Goal: Information Seeking & Learning: Learn about a topic

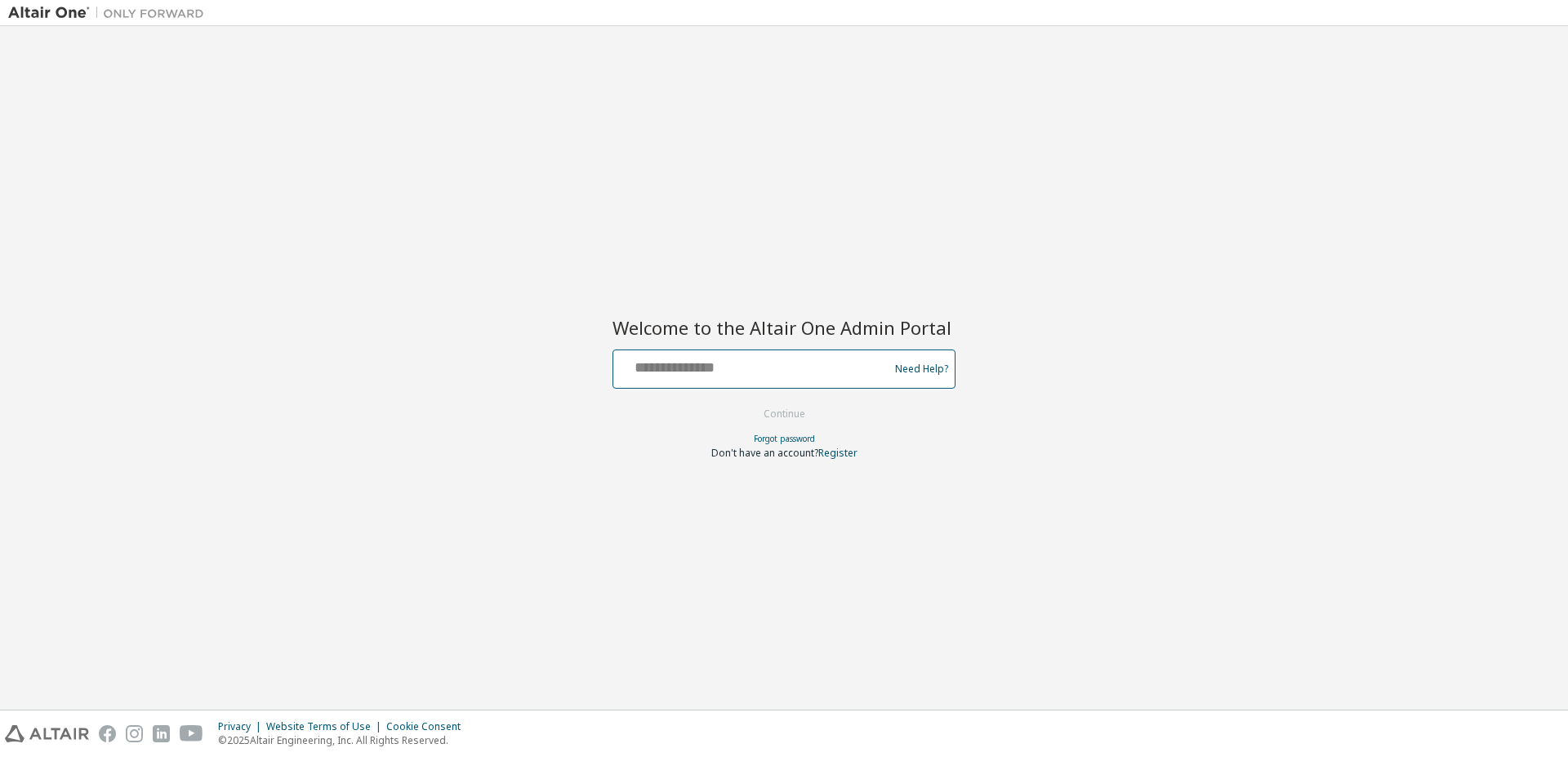
click at [684, 356] on input "text" at bounding box center [752, 365] width 267 height 23
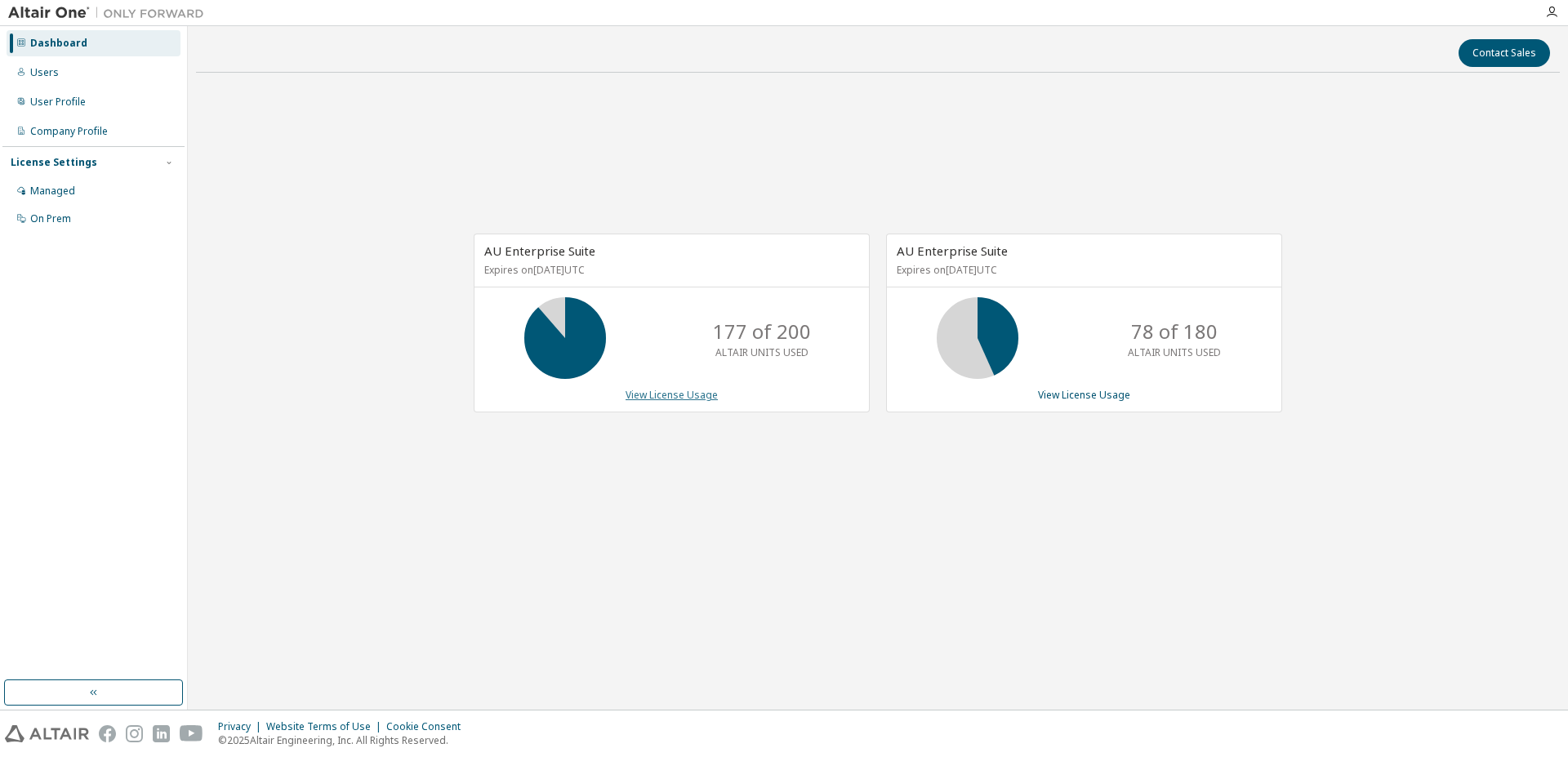
click at [675, 394] on link "View License Usage" at bounding box center [671, 394] width 92 height 14
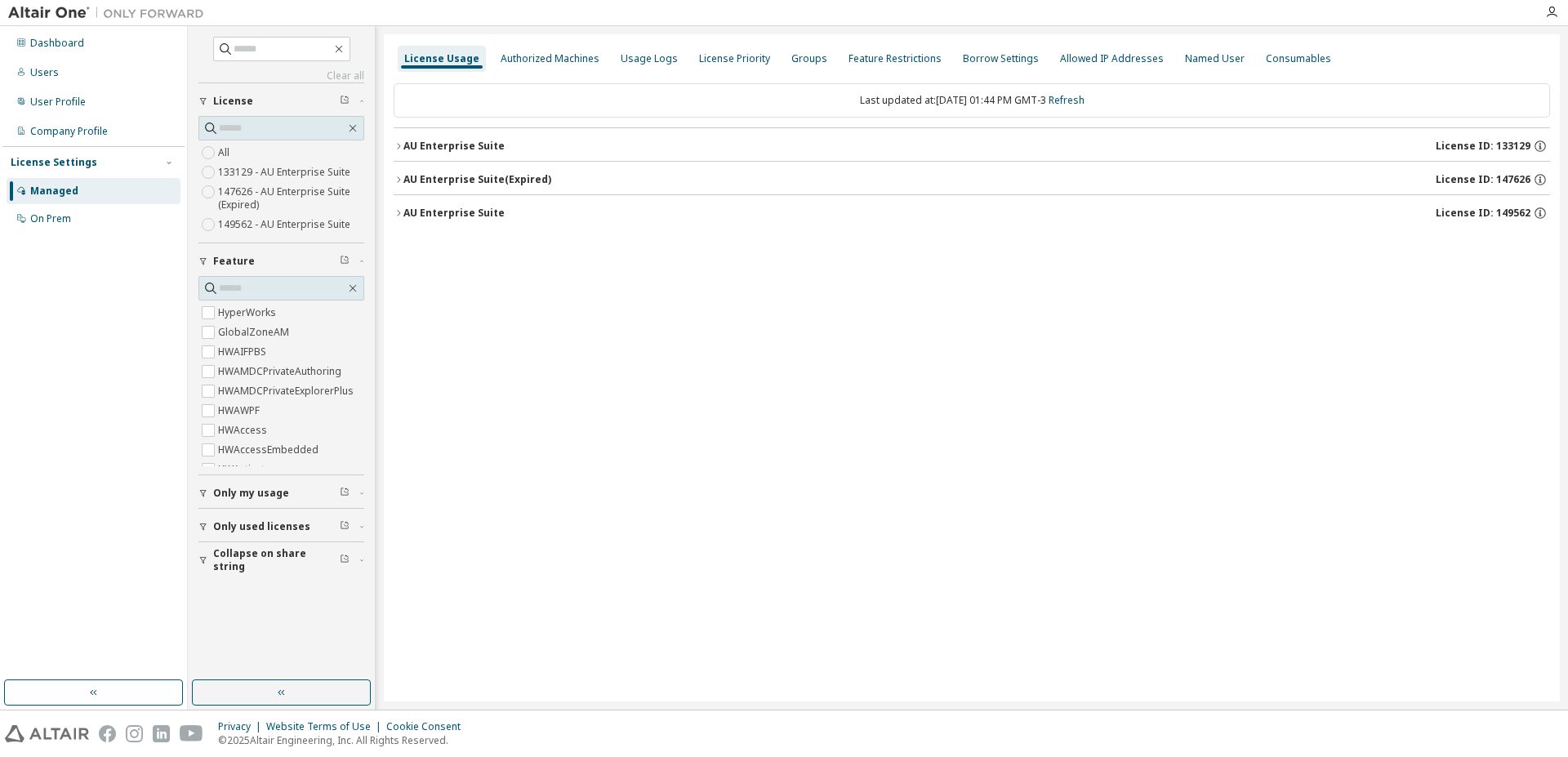
click at [214, 525] on span "Only used licenses" at bounding box center [262, 525] width 97 height 13
click at [460, 142] on div "AU Enterprise Suite" at bounding box center [454, 145] width 101 height 13
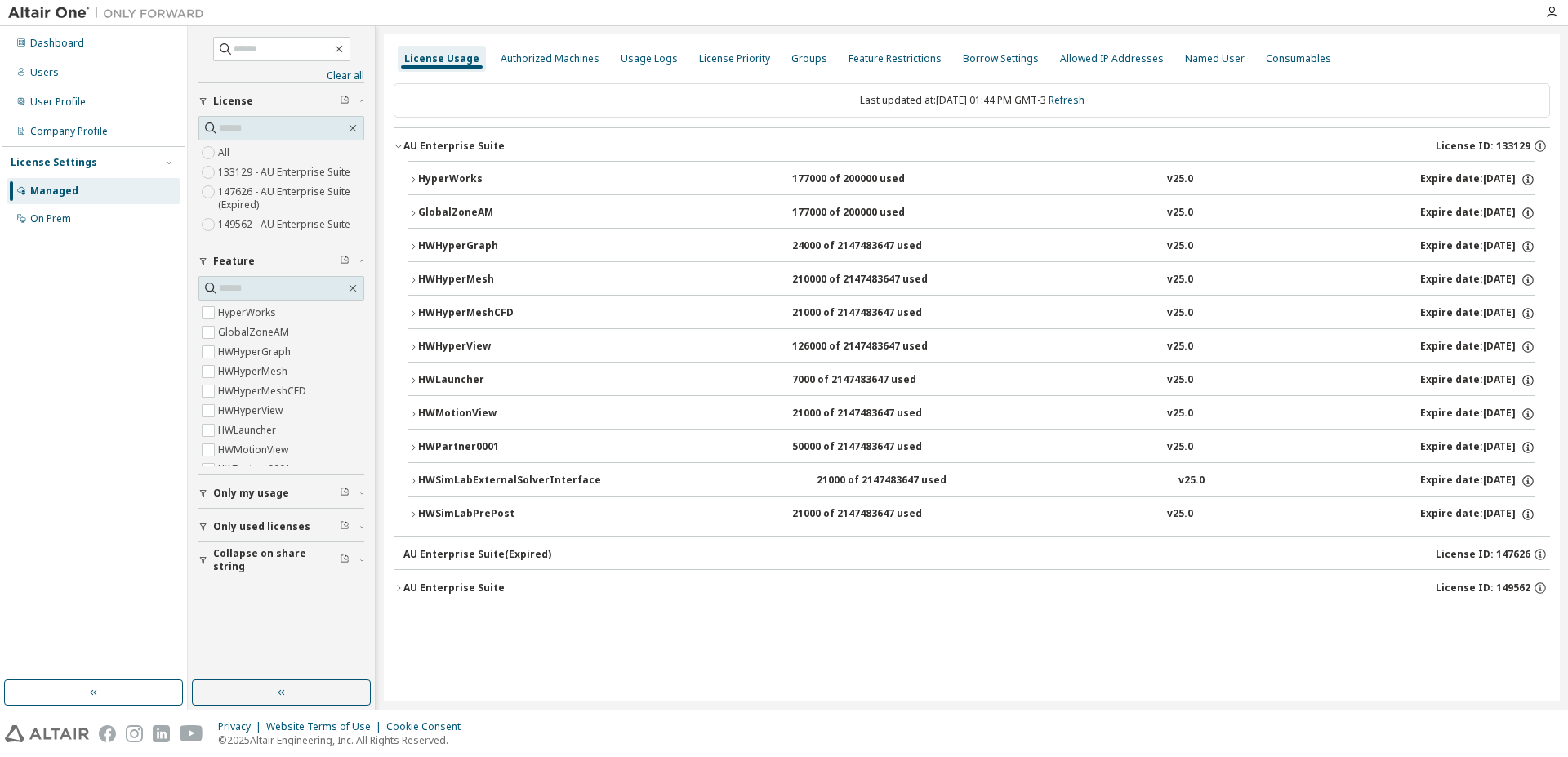
click at [412, 448] on icon "button" at bounding box center [413, 447] width 10 height 10
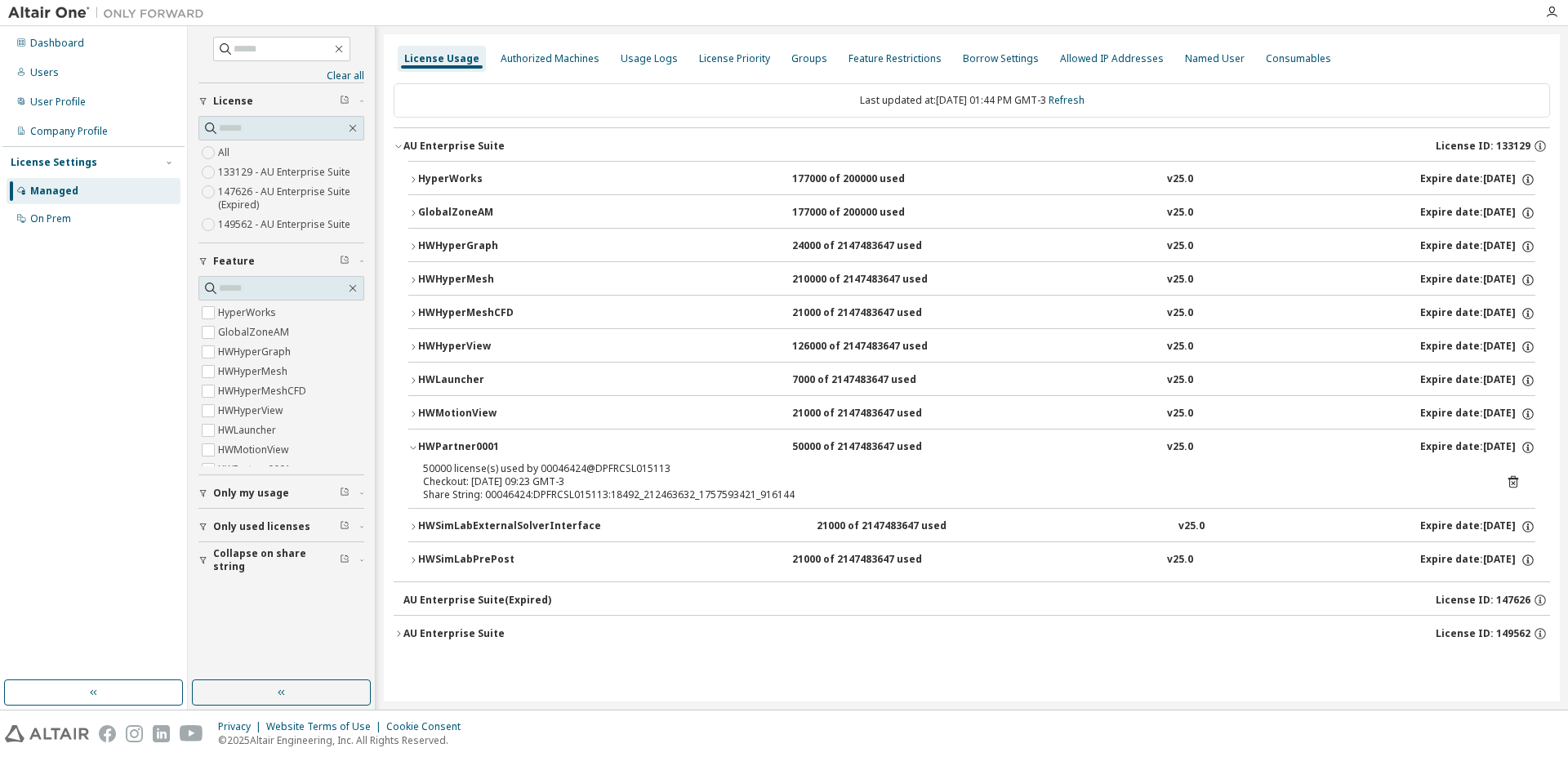
click at [1514, 484] on icon at bounding box center [1513, 483] width 4 height 4
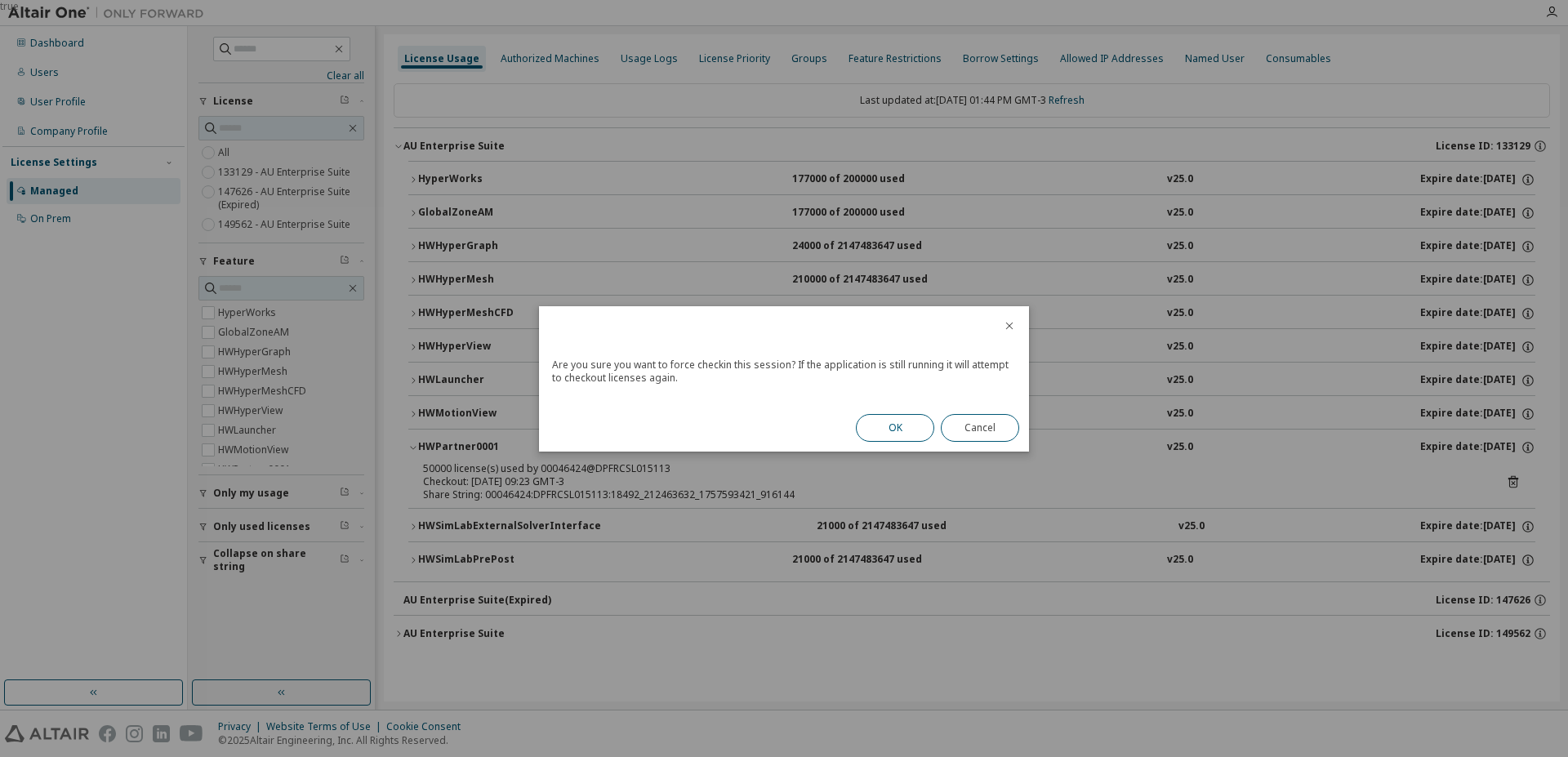
click at [885, 430] on button "OK" at bounding box center [895, 427] width 79 height 28
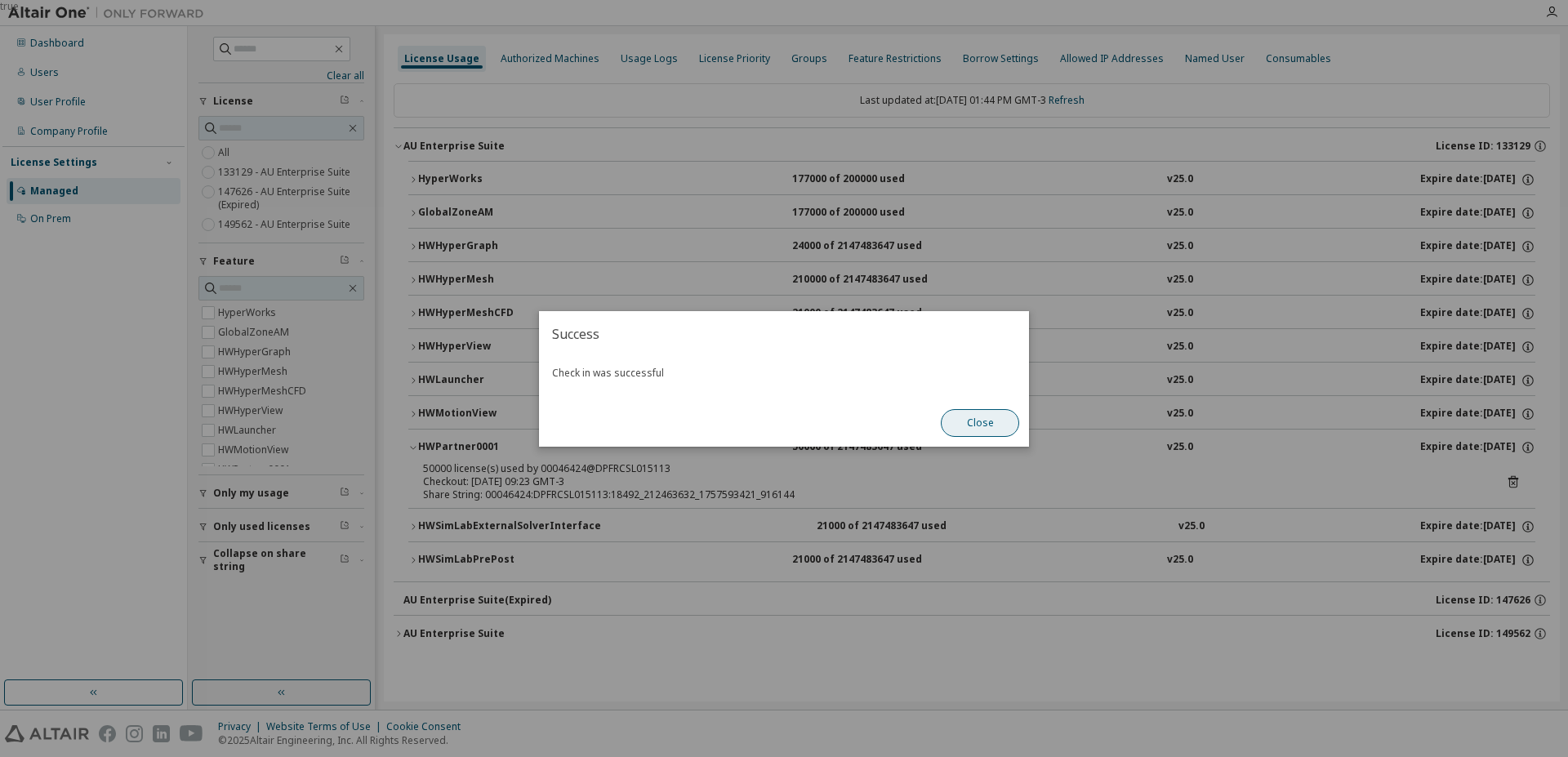
click at [987, 426] on button "Close" at bounding box center [979, 423] width 79 height 28
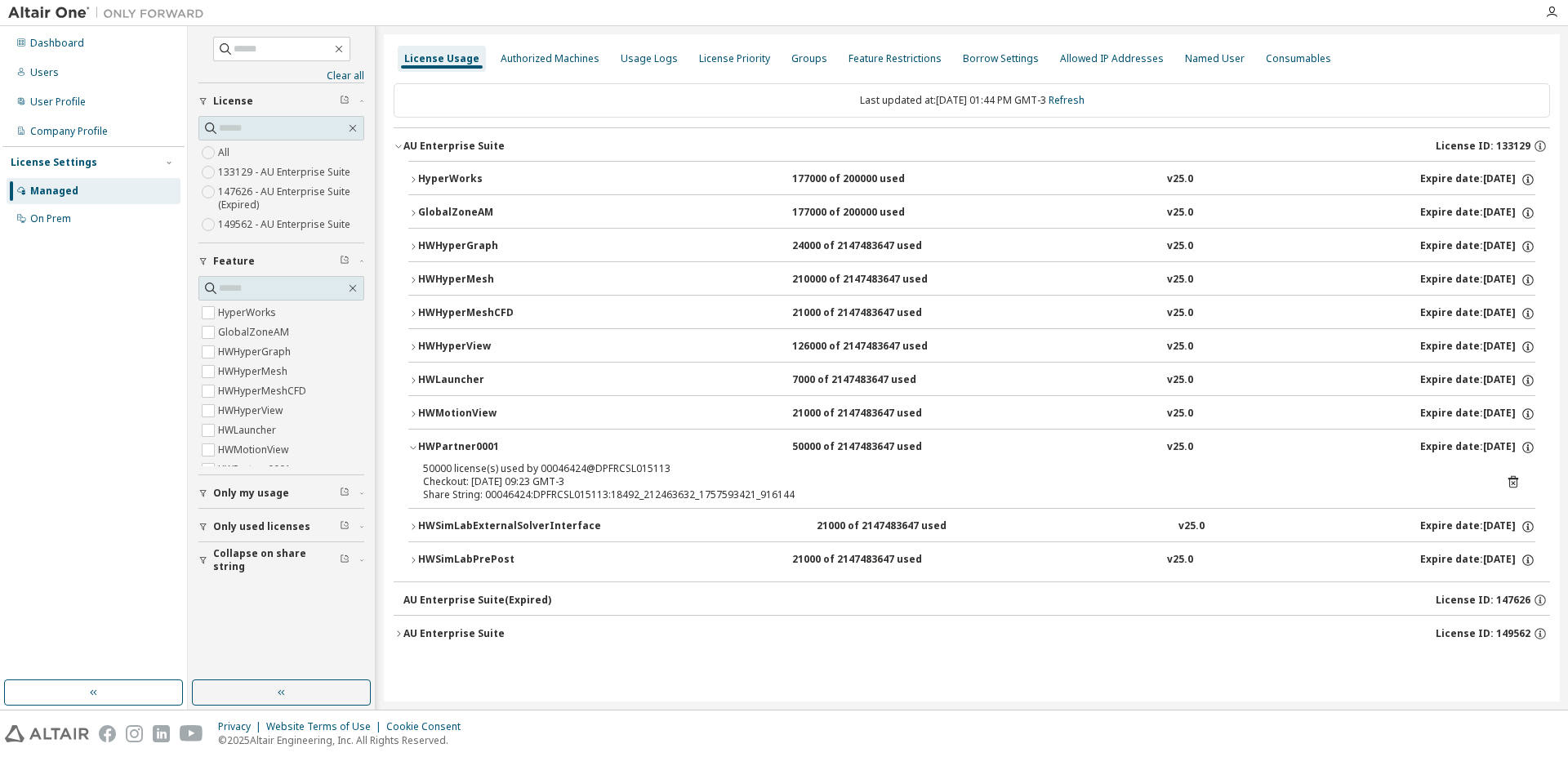
click at [1518, 482] on icon at bounding box center [1514, 482] width 10 height 13
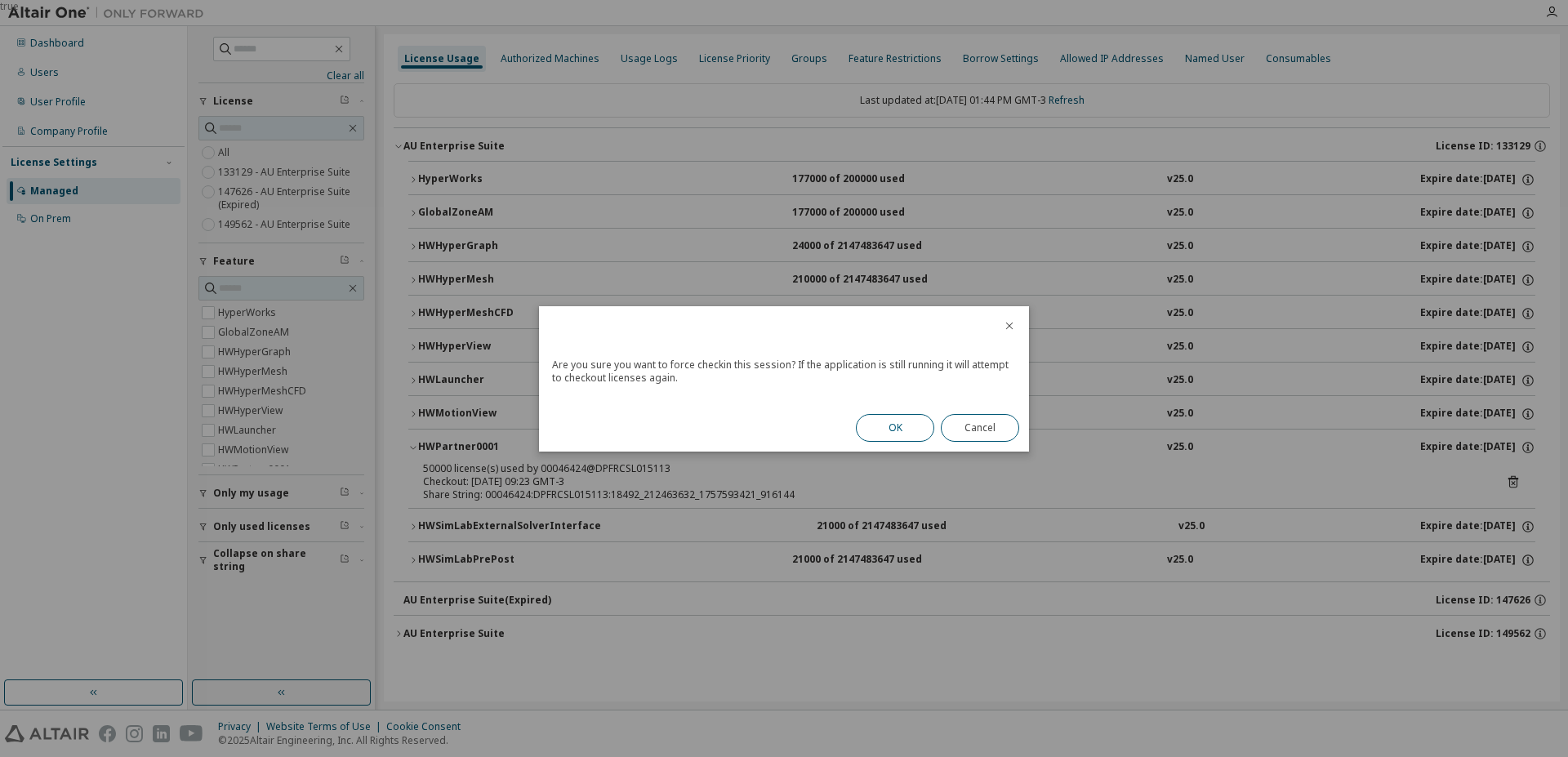
click at [882, 424] on button "OK" at bounding box center [895, 427] width 79 height 28
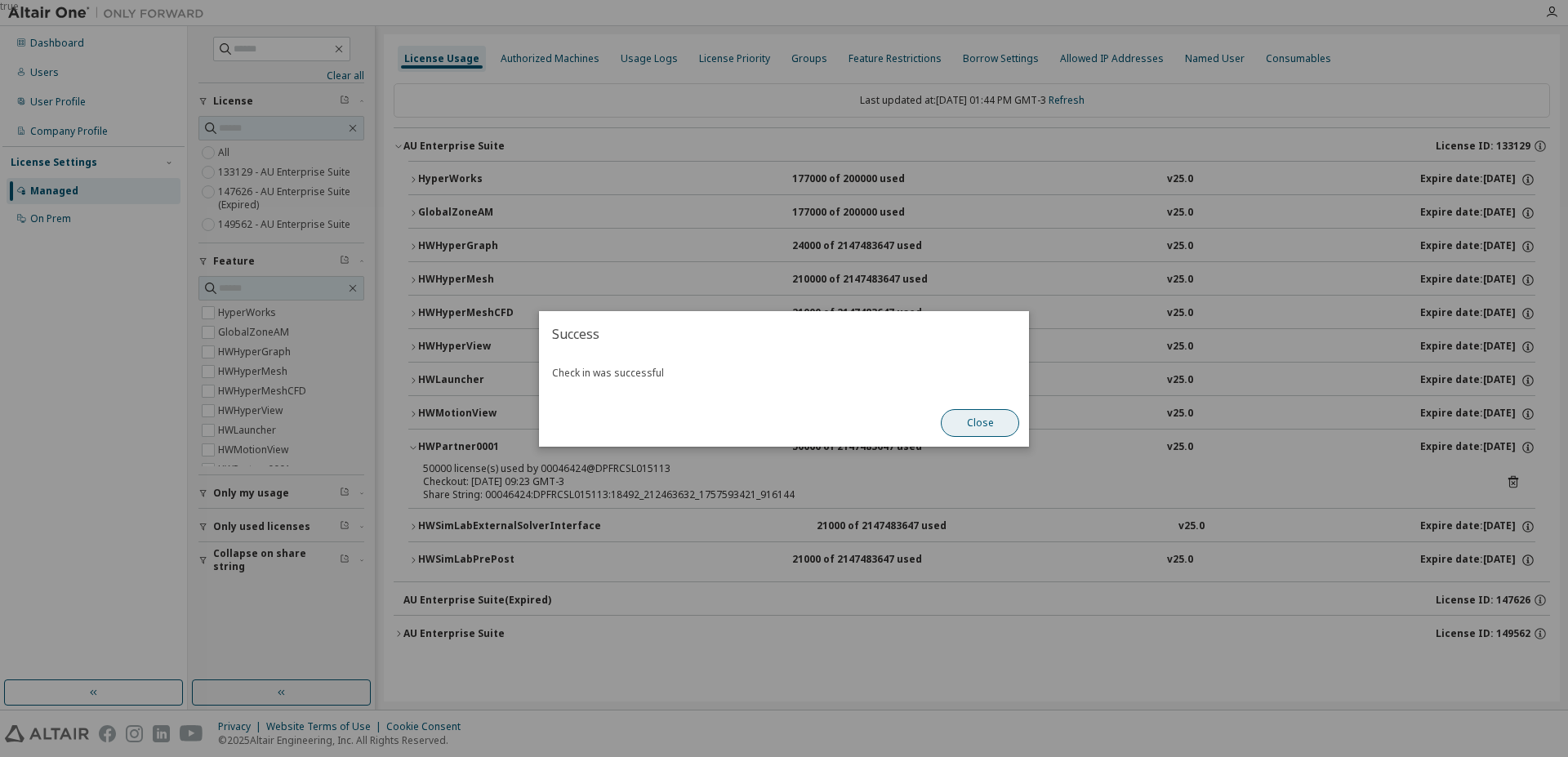
click at [980, 420] on button "Close" at bounding box center [979, 423] width 79 height 28
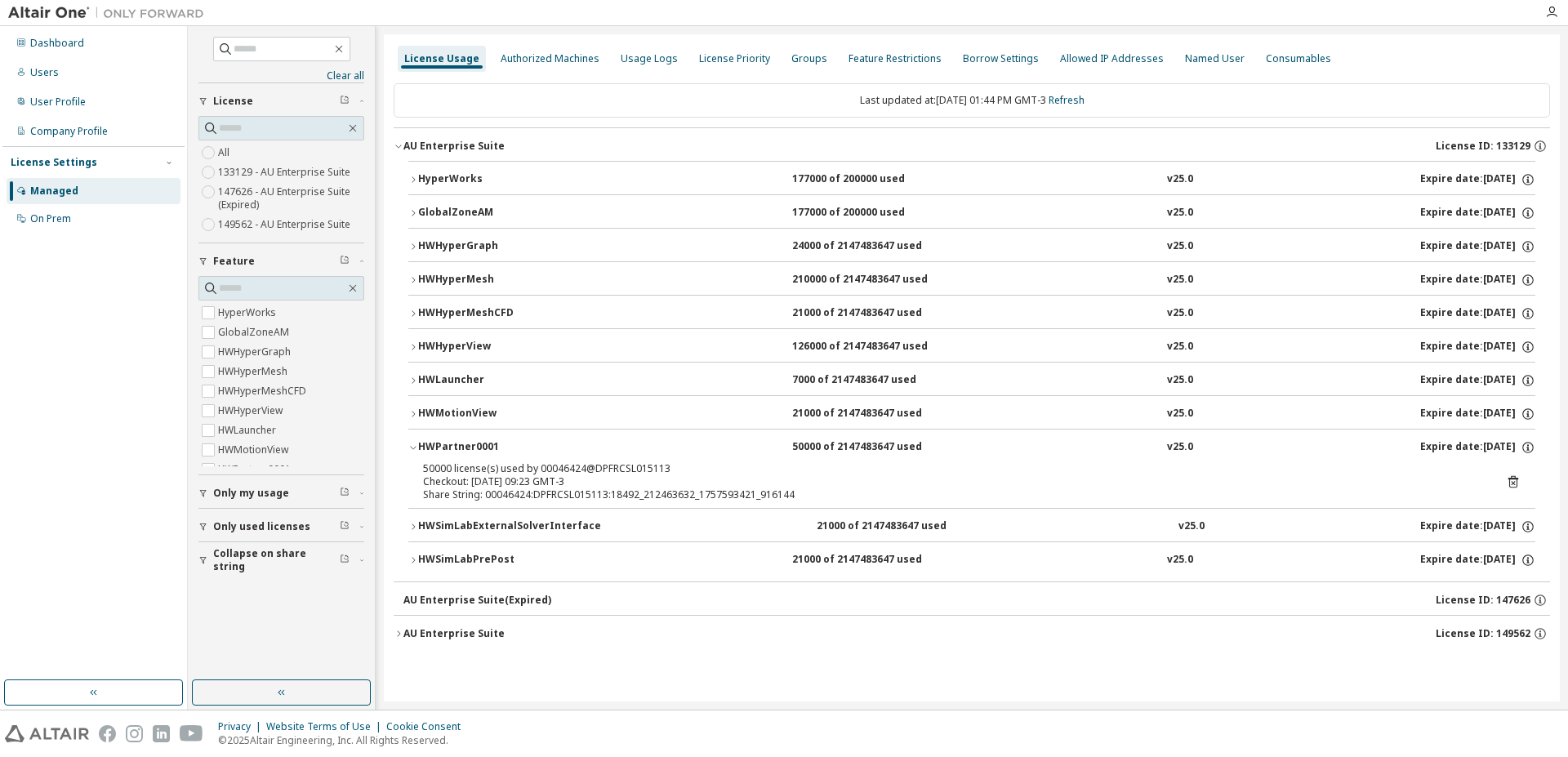
click at [411, 447] on icon "button" at bounding box center [413, 448] width 6 height 3
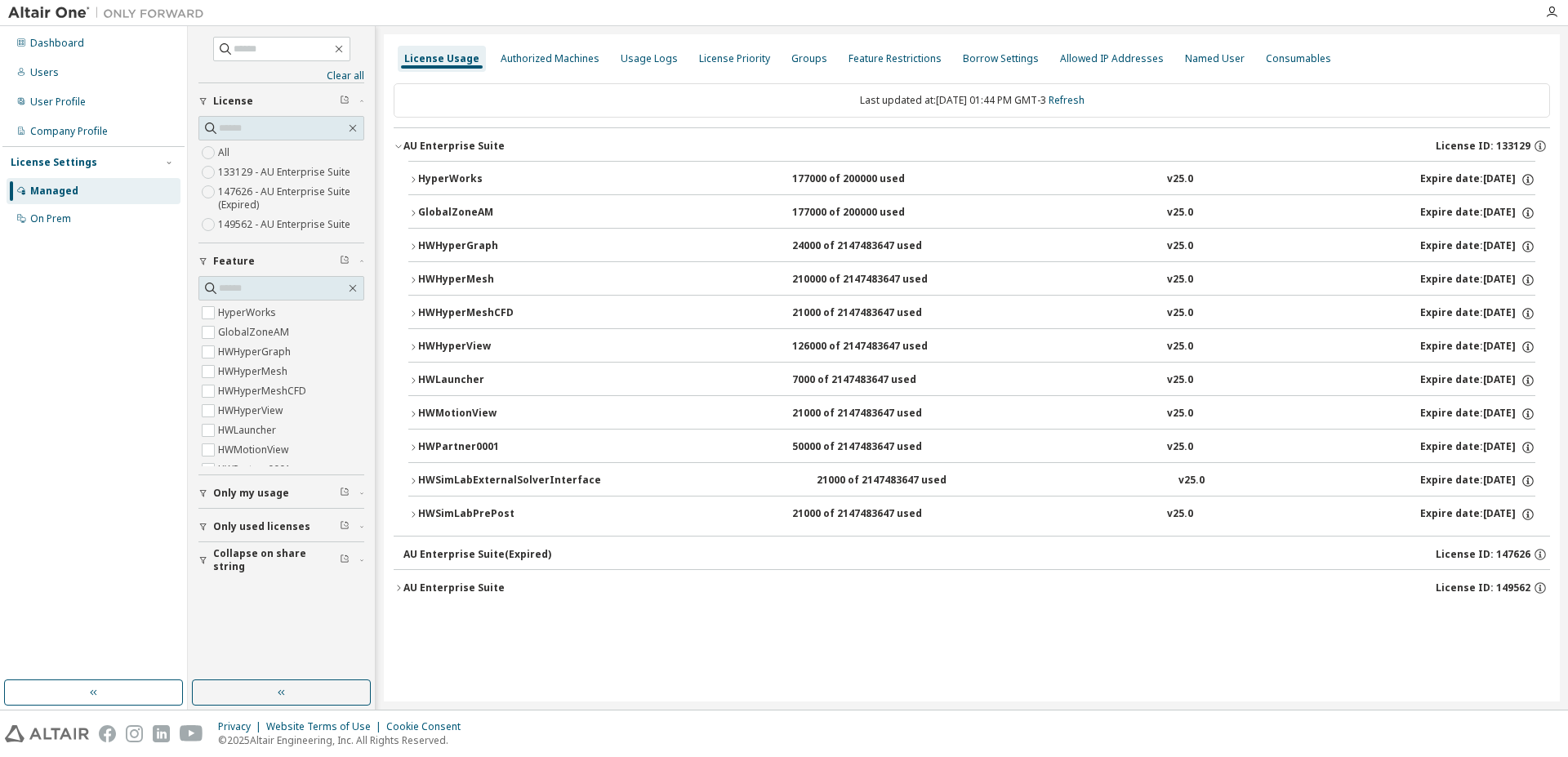
click at [426, 61] on div "License Usage" at bounding box center [441, 58] width 75 height 13
click at [94, 48] on div "Dashboard" at bounding box center [93, 43] width 174 height 26
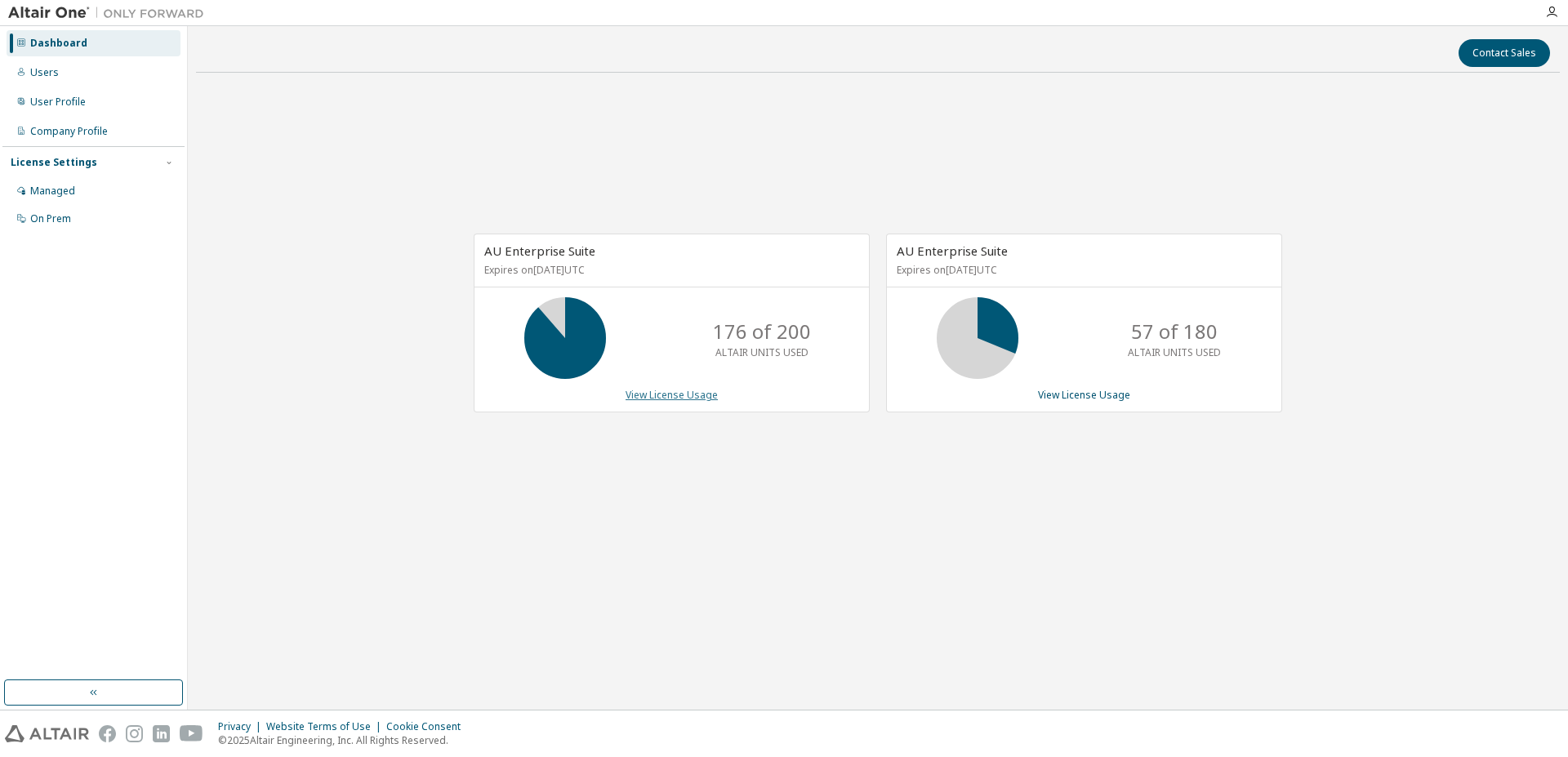
click at [701, 395] on link "View License Usage" at bounding box center [671, 394] width 92 height 14
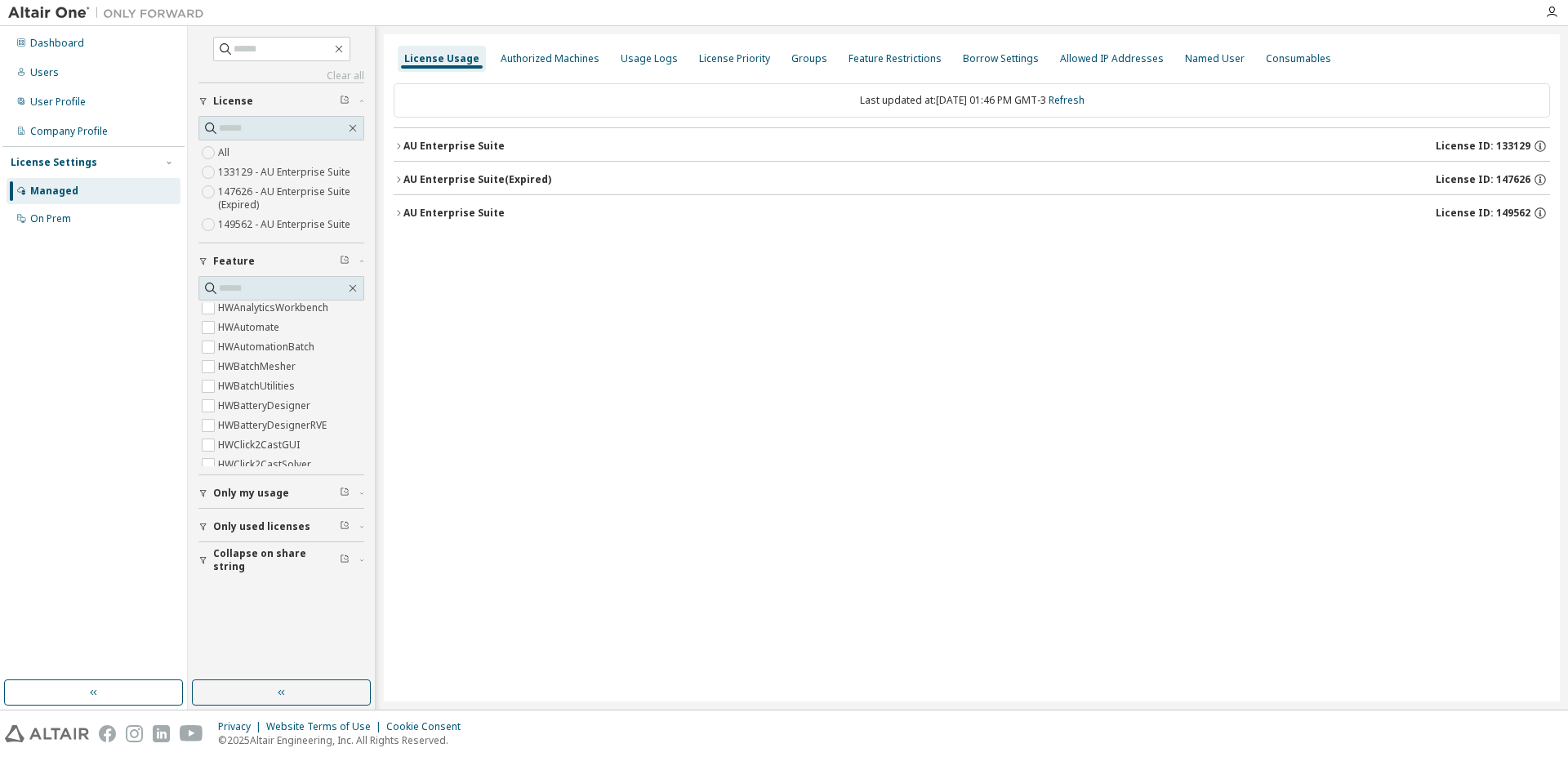
scroll to position [583, 0]
click at [199, 518] on button "Only used licenses" at bounding box center [281, 526] width 166 height 36
click at [422, 143] on div "AU Enterprise Suite" at bounding box center [454, 145] width 101 height 13
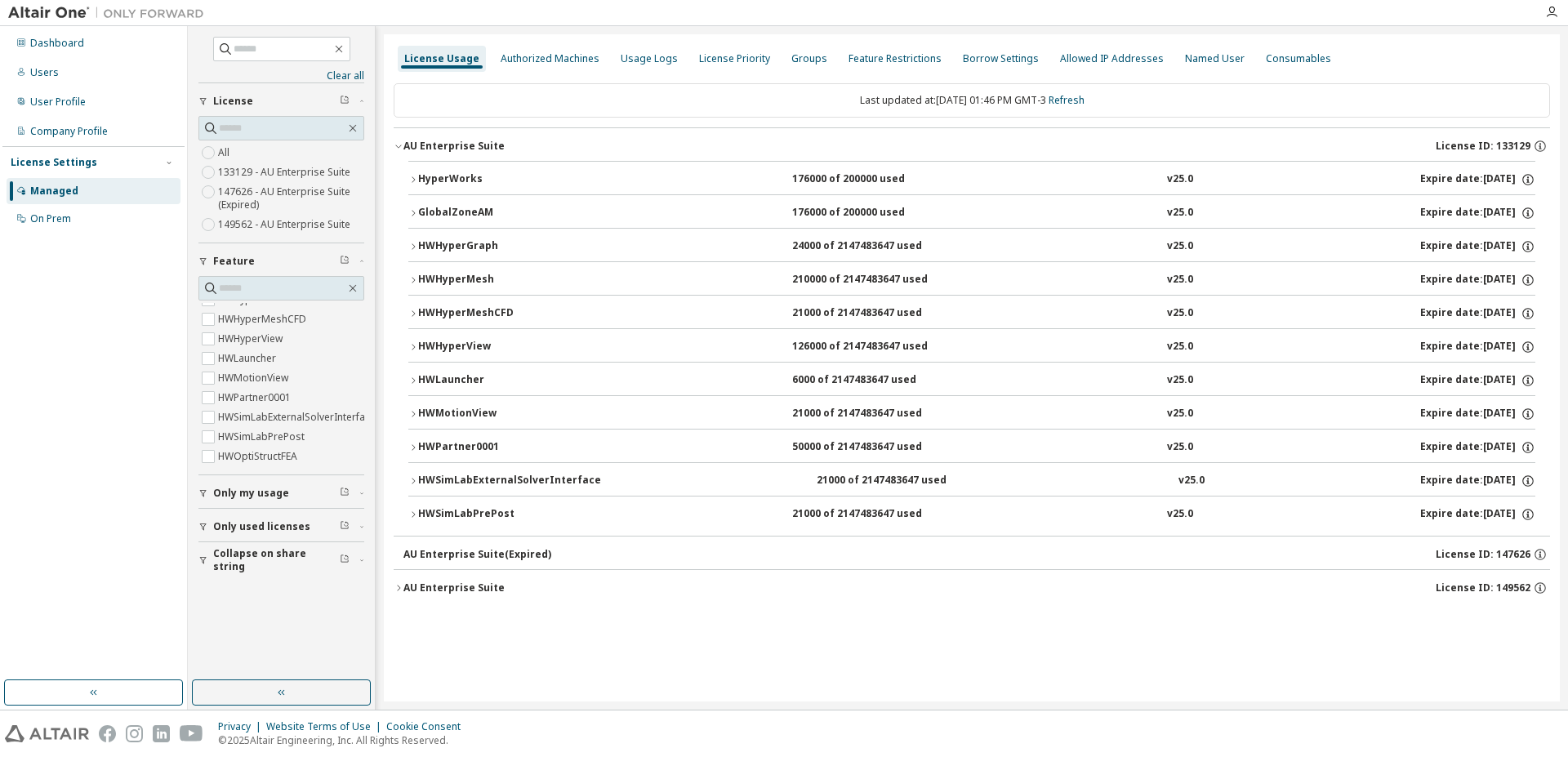
click at [508, 445] on div "HWPartner0001" at bounding box center [492, 447] width 147 height 15
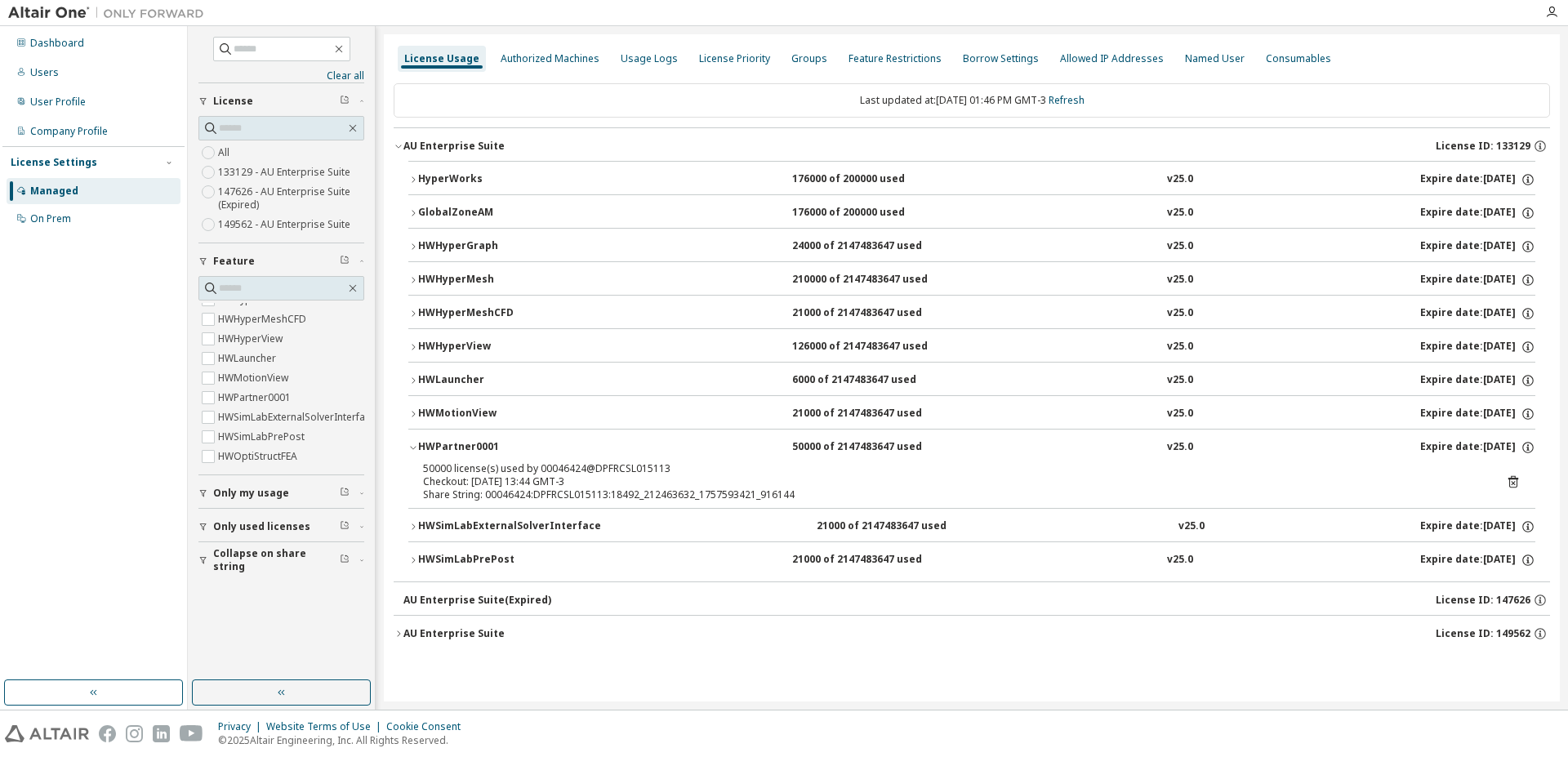
click at [1516, 480] on icon at bounding box center [1513, 481] width 15 height 15
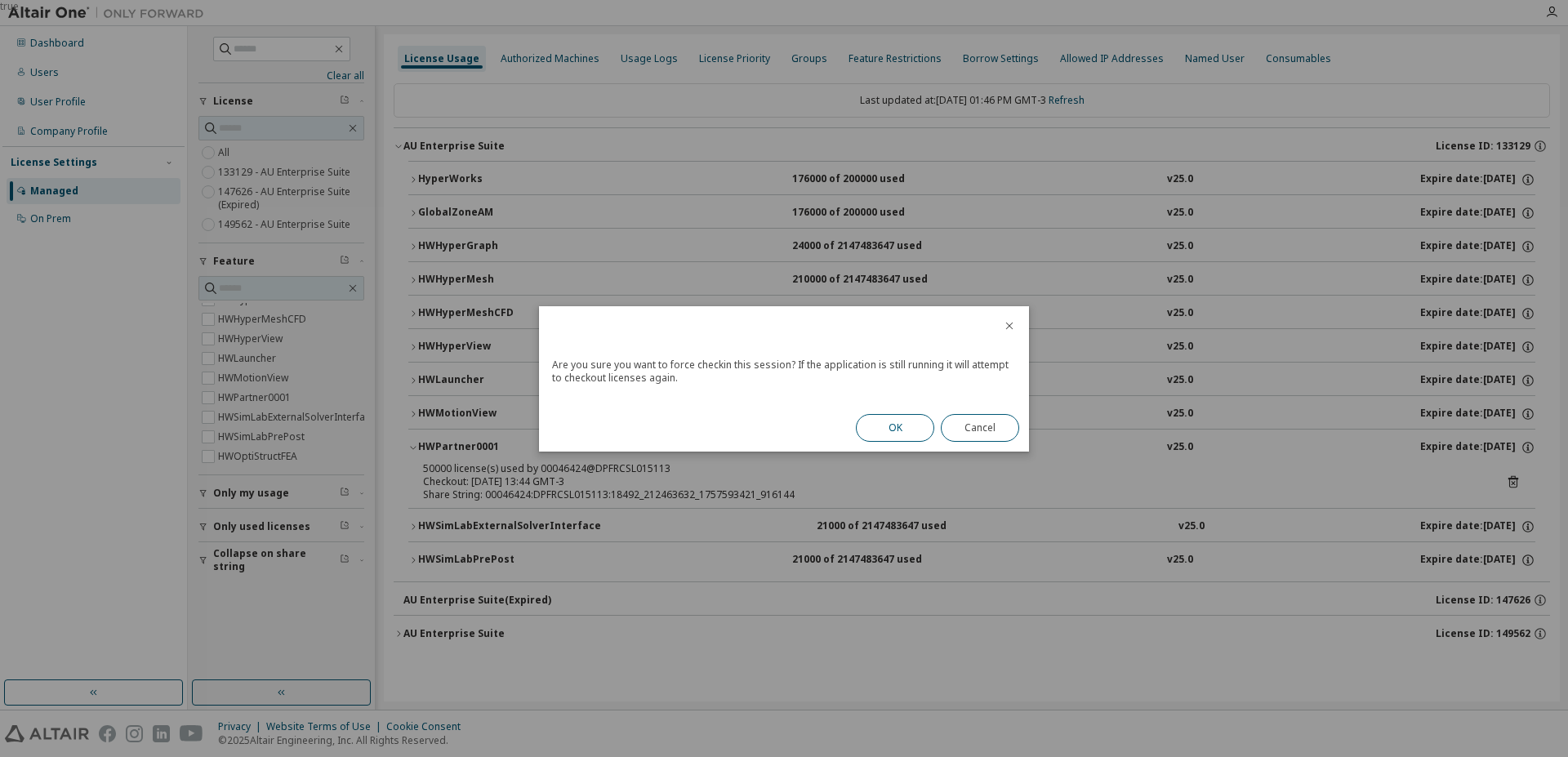
click at [889, 426] on button "OK" at bounding box center [895, 427] width 79 height 28
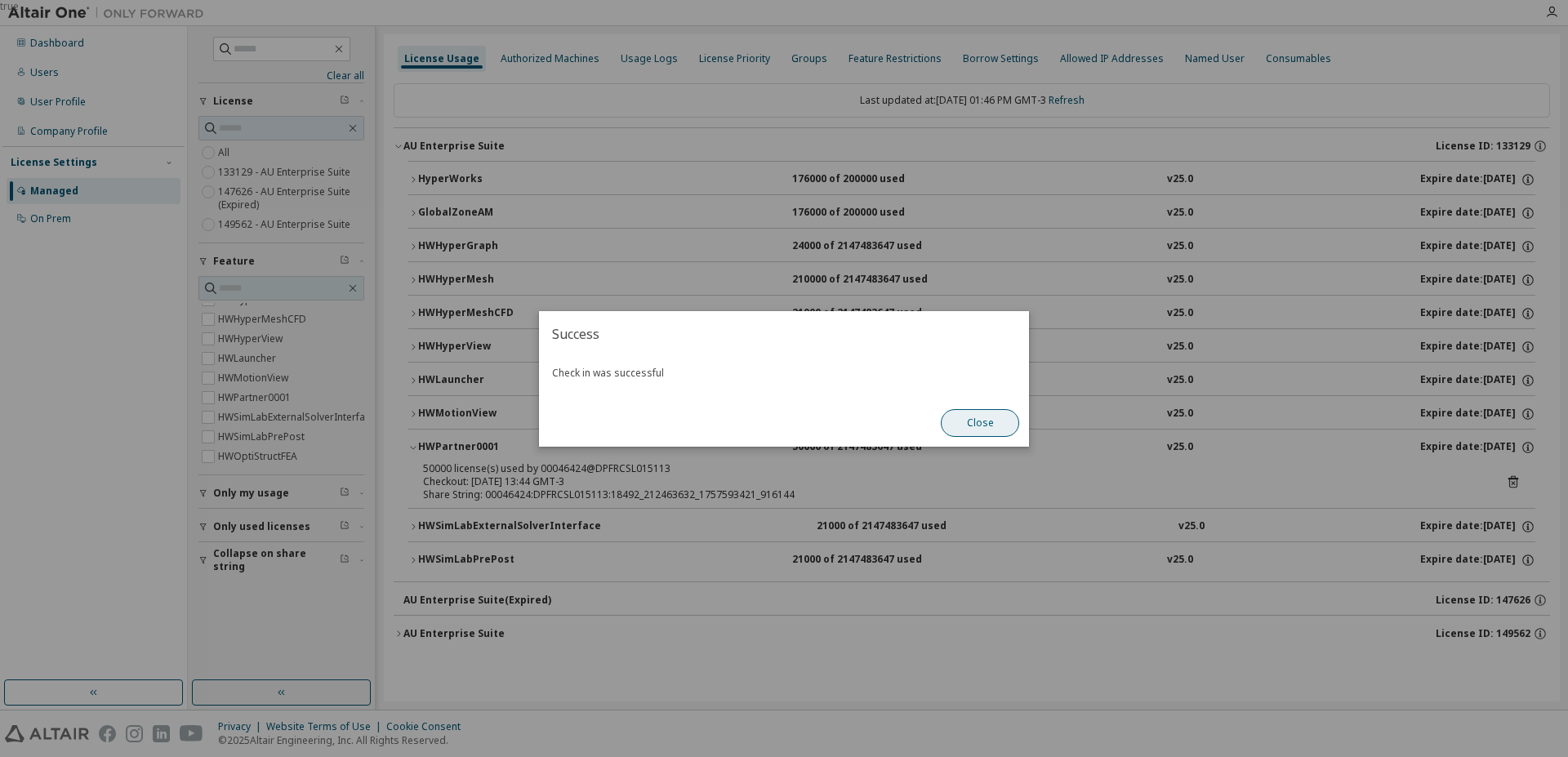
click at [996, 424] on button "Close" at bounding box center [979, 423] width 79 height 28
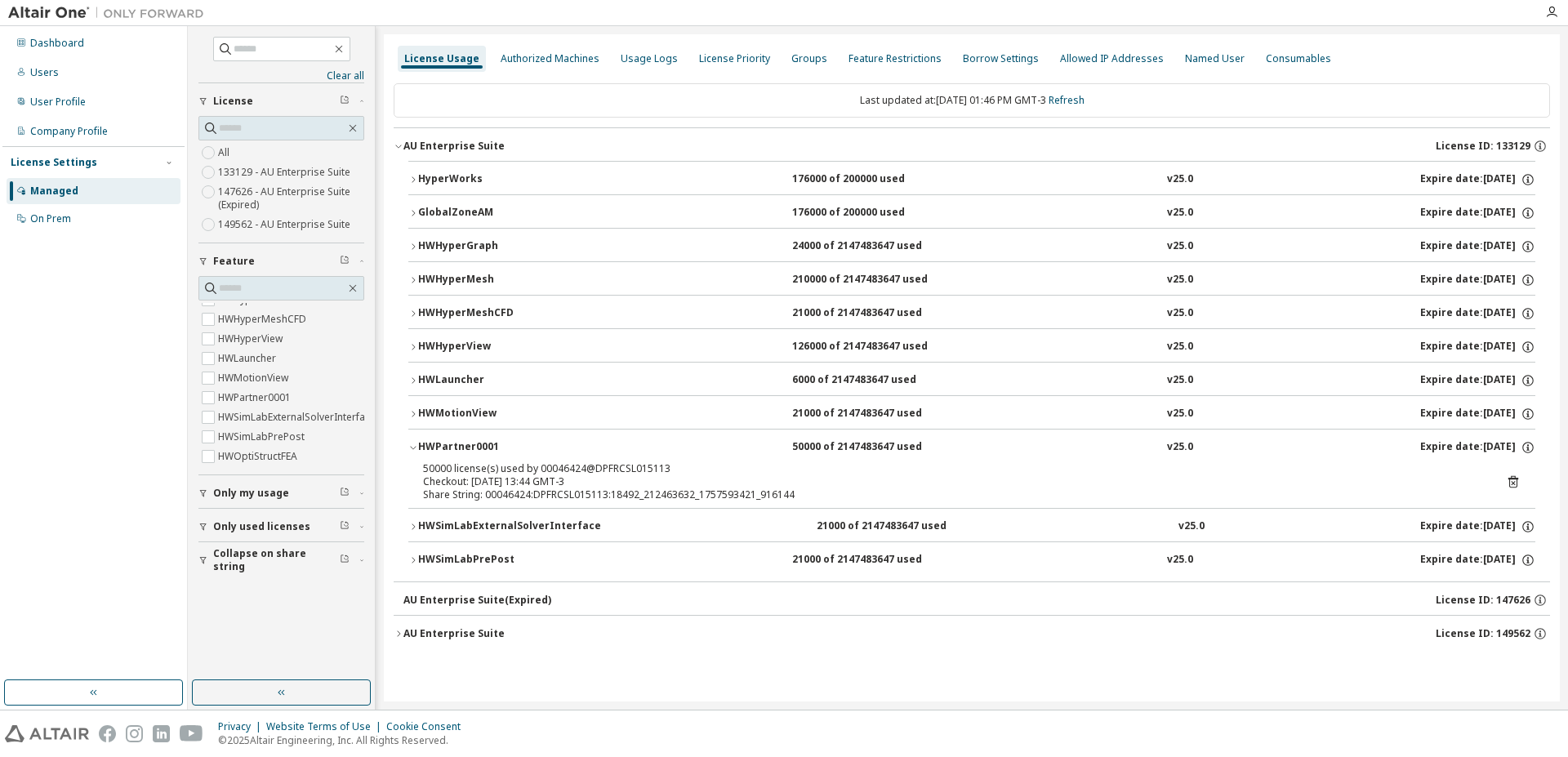
click at [414, 553] on button "HWSimLabPrePost 21000 of 2147483647 used v25.0 Expire date: 2025-12-09" at bounding box center [972, 559] width 1127 height 36
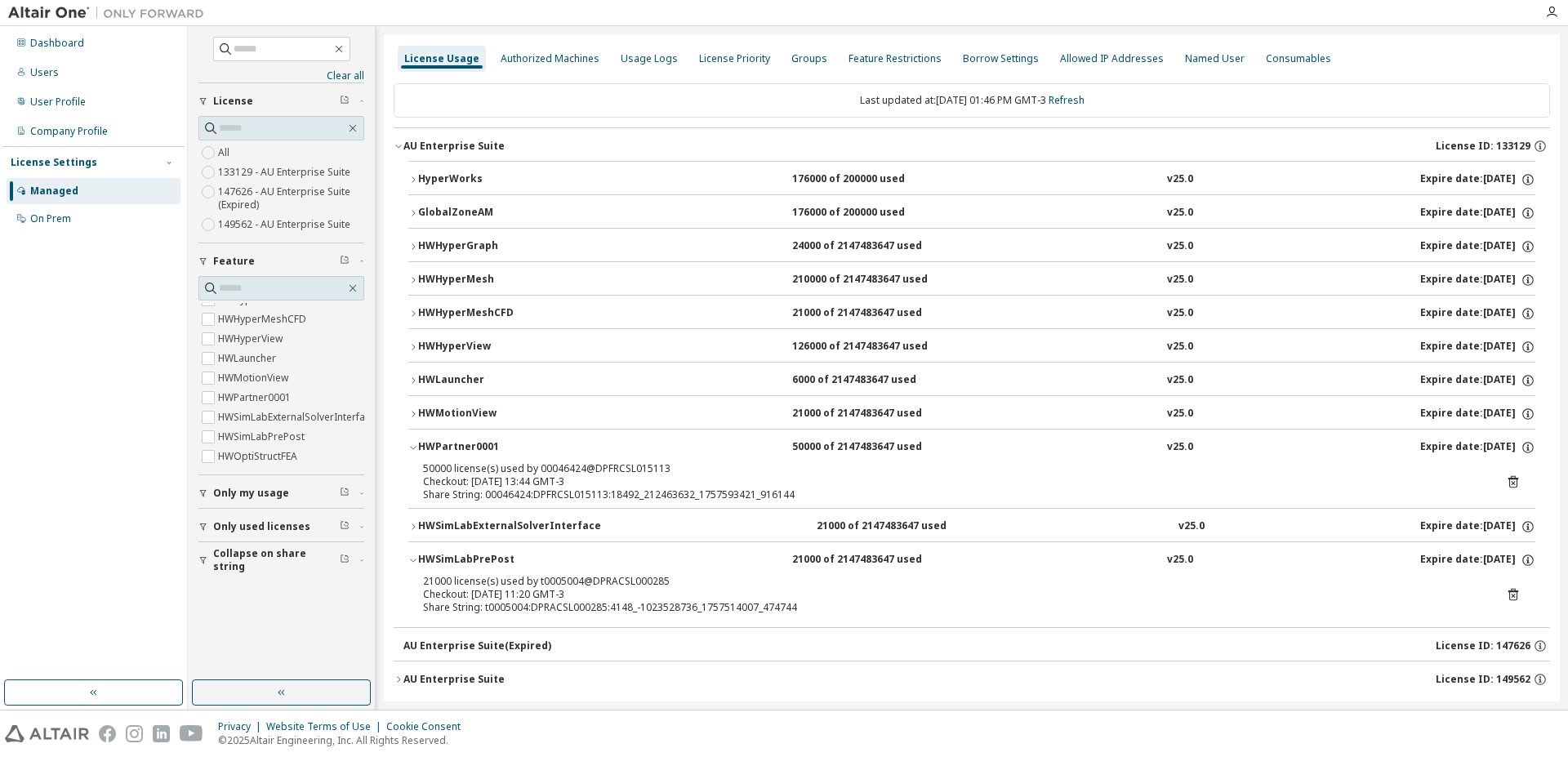
click at [1509, 592] on icon at bounding box center [1514, 594] width 10 height 13
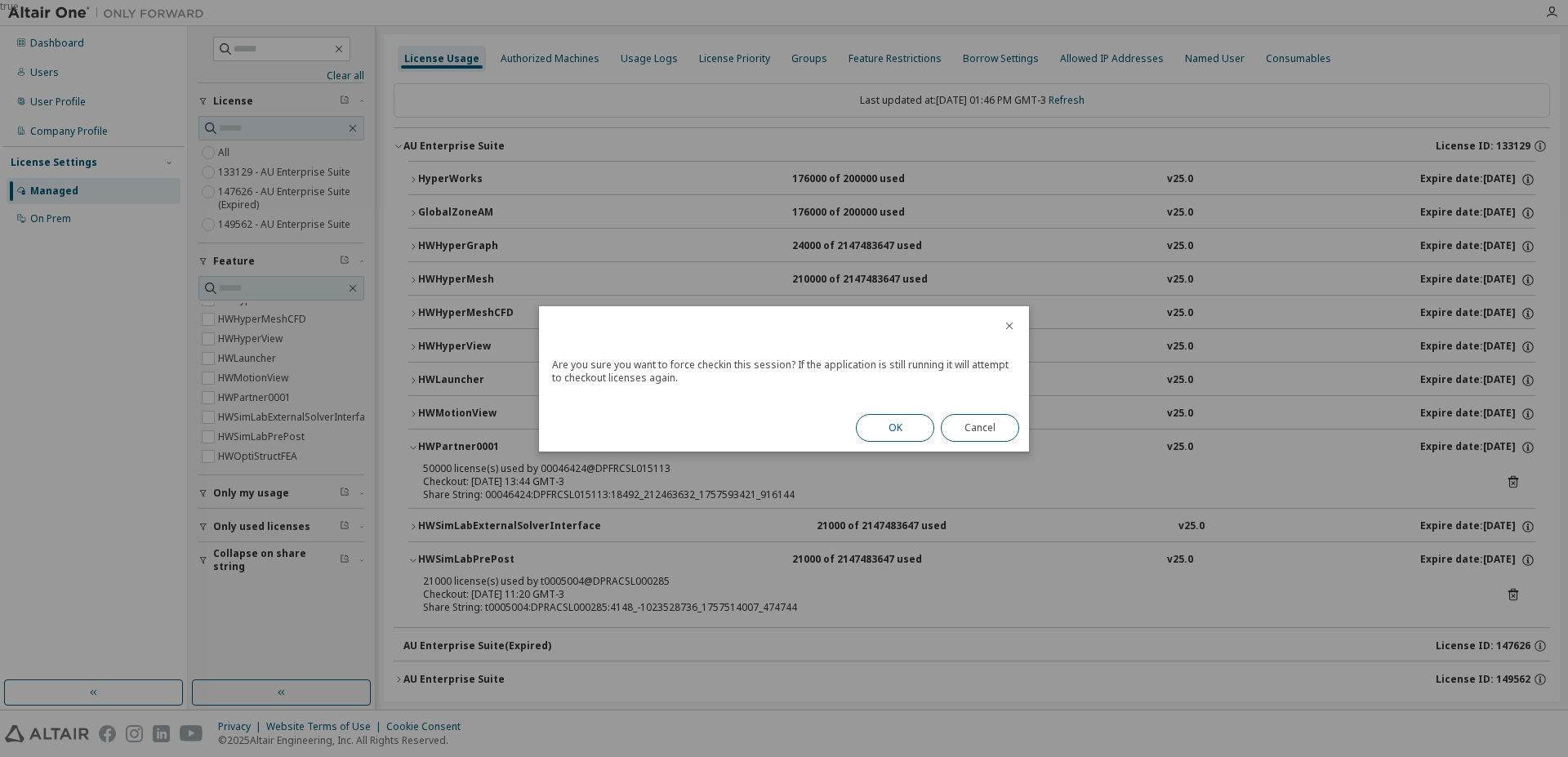
click at [888, 422] on button "OK" at bounding box center [895, 427] width 79 height 28
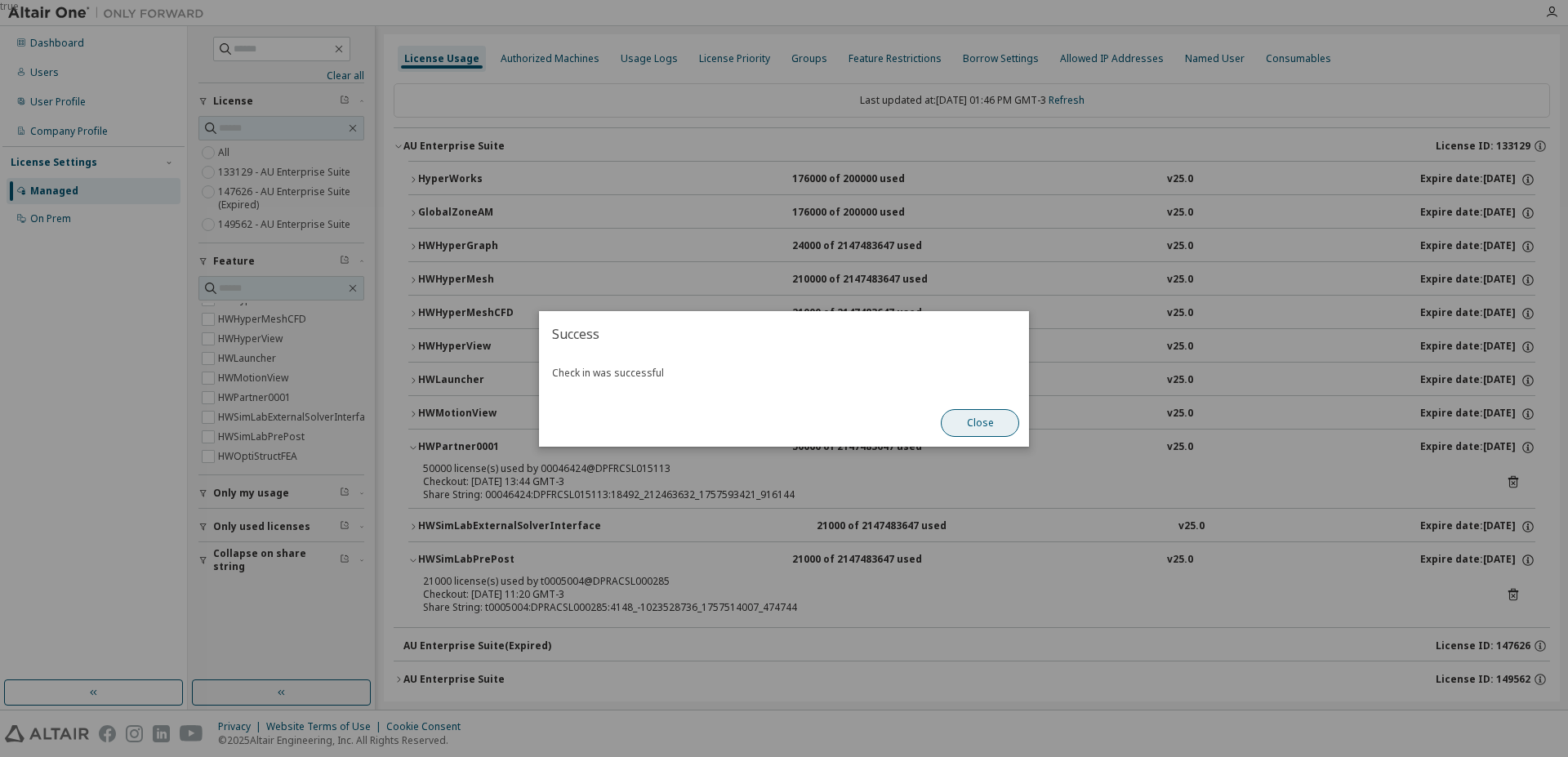
click at [977, 424] on button "Close" at bounding box center [979, 423] width 79 height 28
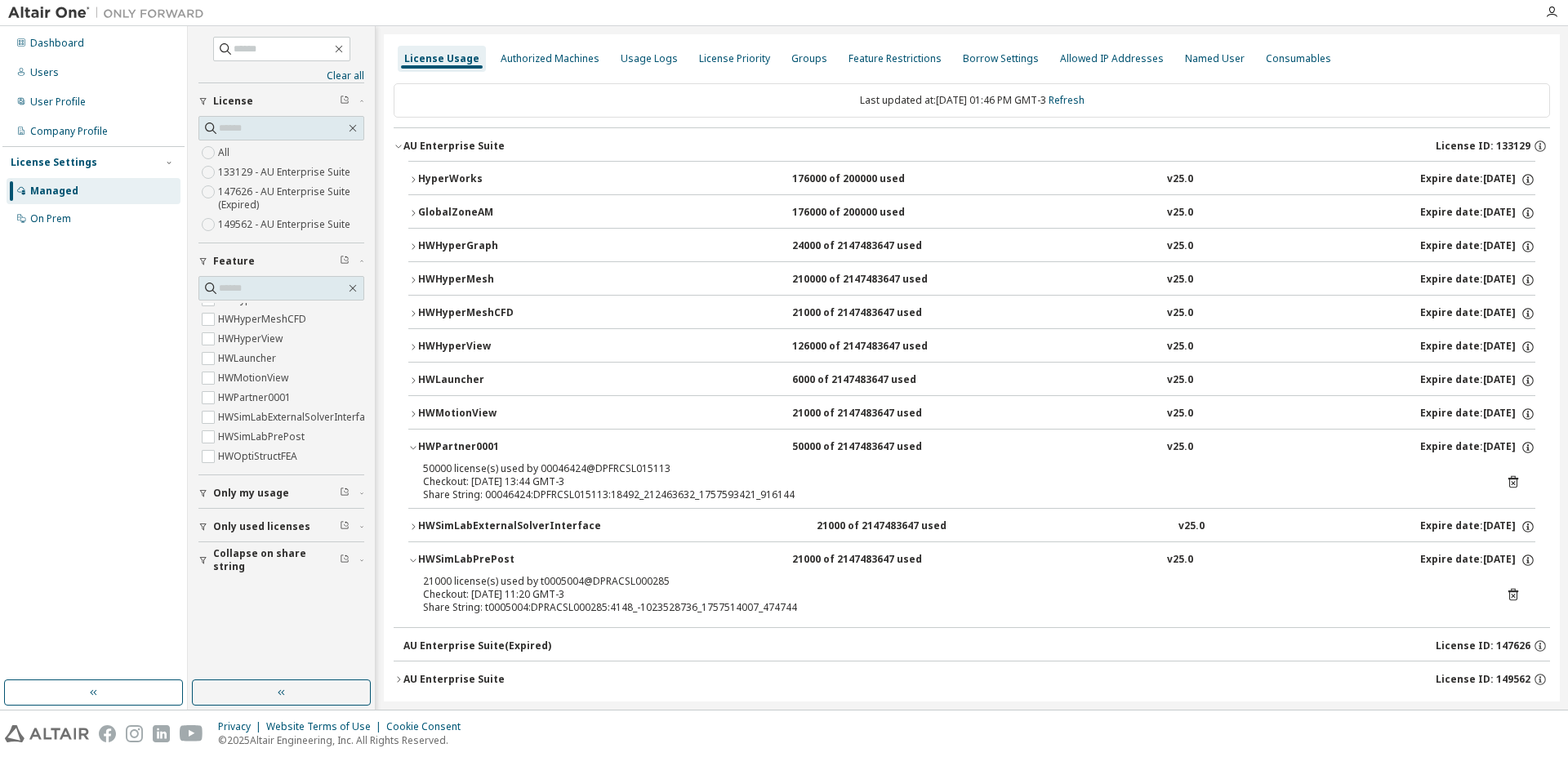
click at [415, 523] on icon "button" at bounding box center [413, 526] width 10 height 10
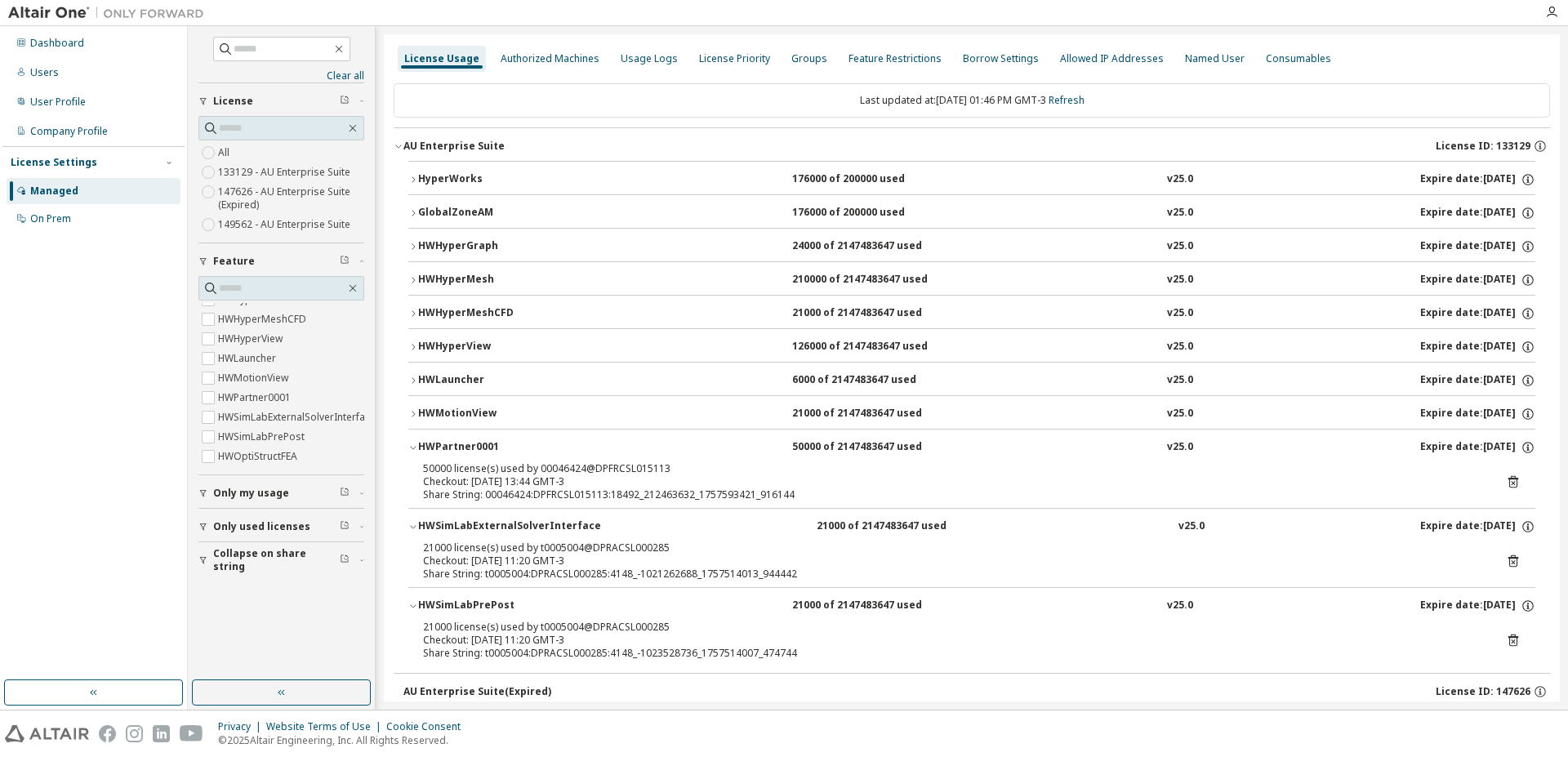
click at [1509, 556] on icon at bounding box center [1514, 561] width 10 height 13
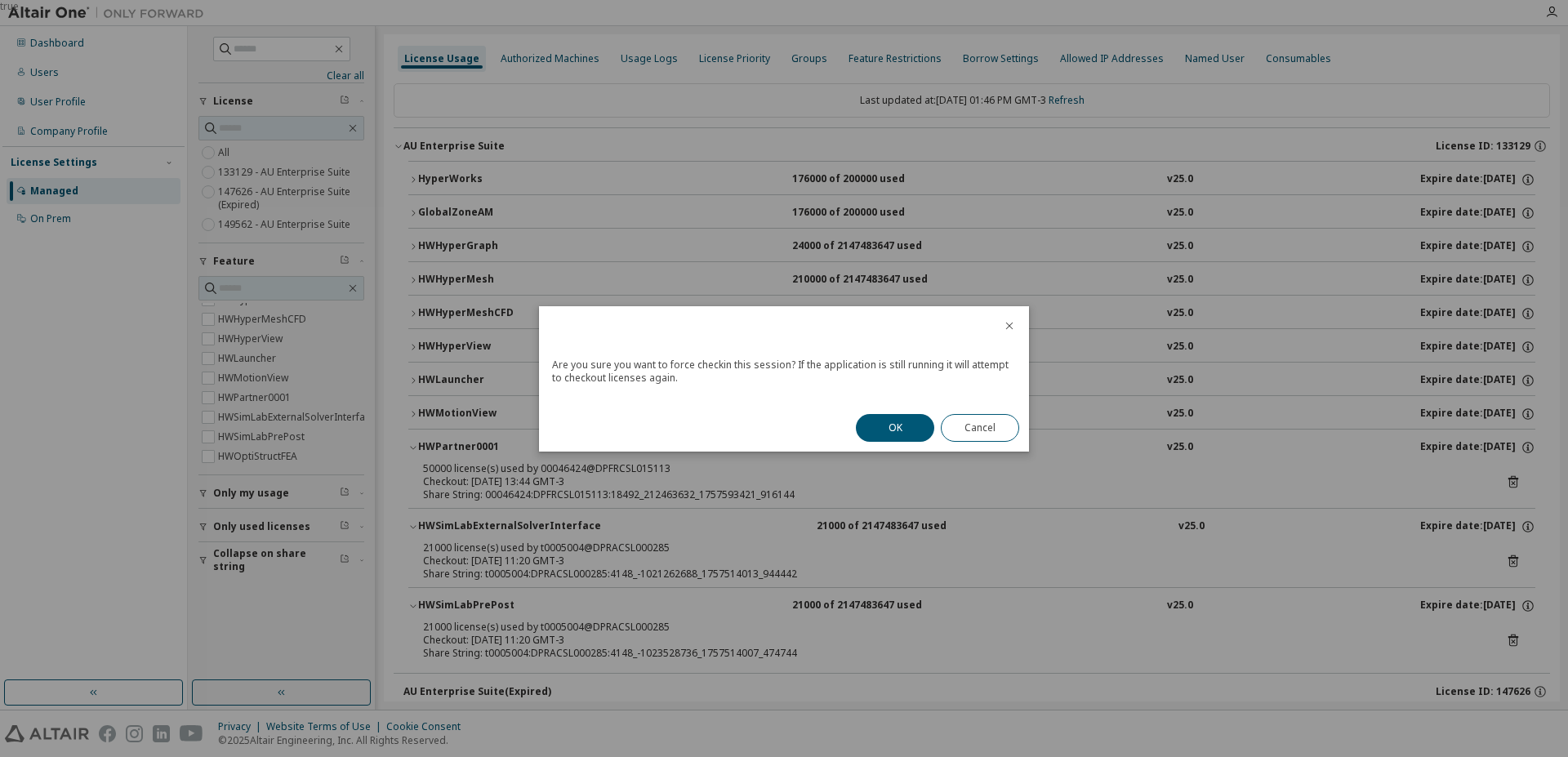
click at [915, 432] on button "OK" at bounding box center [895, 427] width 79 height 28
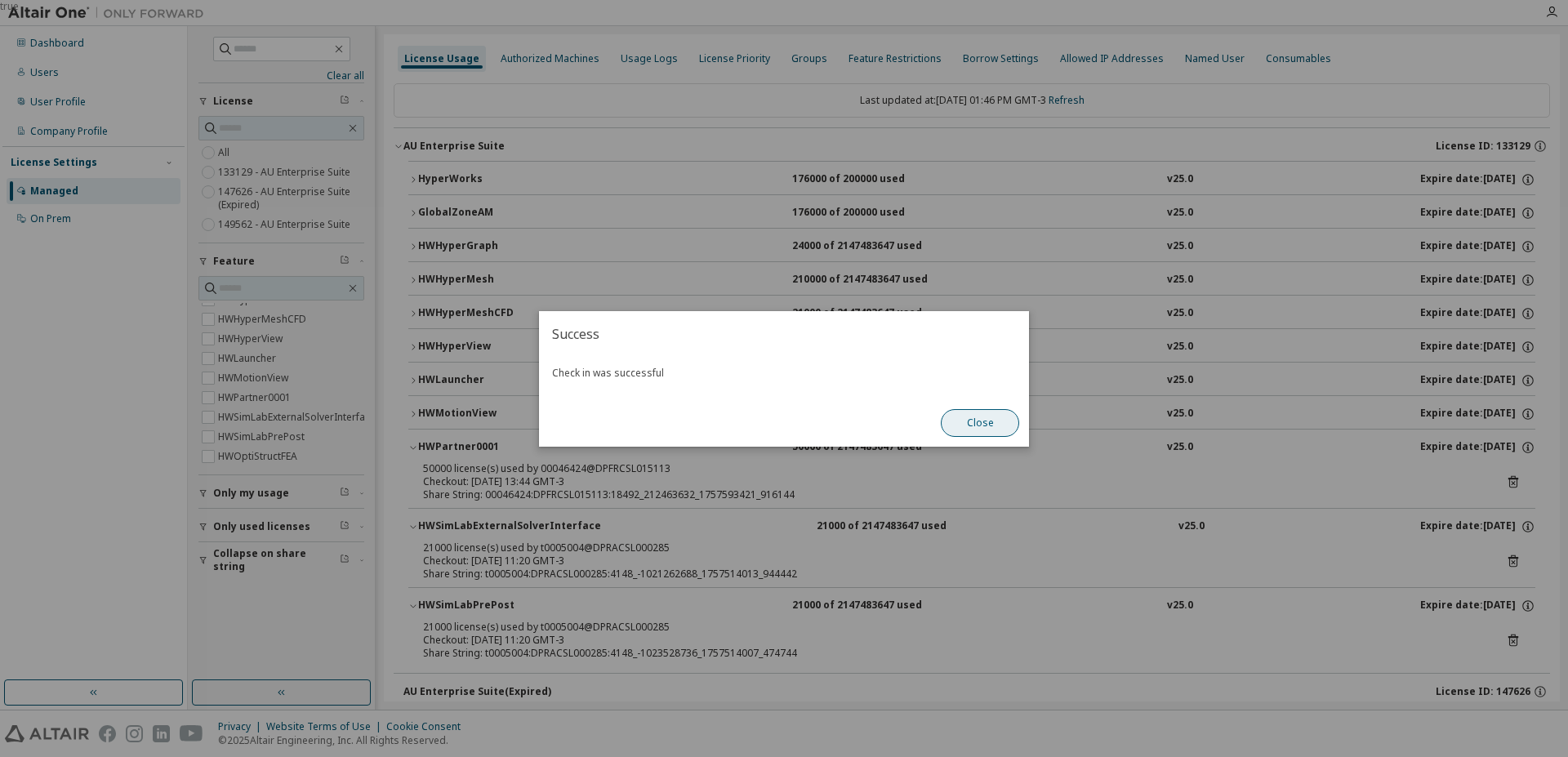
click at [995, 421] on button "Close" at bounding box center [979, 423] width 79 height 28
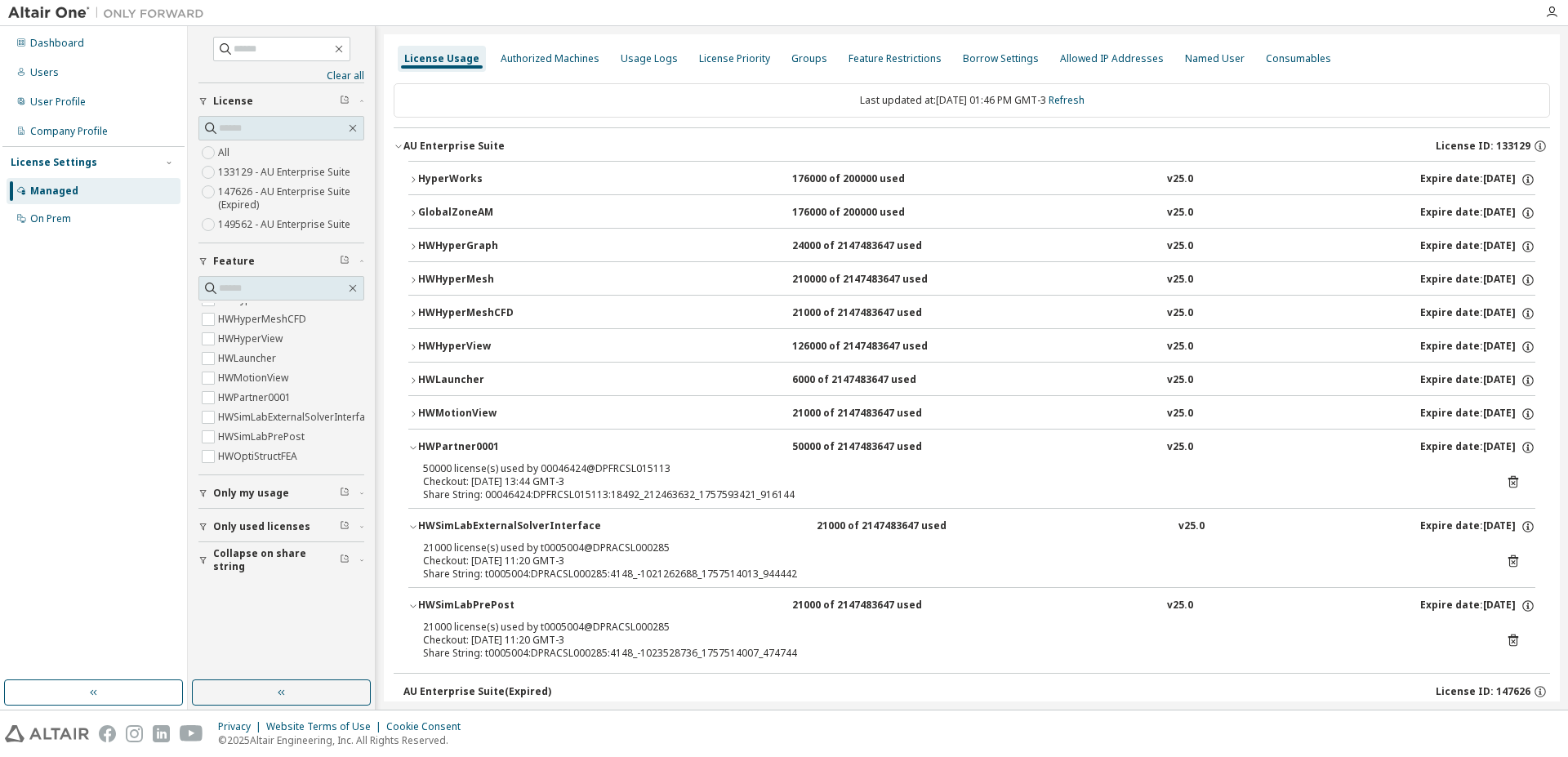
click at [1506, 482] on icon at bounding box center [1513, 481] width 15 height 15
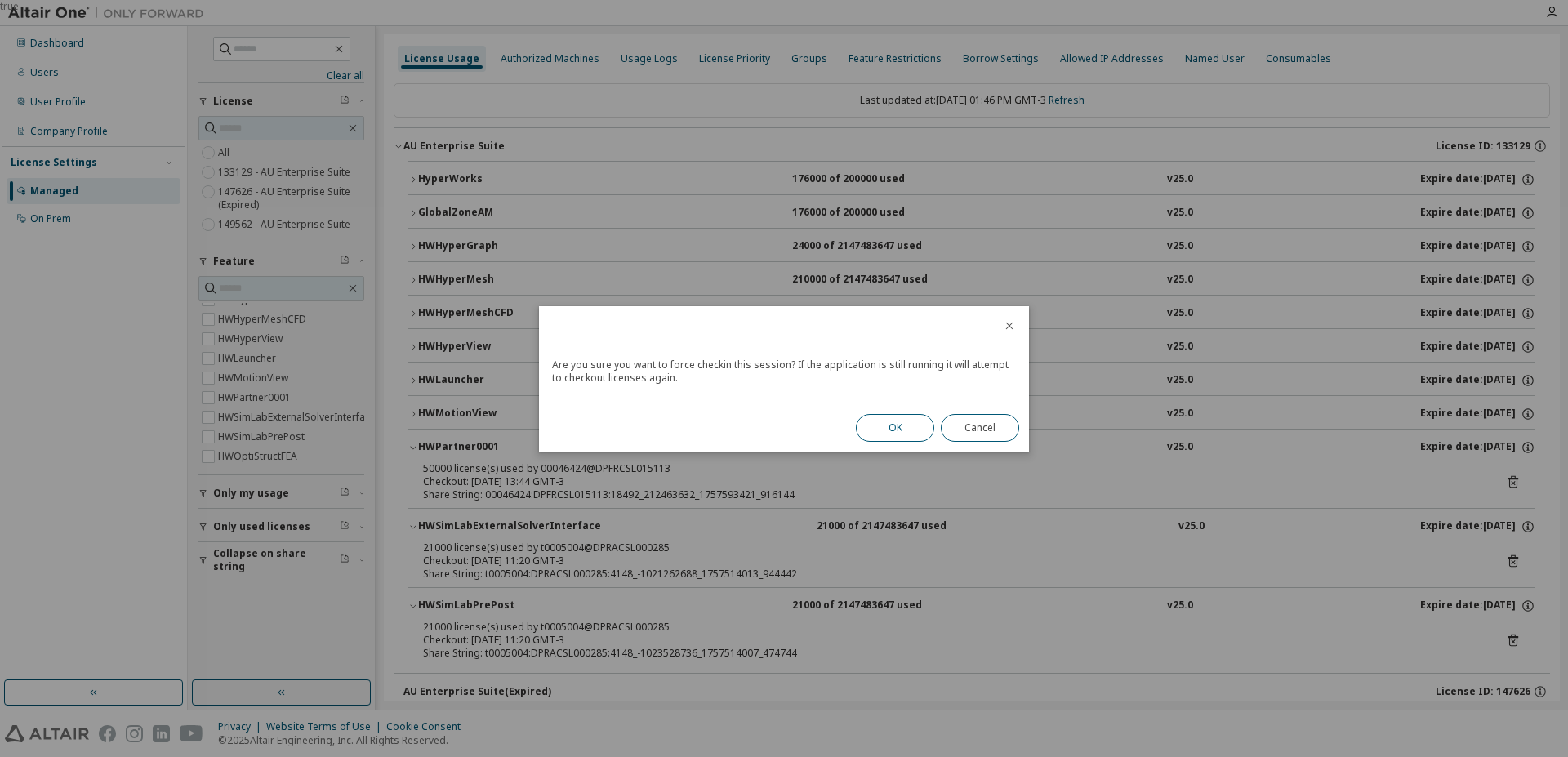
click at [934, 430] on div "OK Cancel" at bounding box center [938, 427] width 183 height 47
click at [929, 429] on button "OK" at bounding box center [895, 427] width 79 height 28
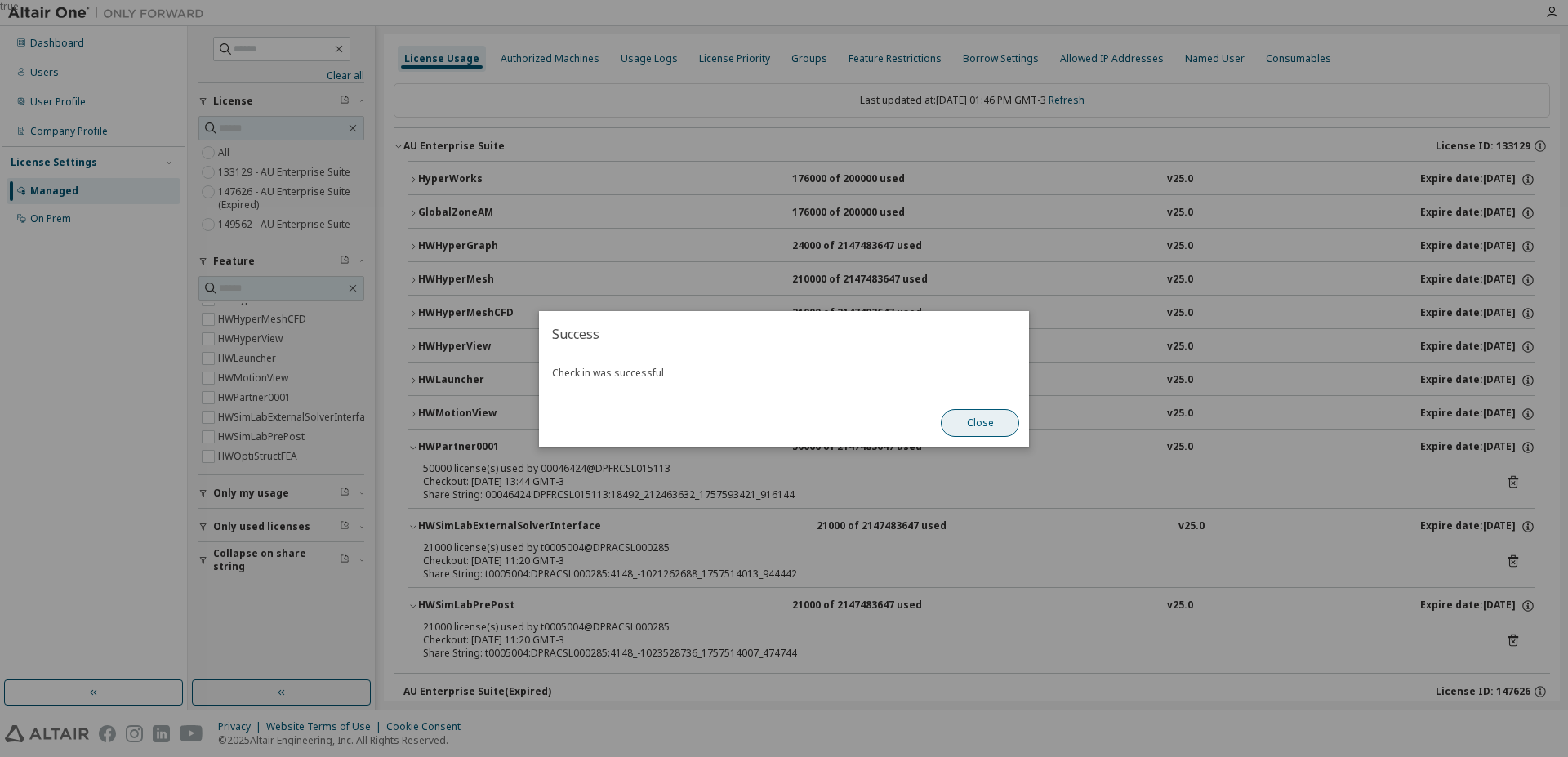
click at [976, 429] on button "Close" at bounding box center [979, 423] width 79 height 28
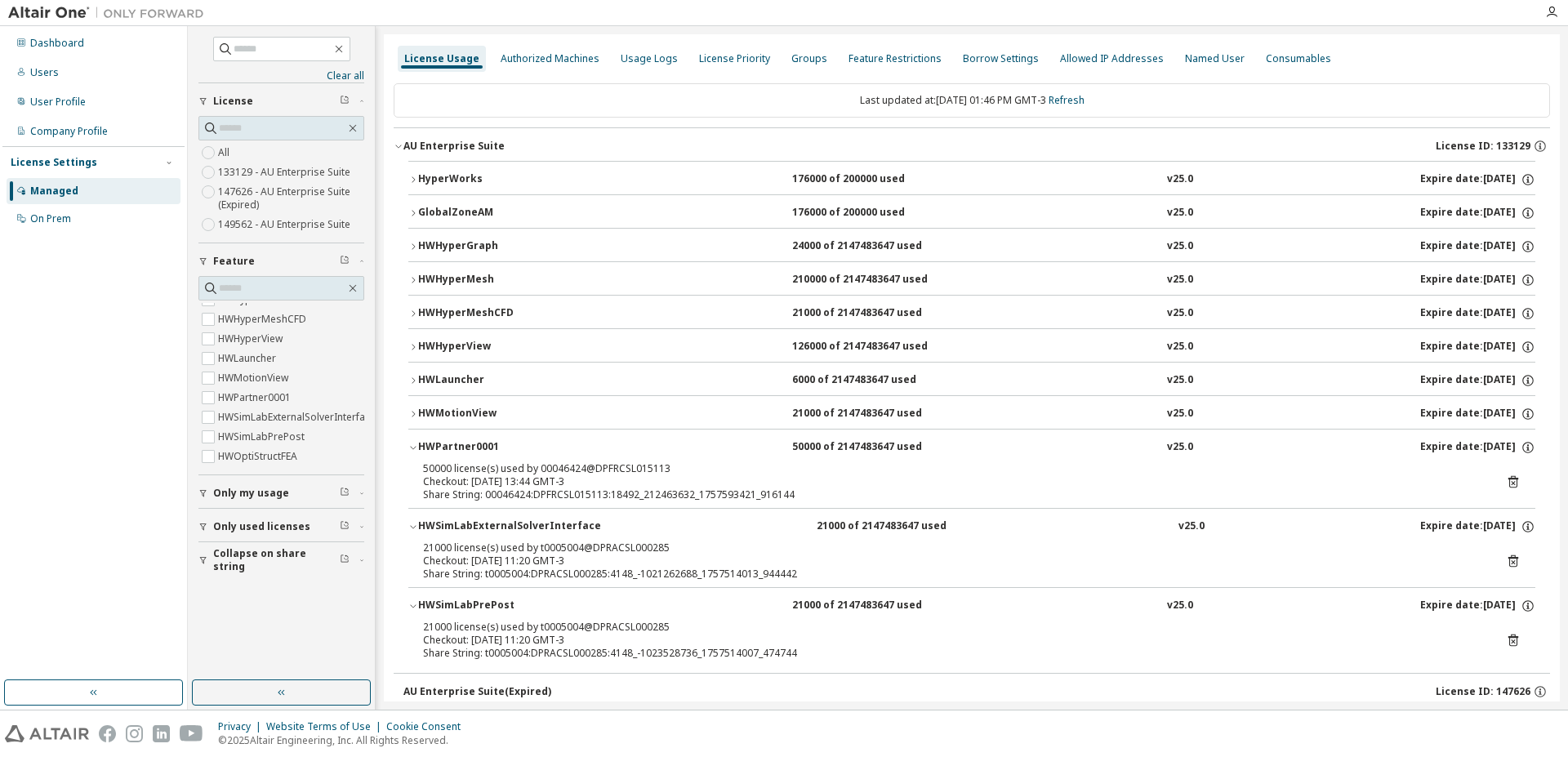
click at [1509, 483] on icon at bounding box center [1514, 482] width 10 height 13
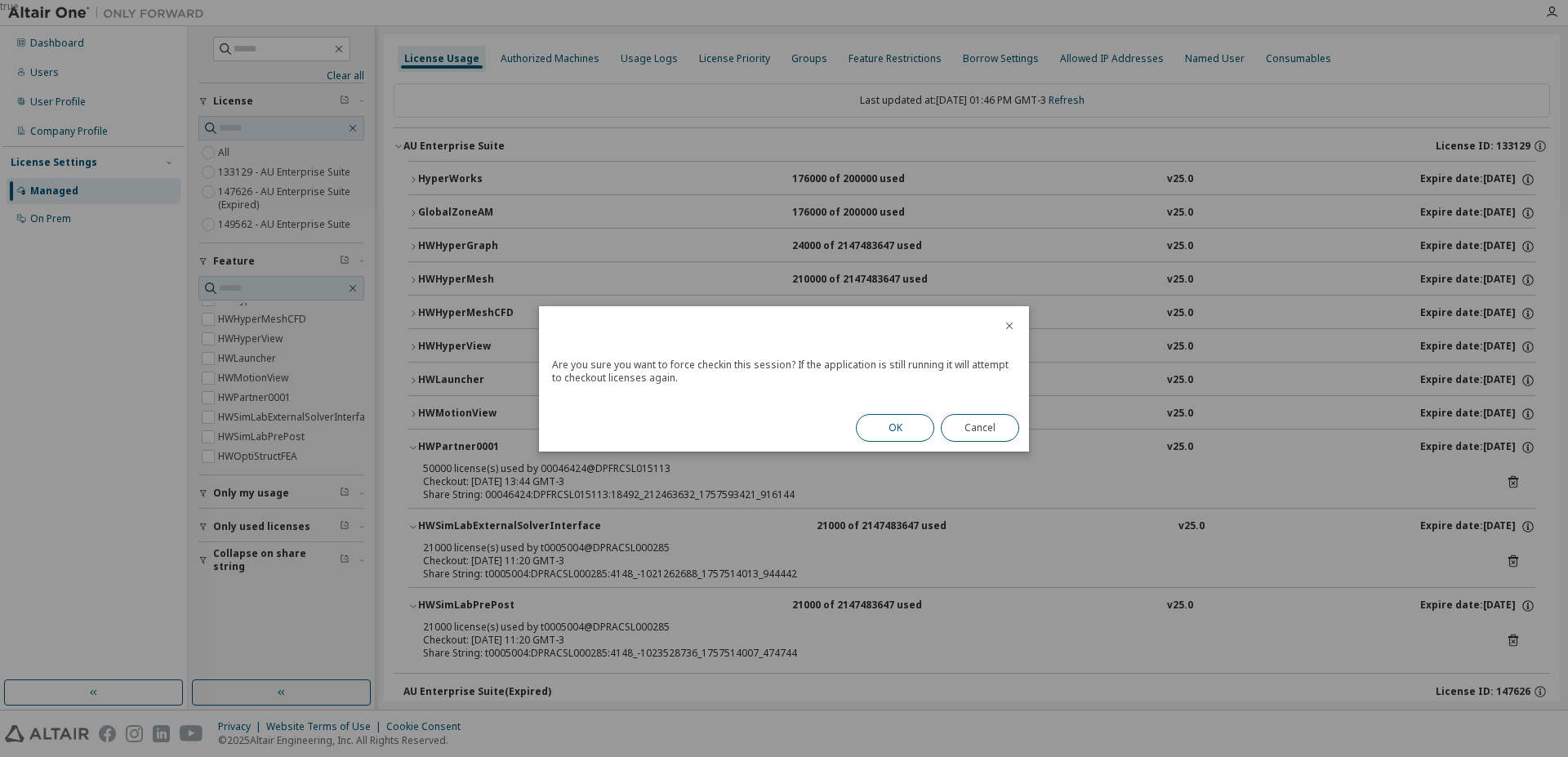
click at [893, 432] on button "OK" at bounding box center [895, 427] width 79 height 28
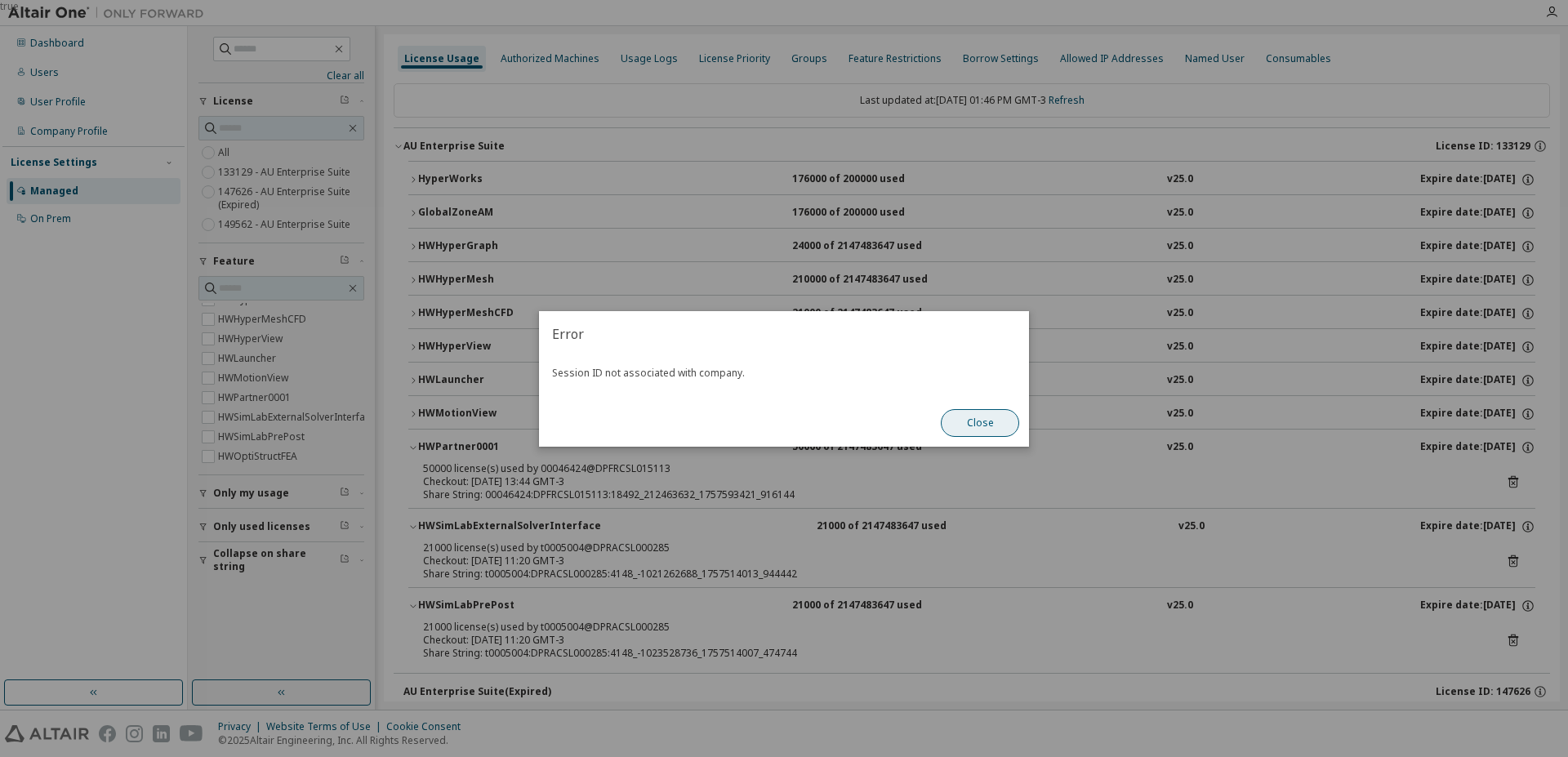
click at [969, 426] on button "Close" at bounding box center [979, 423] width 79 height 28
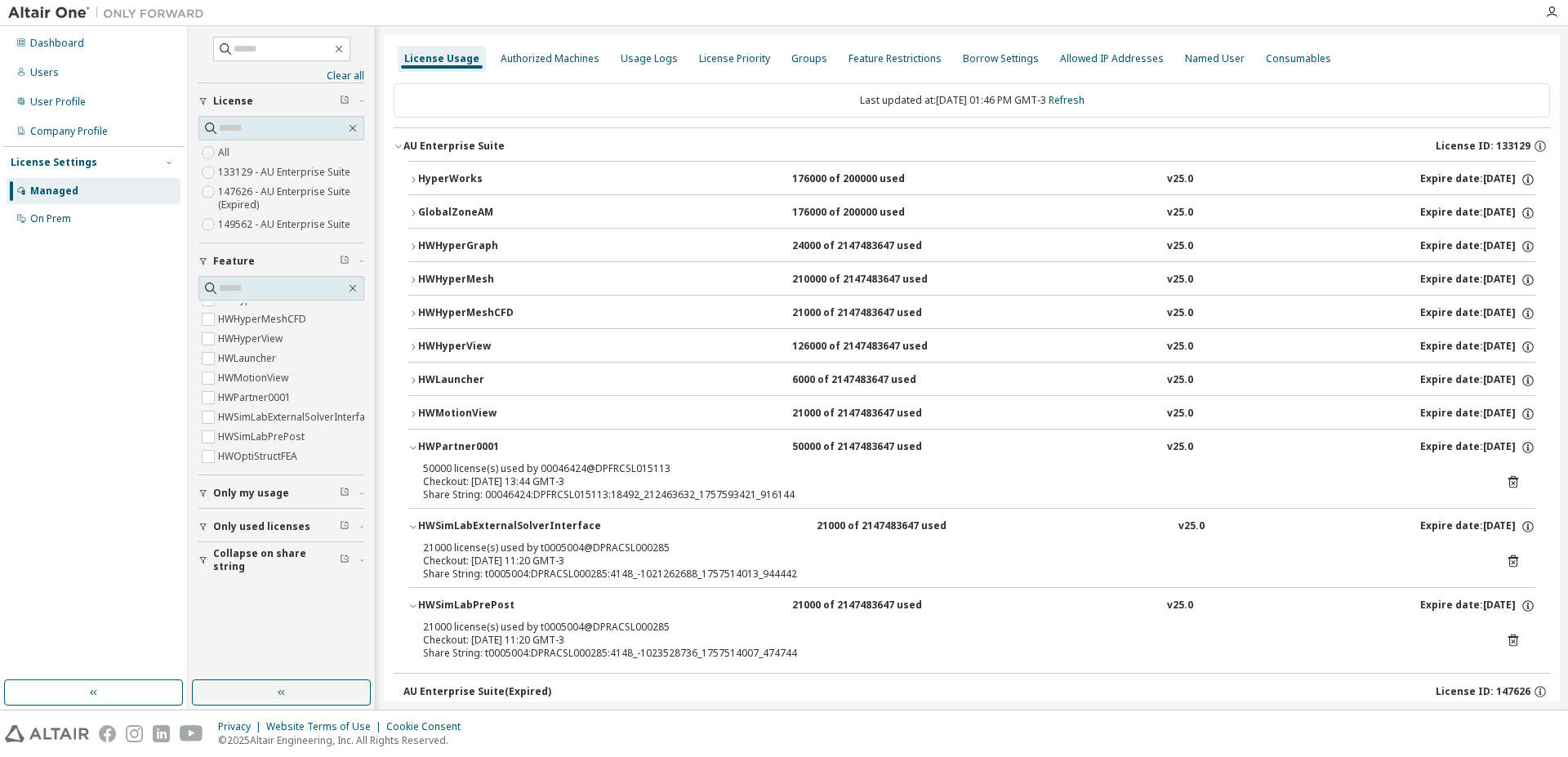
click at [1506, 563] on icon at bounding box center [1513, 560] width 15 height 15
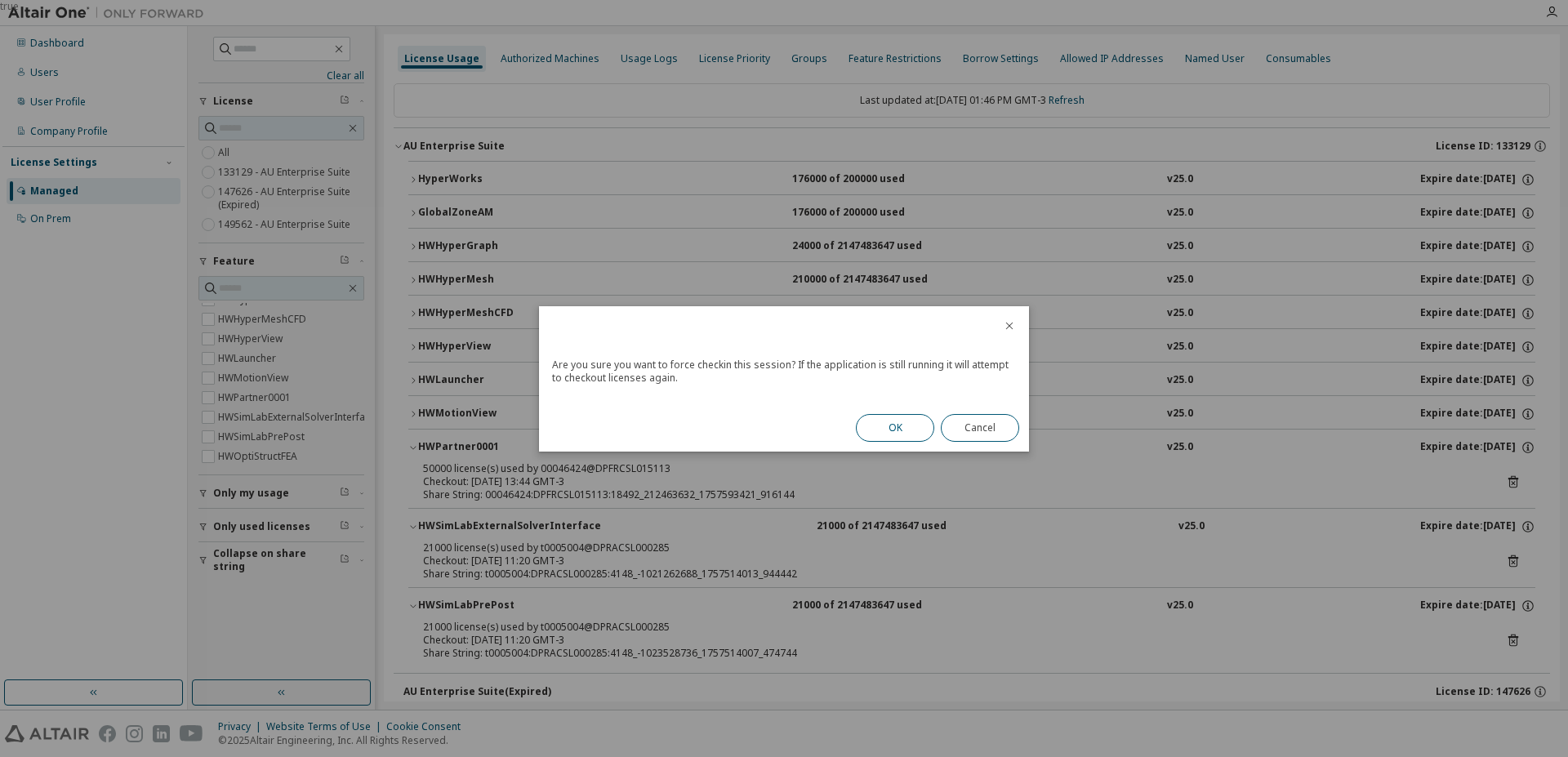
click at [878, 427] on button "OK" at bounding box center [895, 427] width 79 height 28
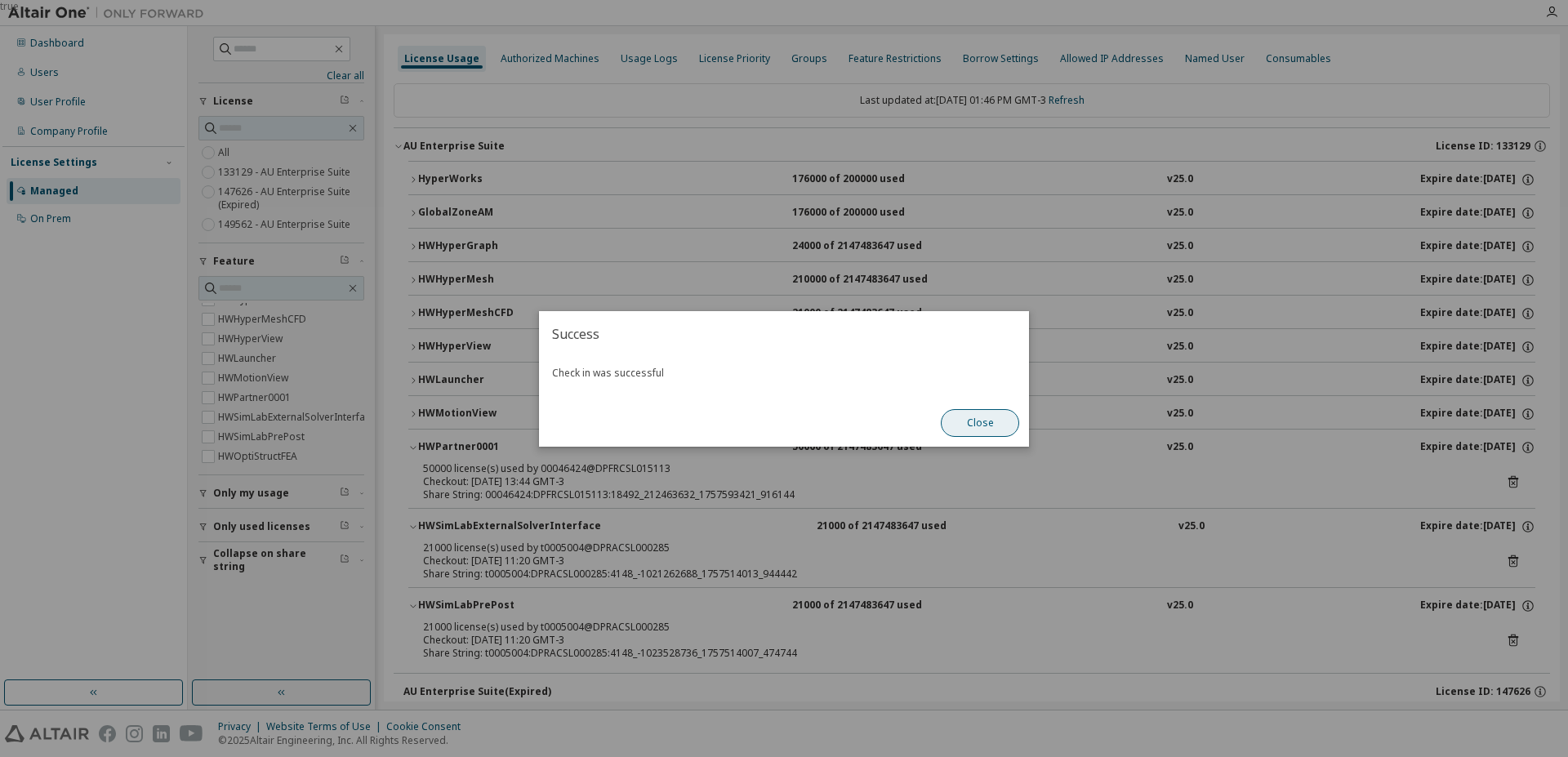
click at [969, 433] on button "Close" at bounding box center [979, 423] width 79 height 28
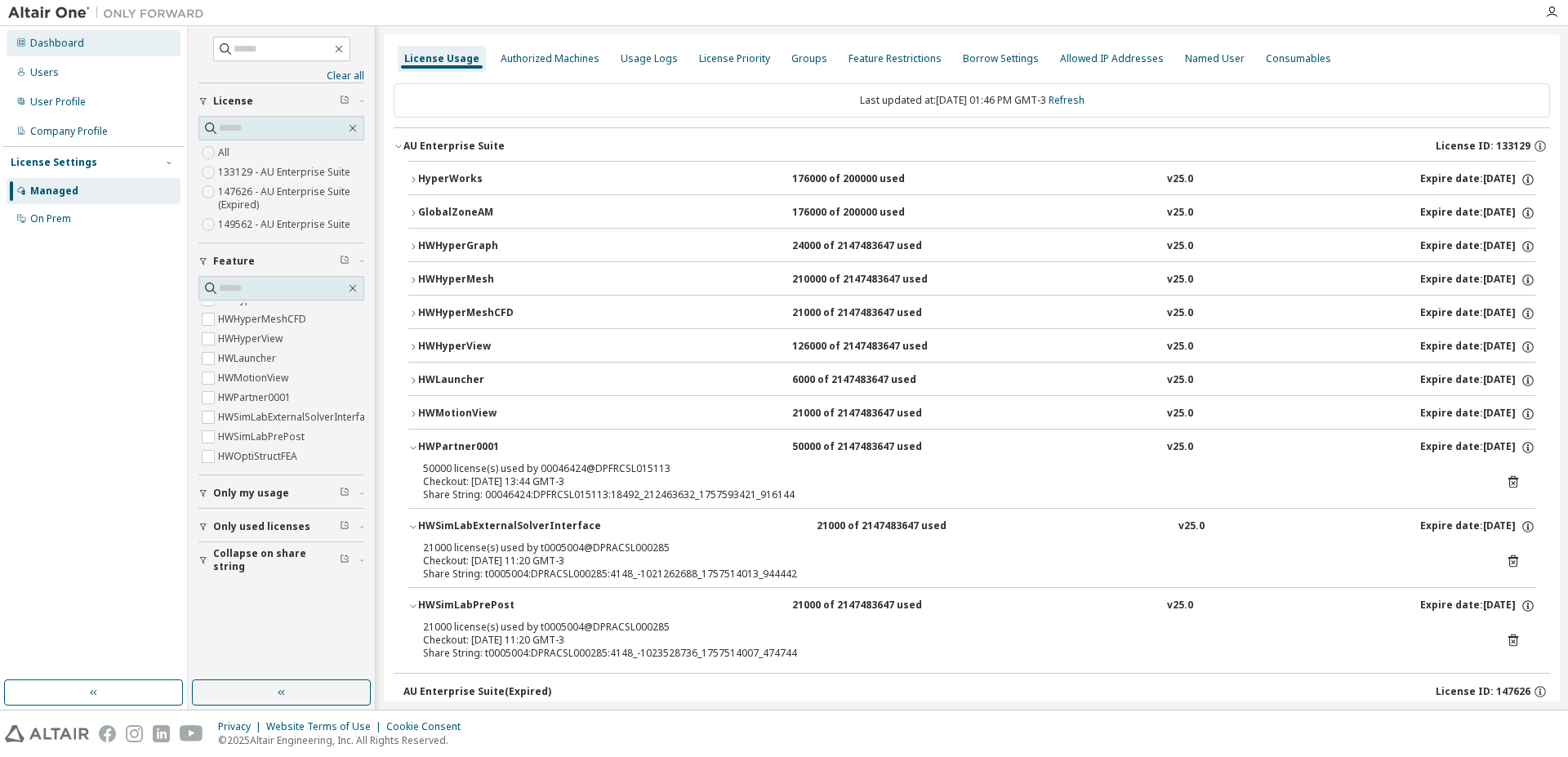
click at [52, 39] on div "Dashboard" at bounding box center [57, 43] width 54 height 13
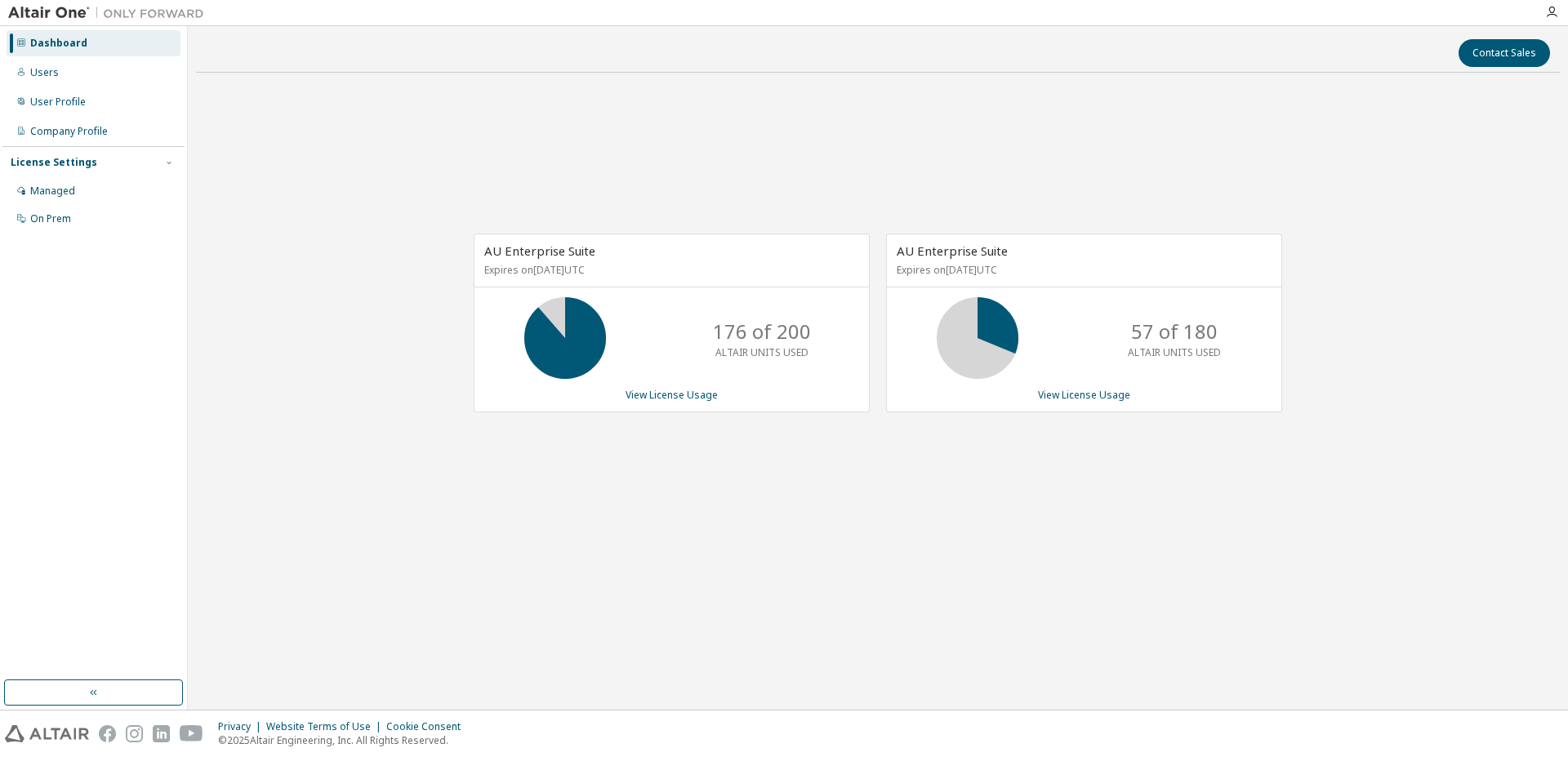
click at [724, 550] on div "AU Enterprise Suite Expires on December 9, 2025 UTC 176 of 200 ALTAIR UNITS USE…" at bounding box center [878, 331] width 1363 height 492
click at [71, 43] on div "Dashboard" at bounding box center [58, 43] width 57 height 13
click at [671, 395] on link "View License Usage" at bounding box center [671, 394] width 92 height 14
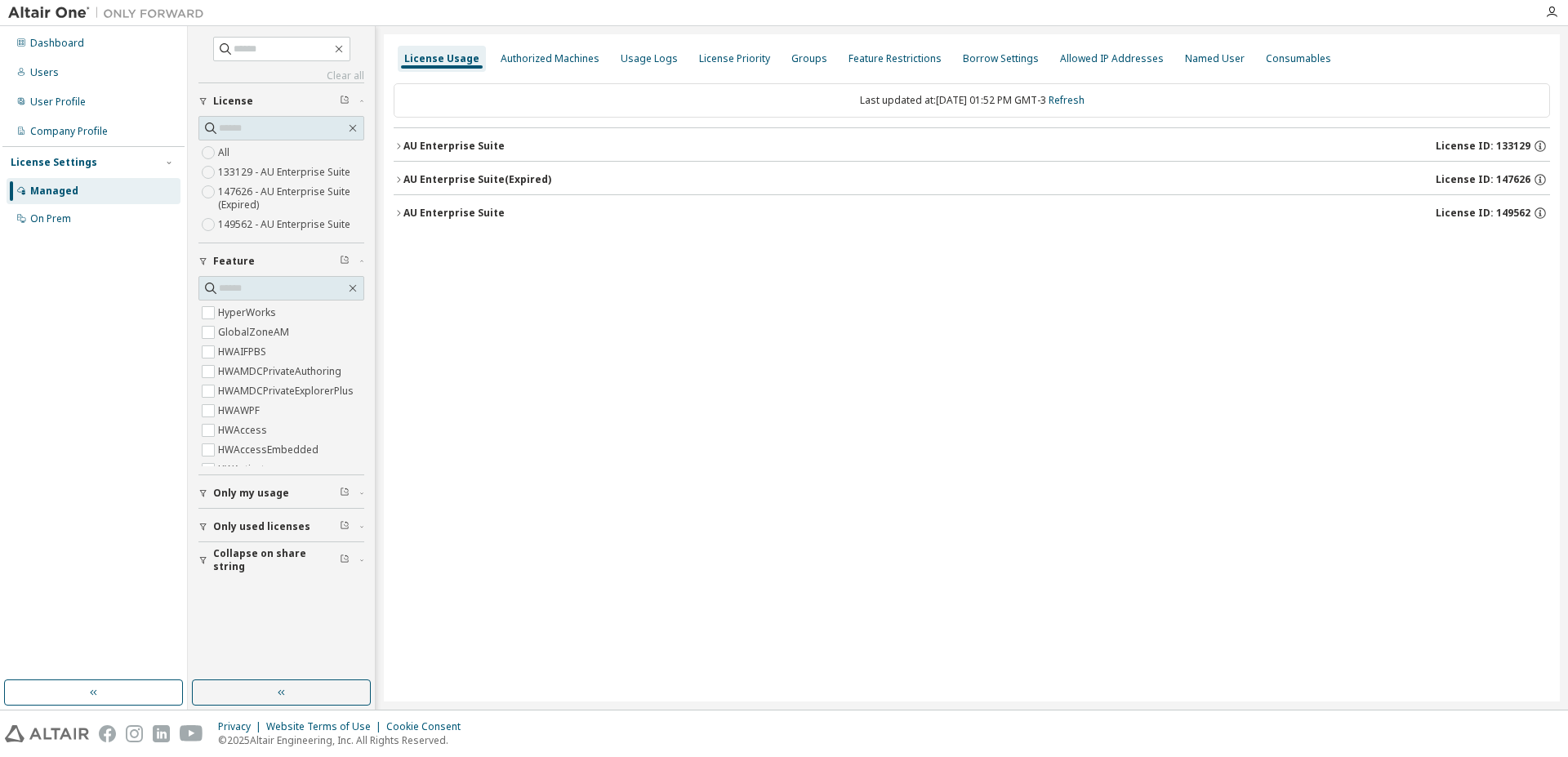
click at [205, 523] on icon "button" at bounding box center [204, 526] width 10 height 10
click at [401, 140] on button "AU Enterprise Suite License ID: 133129" at bounding box center [972, 145] width 1157 height 36
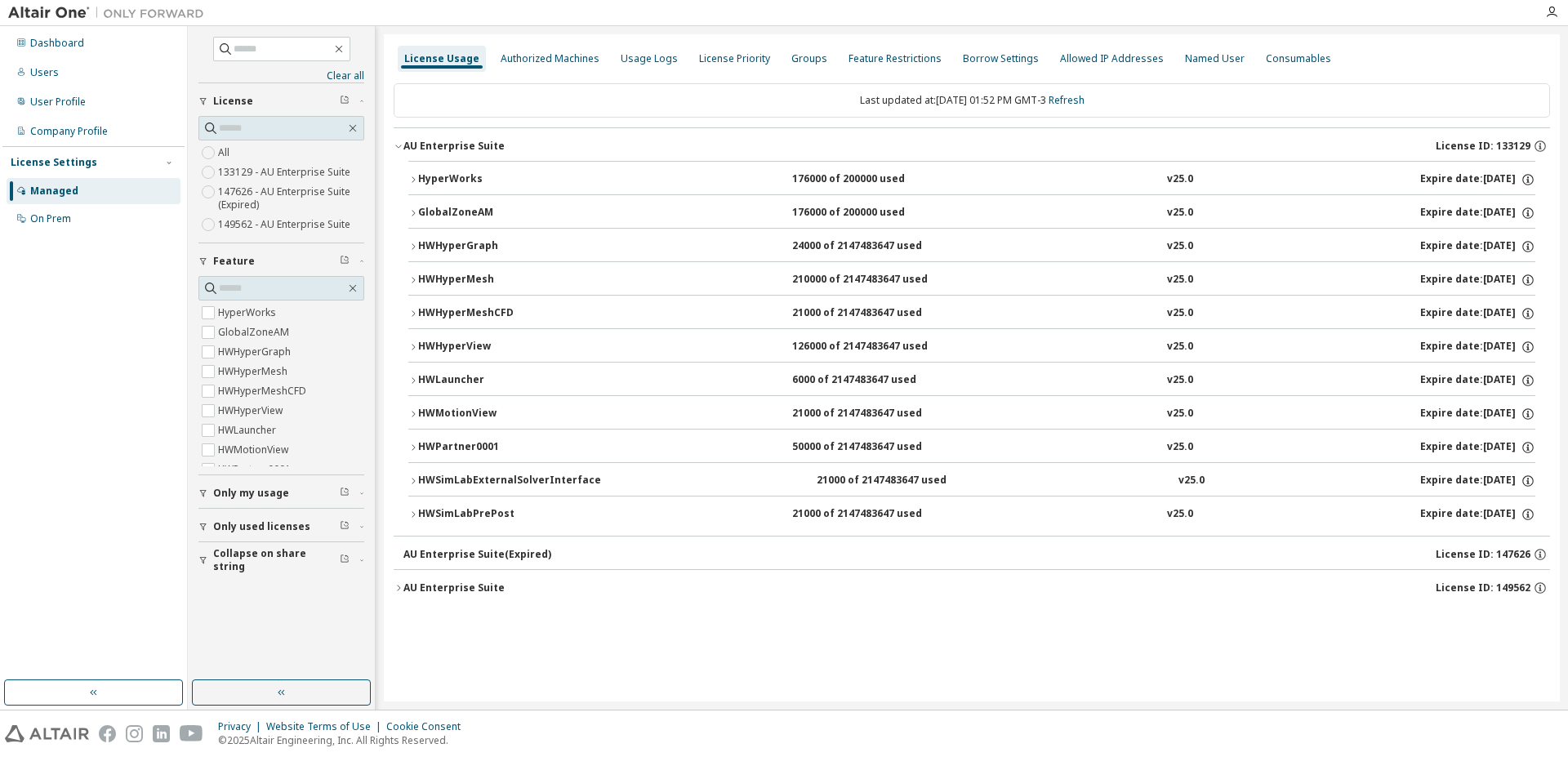
click at [417, 443] on icon "button" at bounding box center [413, 447] width 10 height 10
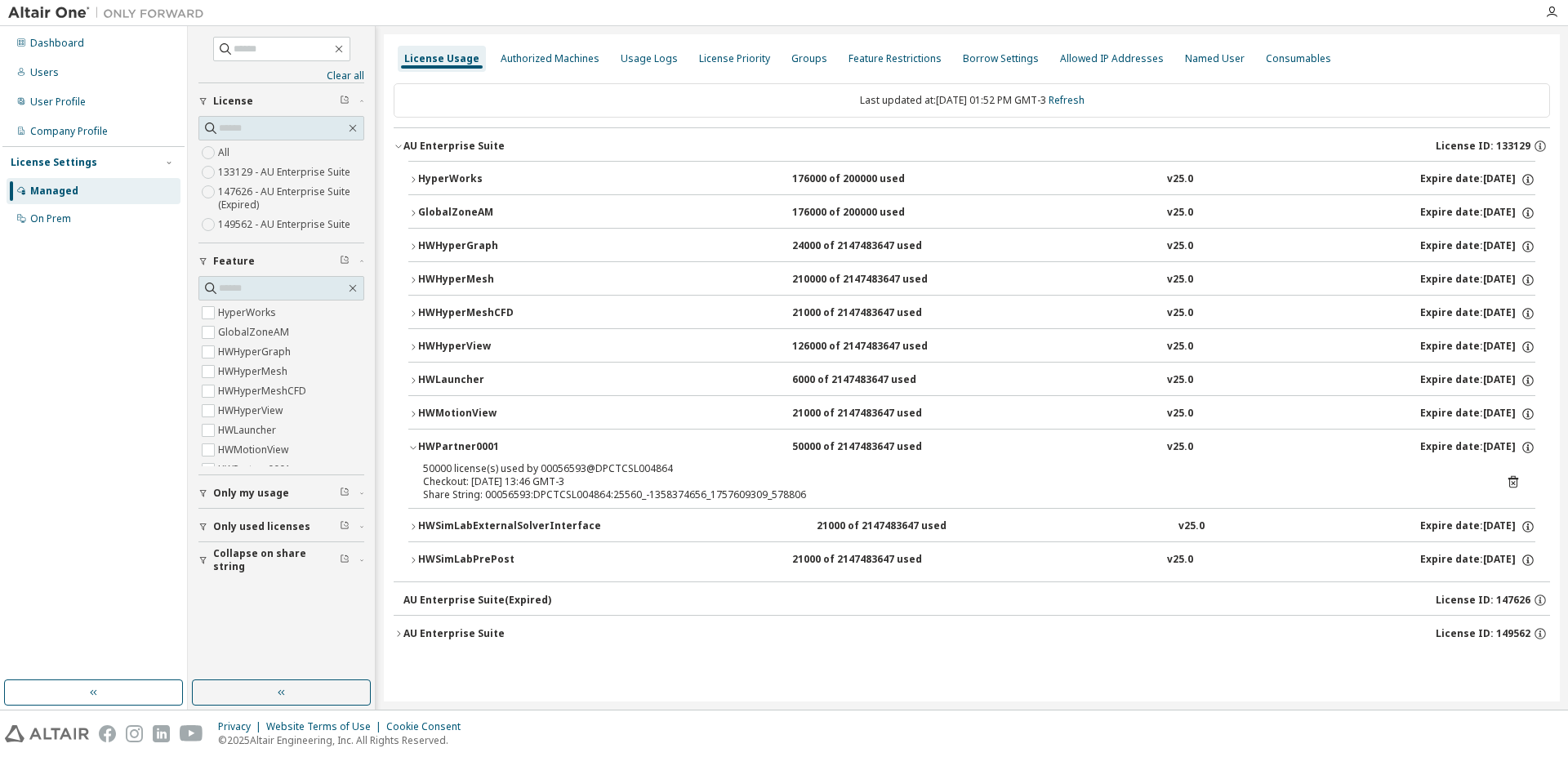
click at [1515, 485] on icon at bounding box center [1513, 483] width 4 height 4
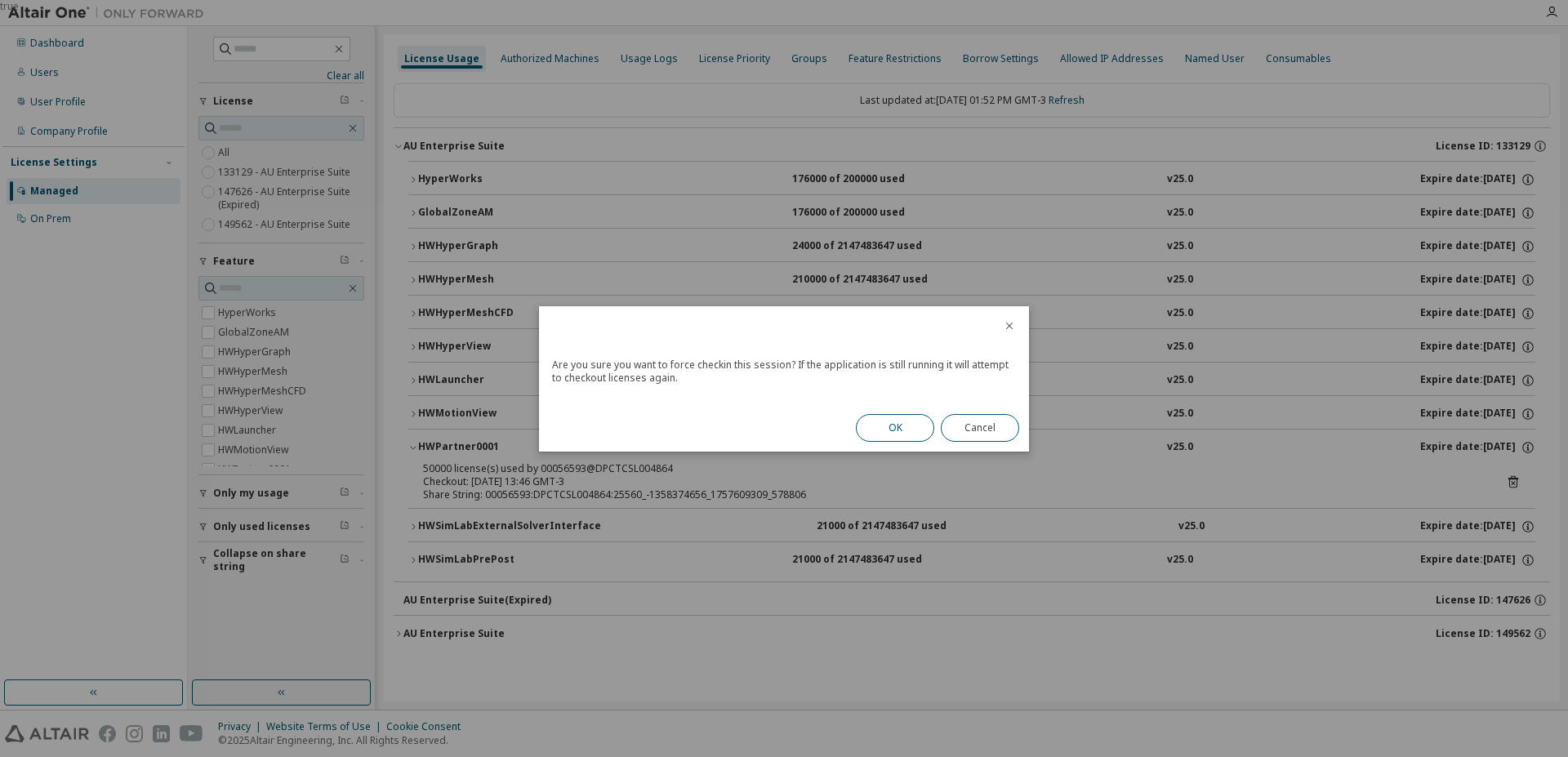
click at [908, 427] on button "OK" at bounding box center [895, 427] width 79 height 28
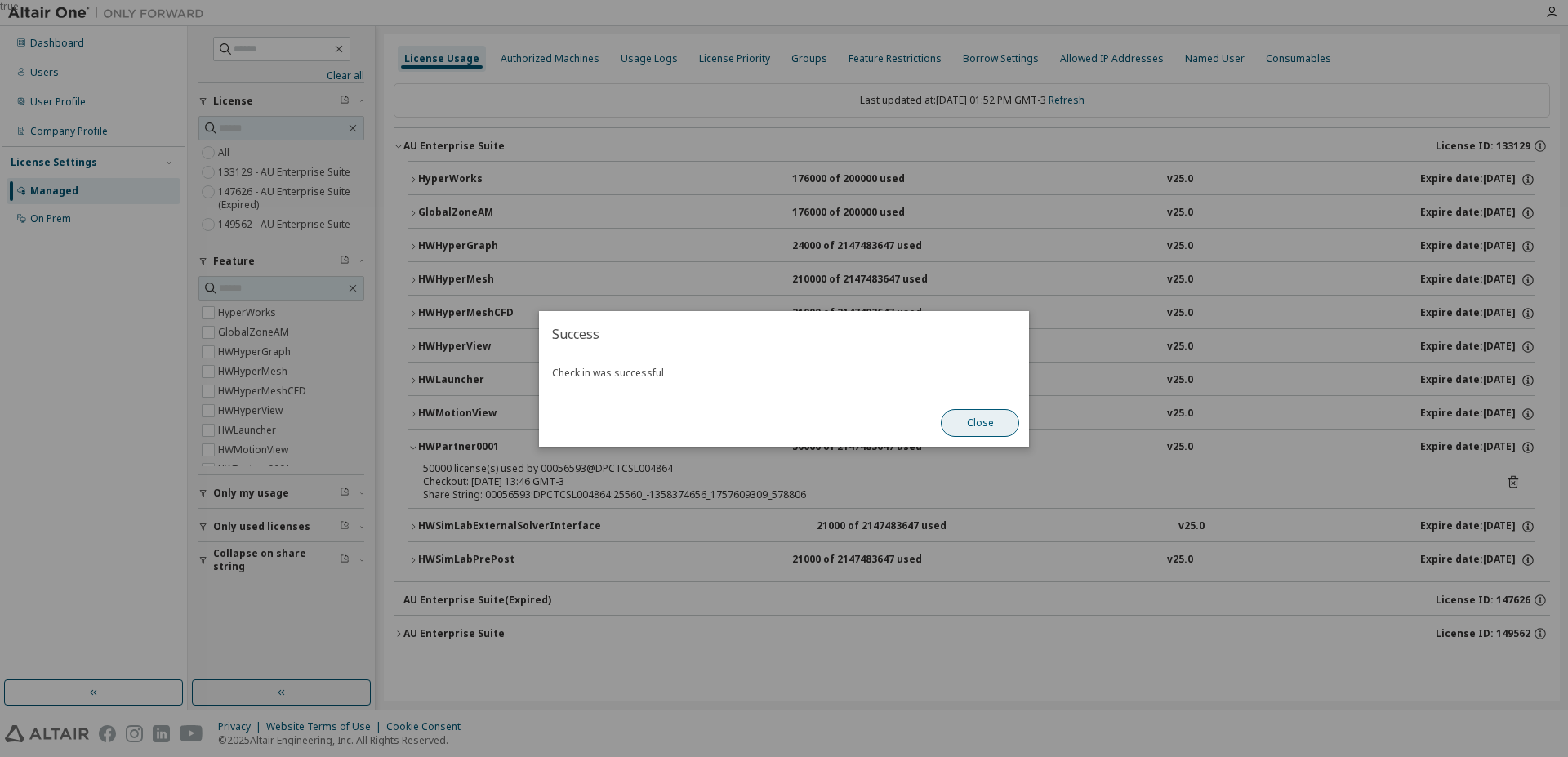
click at [960, 426] on button "Close" at bounding box center [979, 423] width 79 height 28
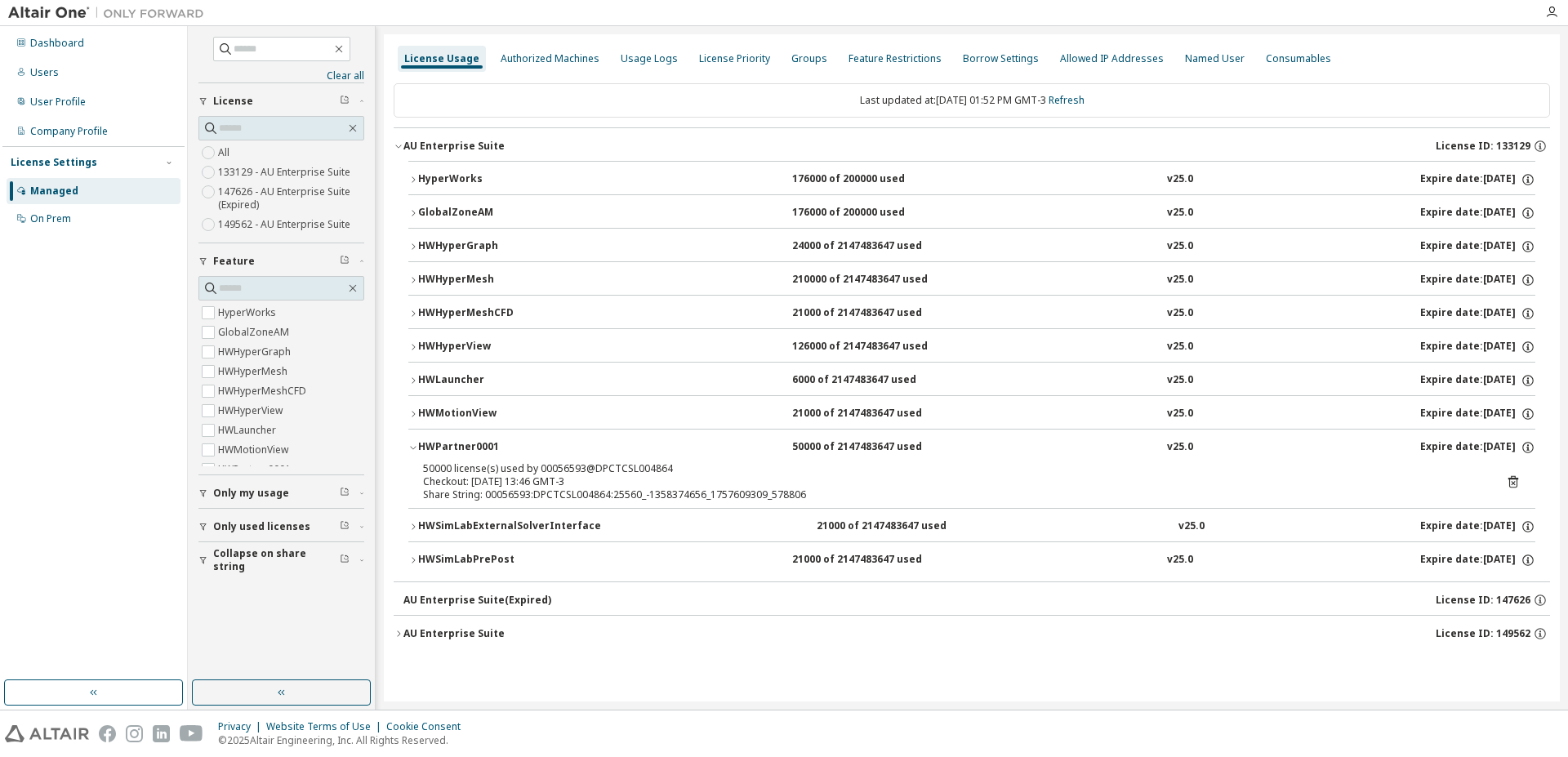
click at [411, 527] on icon "button" at bounding box center [413, 526] width 10 height 10
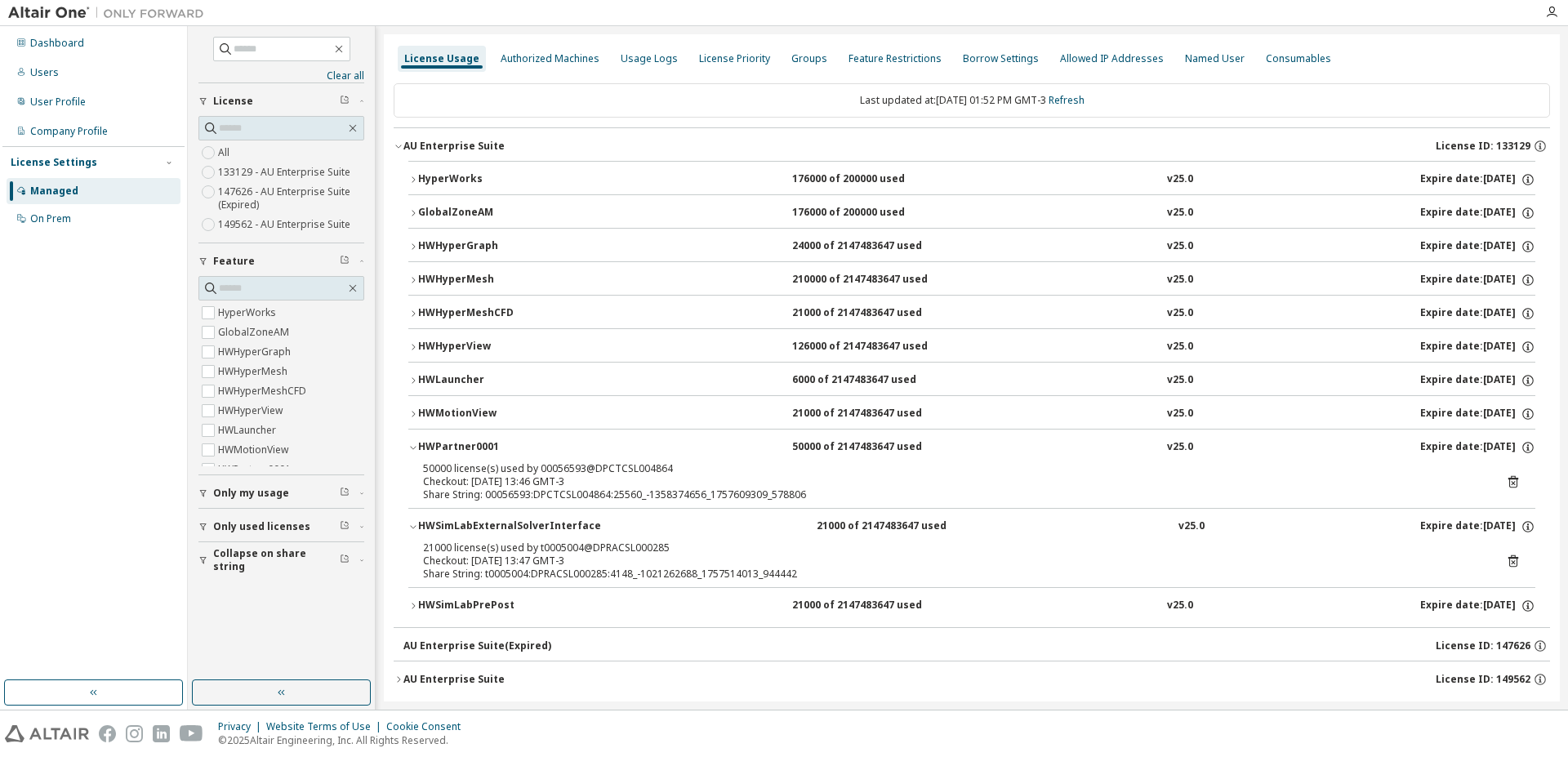
click at [1509, 564] on icon at bounding box center [1514, 561] width 10 height 13
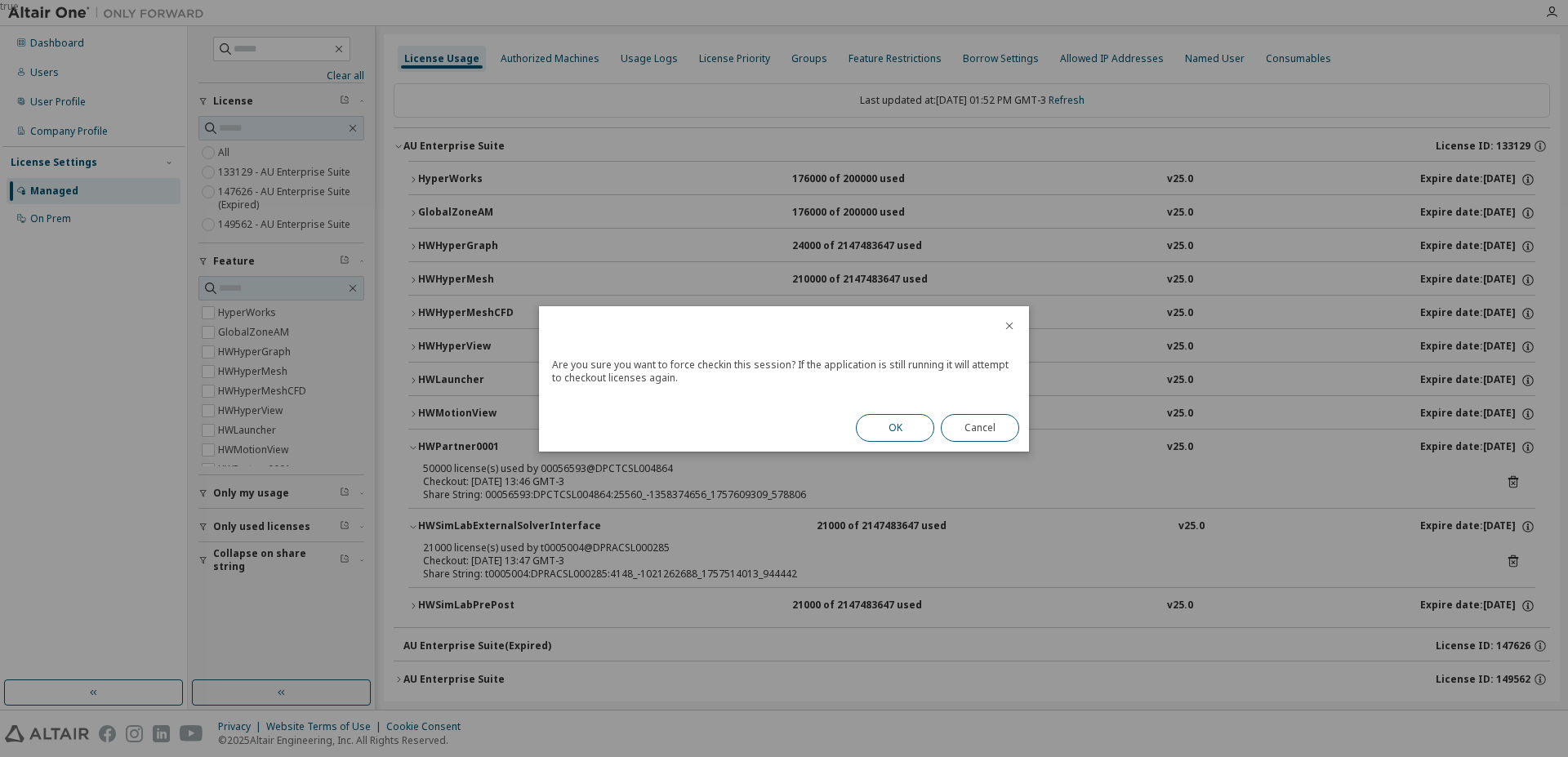
click at [895, 422] on button "OK" at bounding box center [895, 427] width 79 height 28
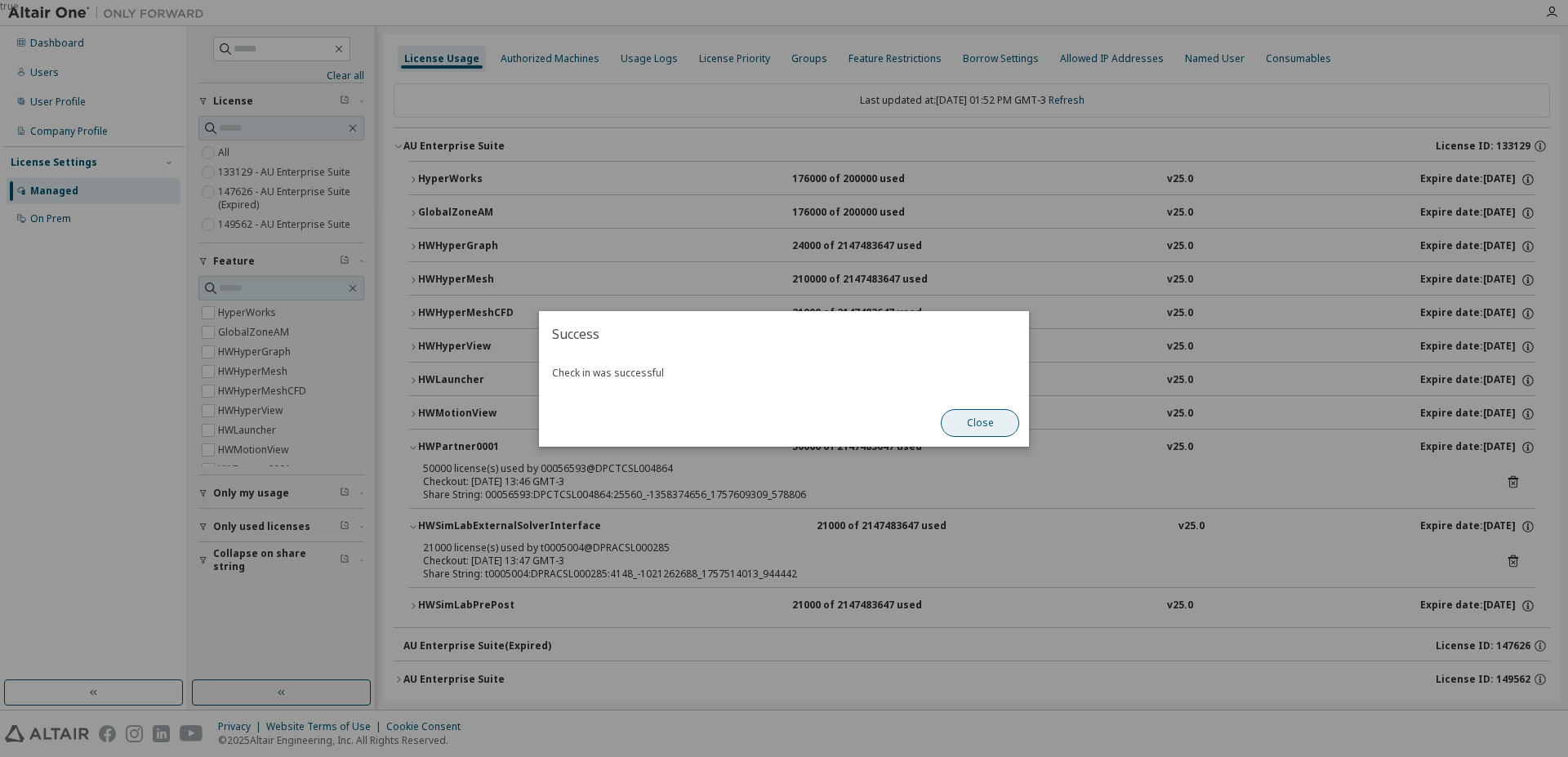
click at [980, 426] on button "Close" at bounding box center [979, 423] width 79 height 28
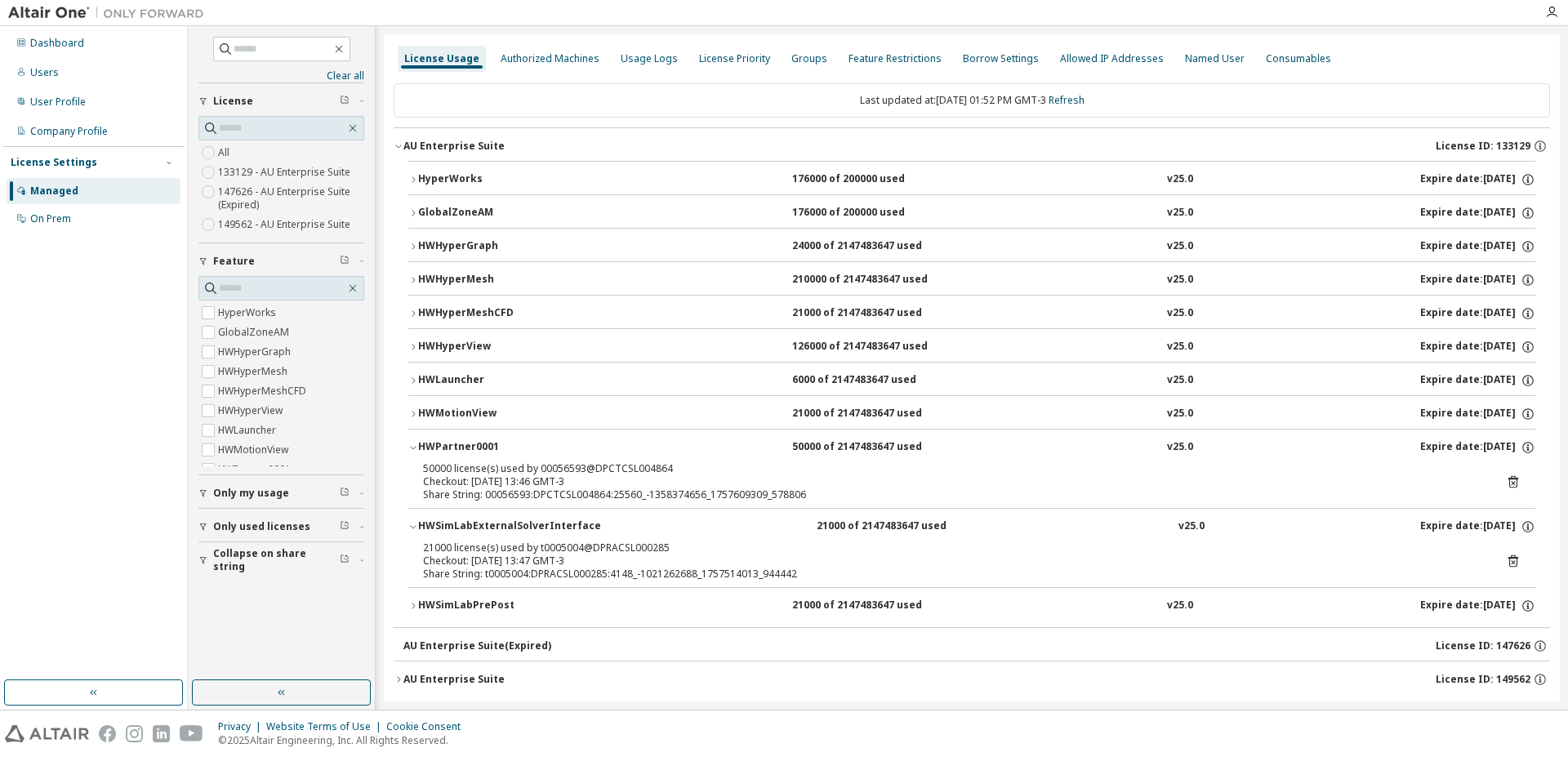
click at [417, 607] on icon "button" at bounding box center [413, 606] width 10 height 10
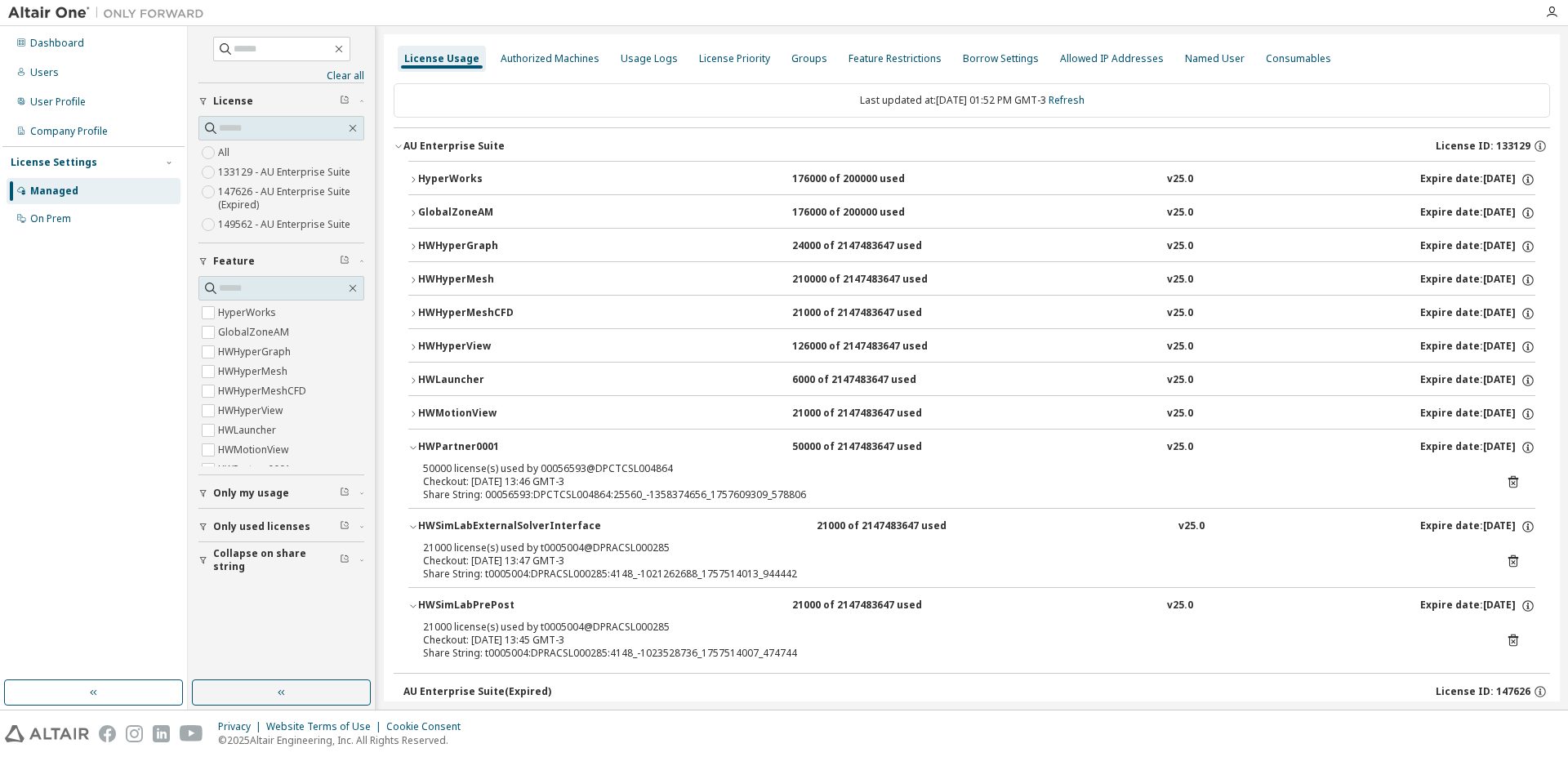
click at [1511, 642] on icon at bounding box center [1513, 641] width 4 height 4
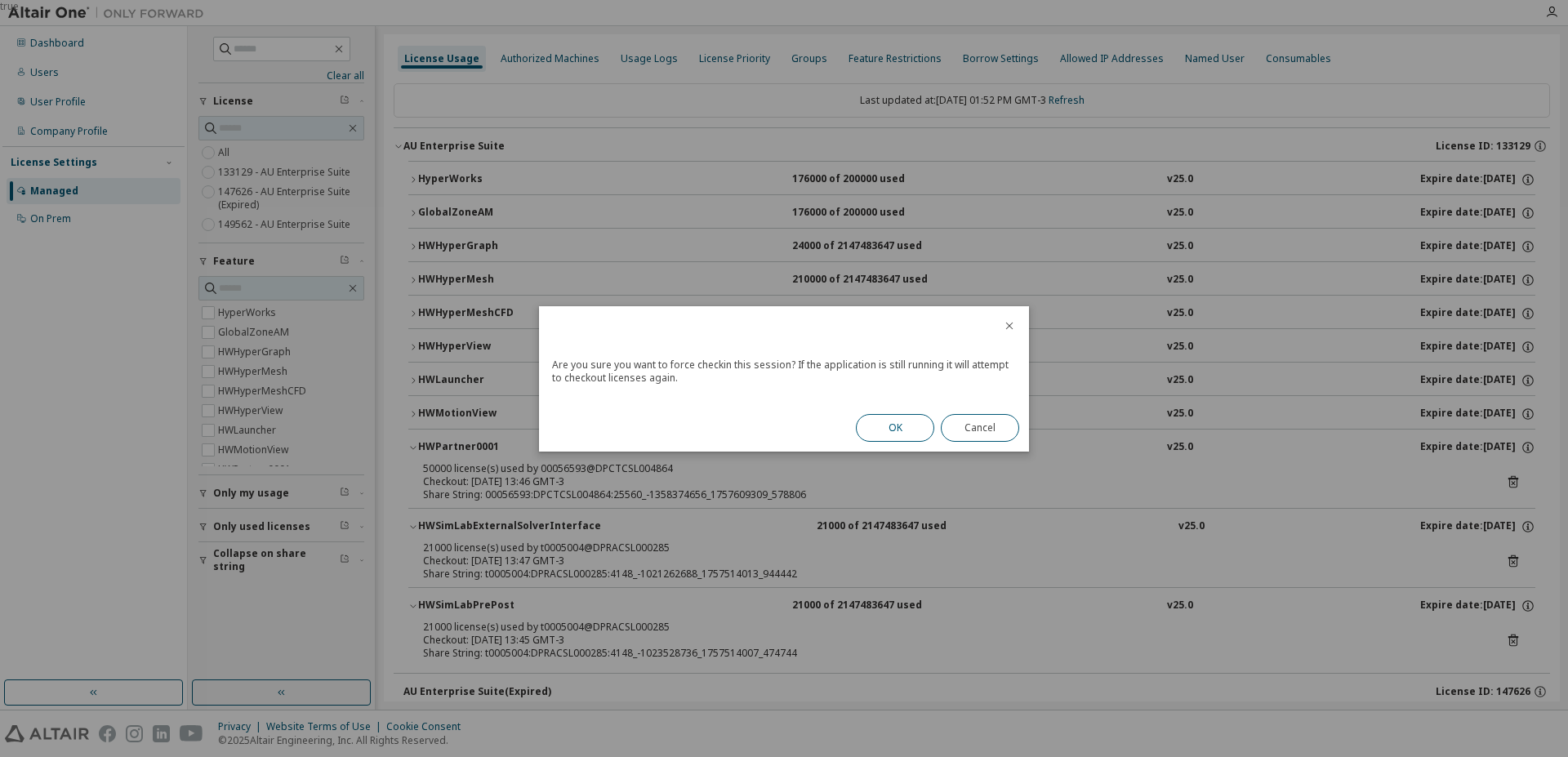
click at [913, 429] on button "OK" at bounding box center [895, 427] width 79 height 28
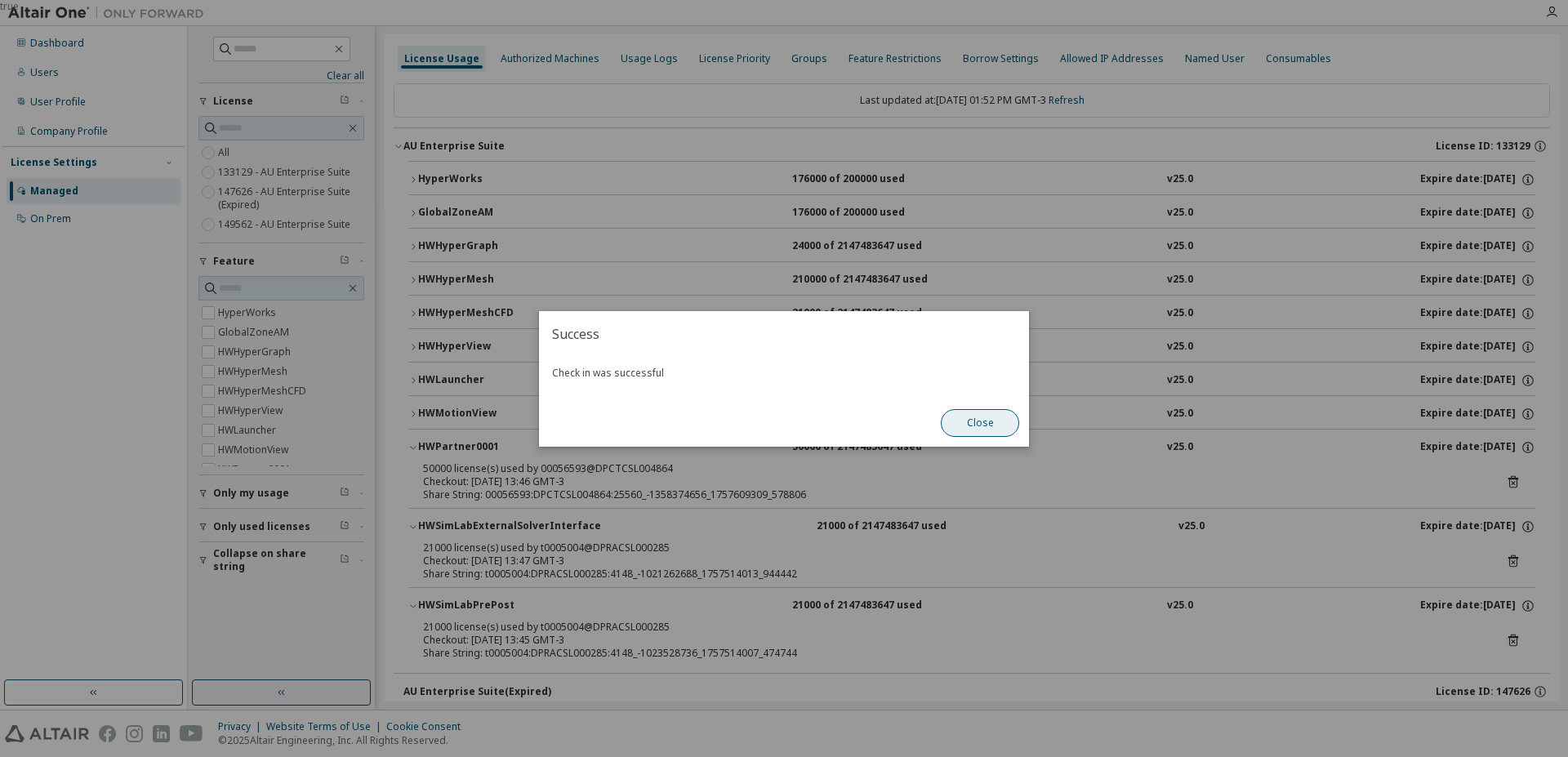
click at [978, 429] on button "Close" at bounding box center [979, 423] width 79 height 28
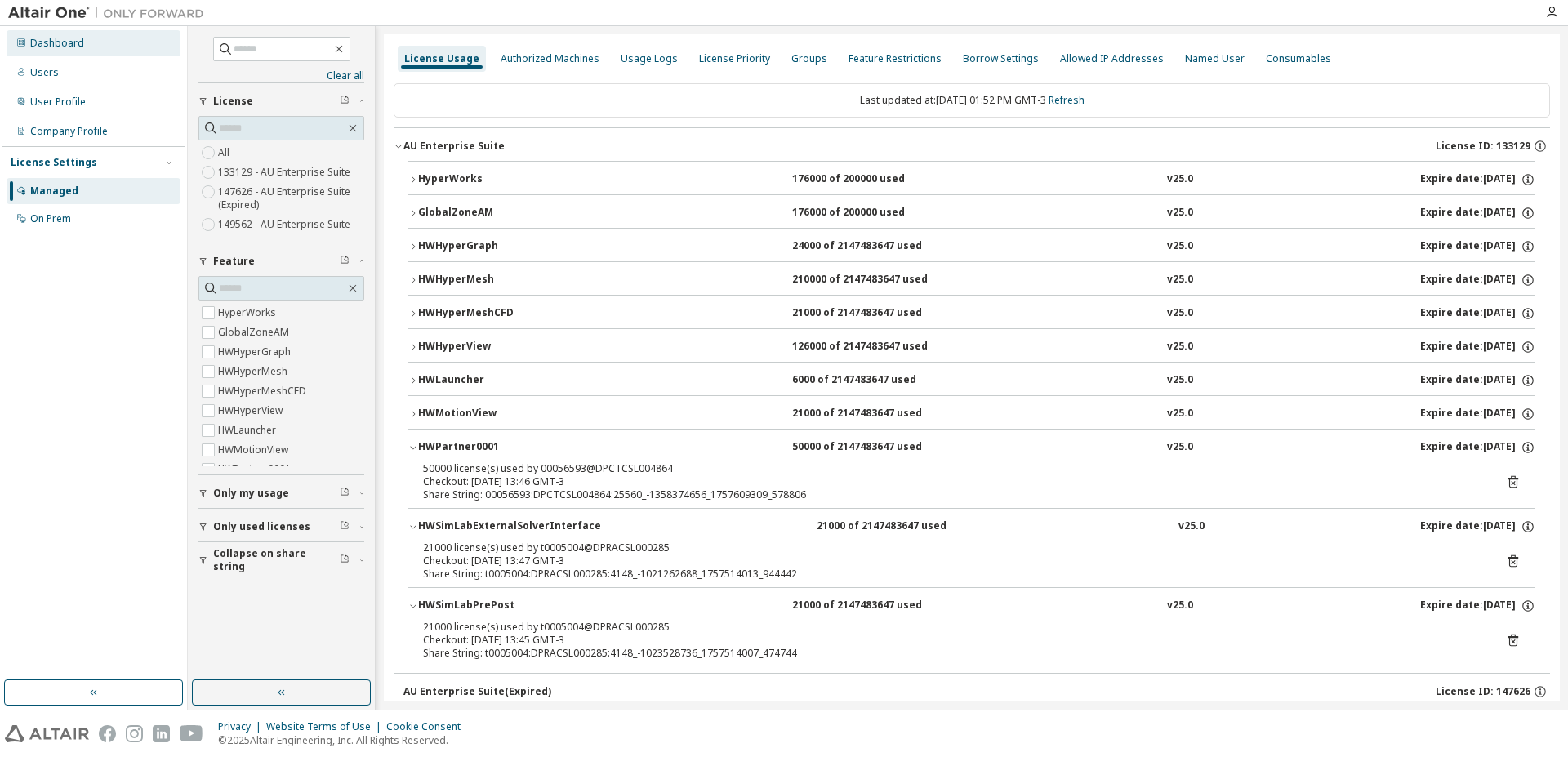
click at [90, 44] on div "Dashboard" at bounding box center [93, 43] width 174 height 26
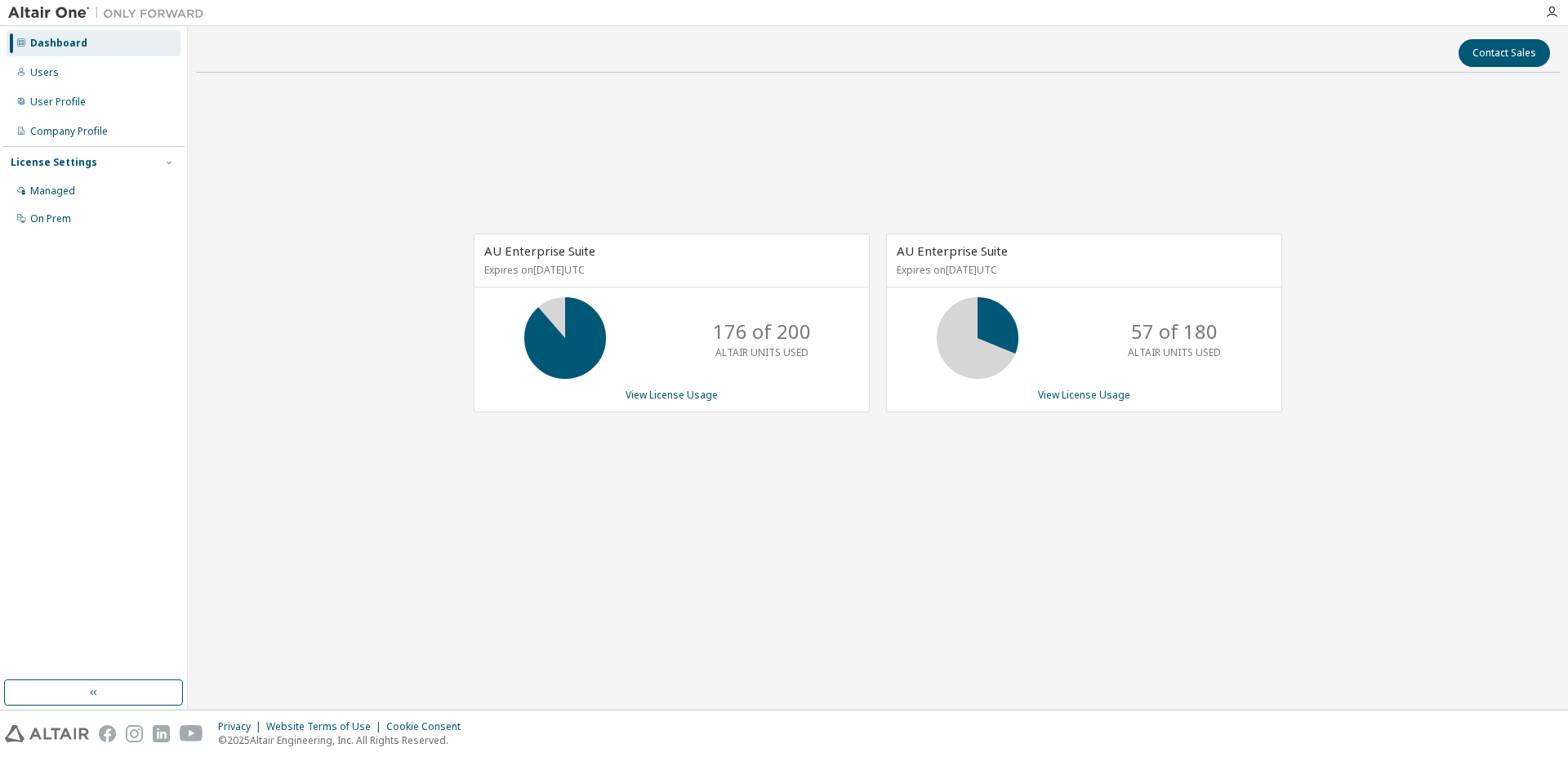
click at [811, 559] on div "AU Enterprise Suite Expires on December 9, 2025 UTC 176 of 200 ALTAIR UNITS USE…" at bounding box center [878, 331] width 1363 height 492
click at [696, 612] on div "Contact Sales AU Enterprise Suite Expires on December 9, 2025 UTC 176 of 200 AL…" at bounding box center [878, 367] width 1363 height 667
click at [666, 401] on div "AU Enterprise Suite Expires on December 9, 2025 UTC 176 of 200 ALTAIR UNITS USE…" at bounding box center [671, 323] width 396 height 178
click at [671, 394] on link "View License Usage" at bounding box center [671, 394] width 92 height 14
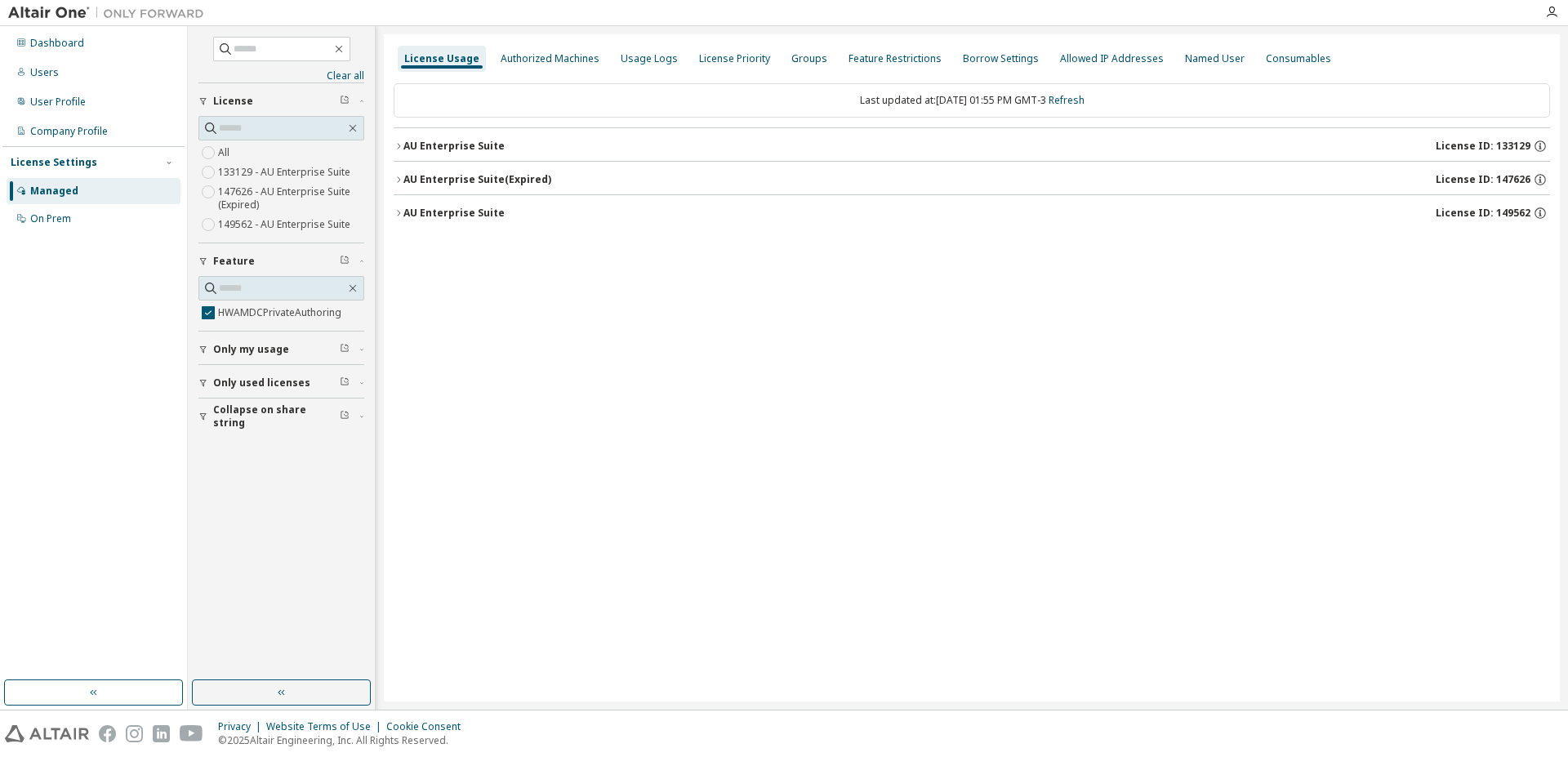
click at [202, 382] on icon "button" at bounding box center [203, 384] width 7 height 8
click at [489, 146] on div "AU Enterprise Suite" at bounding box center [454, 145] width 101 height 13
click at [204, 377] on icon "button" at bounding box center [203, 377] width 7 height 8
click at [420, 144] on div "AU Enterprise Suite" at bounding box center [454, 145] width 101 height 13
click at [468, 319] on div "License Usage Authorized Machines Usage Logs License Priority Groups Feature Re…" at bounding box center [972, 367] width 1176 height 667
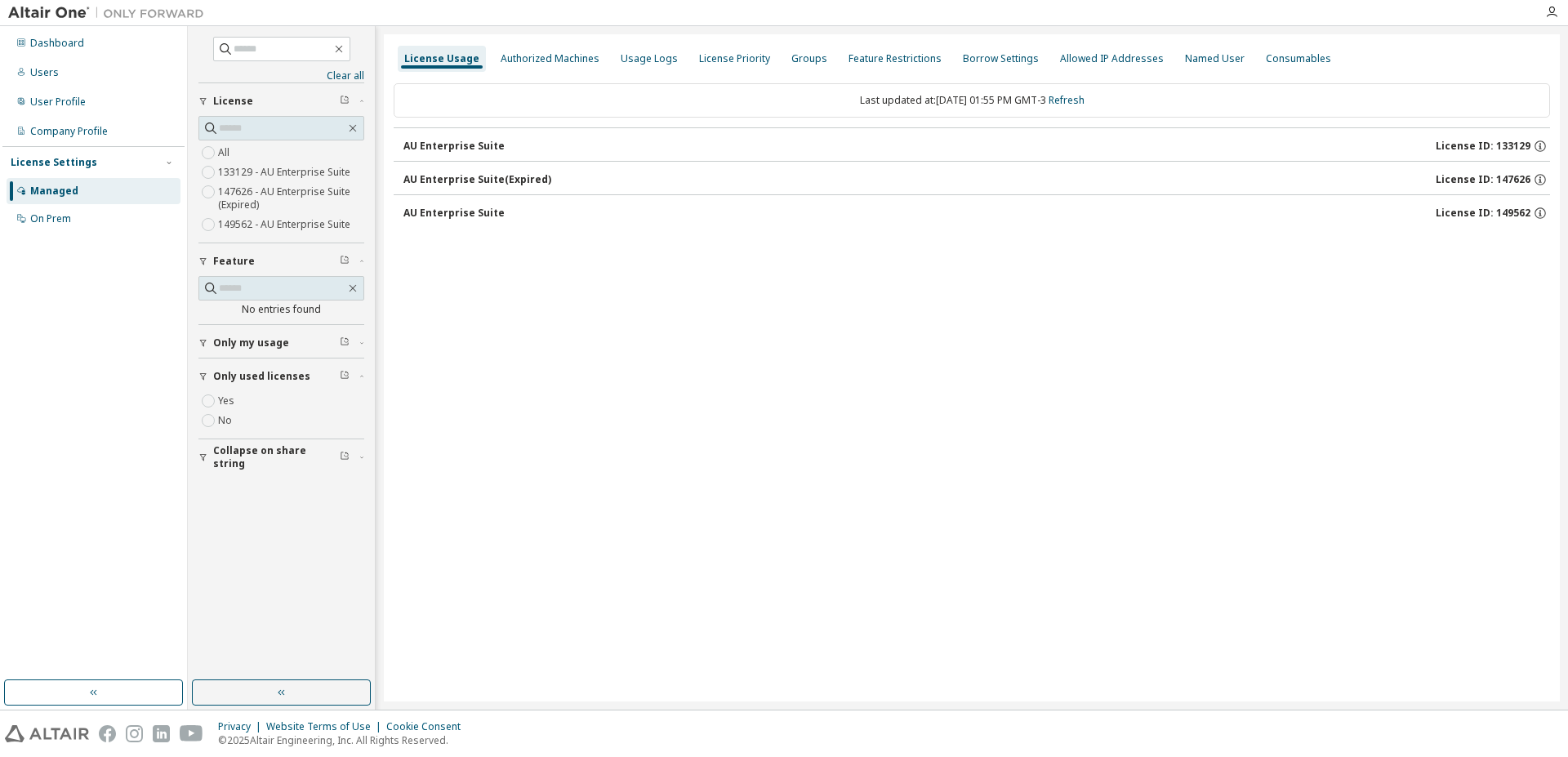
click at [483, 142] on div "AU Enterprise Suite" at bounding box center [454, 145] width 101 height 13
click at [432, 142] on div "AU Enterprise Suite" at bounding box center [454, 145] width 101 height 13
click at [437, 150] on div "AU Enterprise Suite" at bounding box center [454, 145] width 101 height 13
click at [203, 378] on icon "button" at bounding box center [203, 377] width 7 height 8
click at [198, 370] on div "Clear all Collapse on share string Only used licenses Only my usage Feature HWA…" at bounding box center [281, 353] width 182 height 649
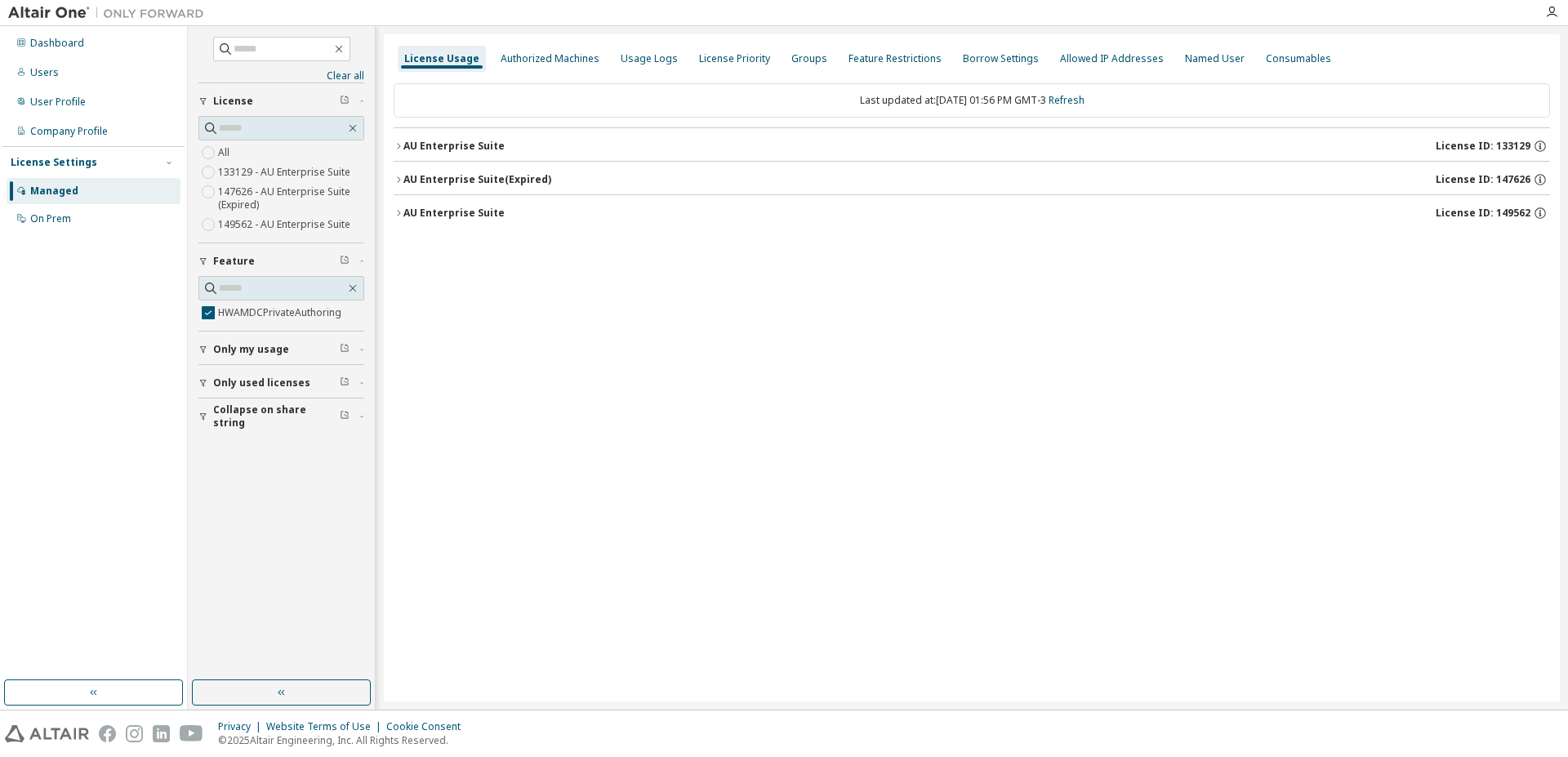
click at [203, 385] on icon "button" at bounding box center [203, 384] width 7 height 8
click at [416, 140] on div "AU Enterprise Suite" at bounding box center [454, 145] width 101 height 13
click at [77, 40] on div "Dashboard" at bounding box center [57, 43] width 54 height 13
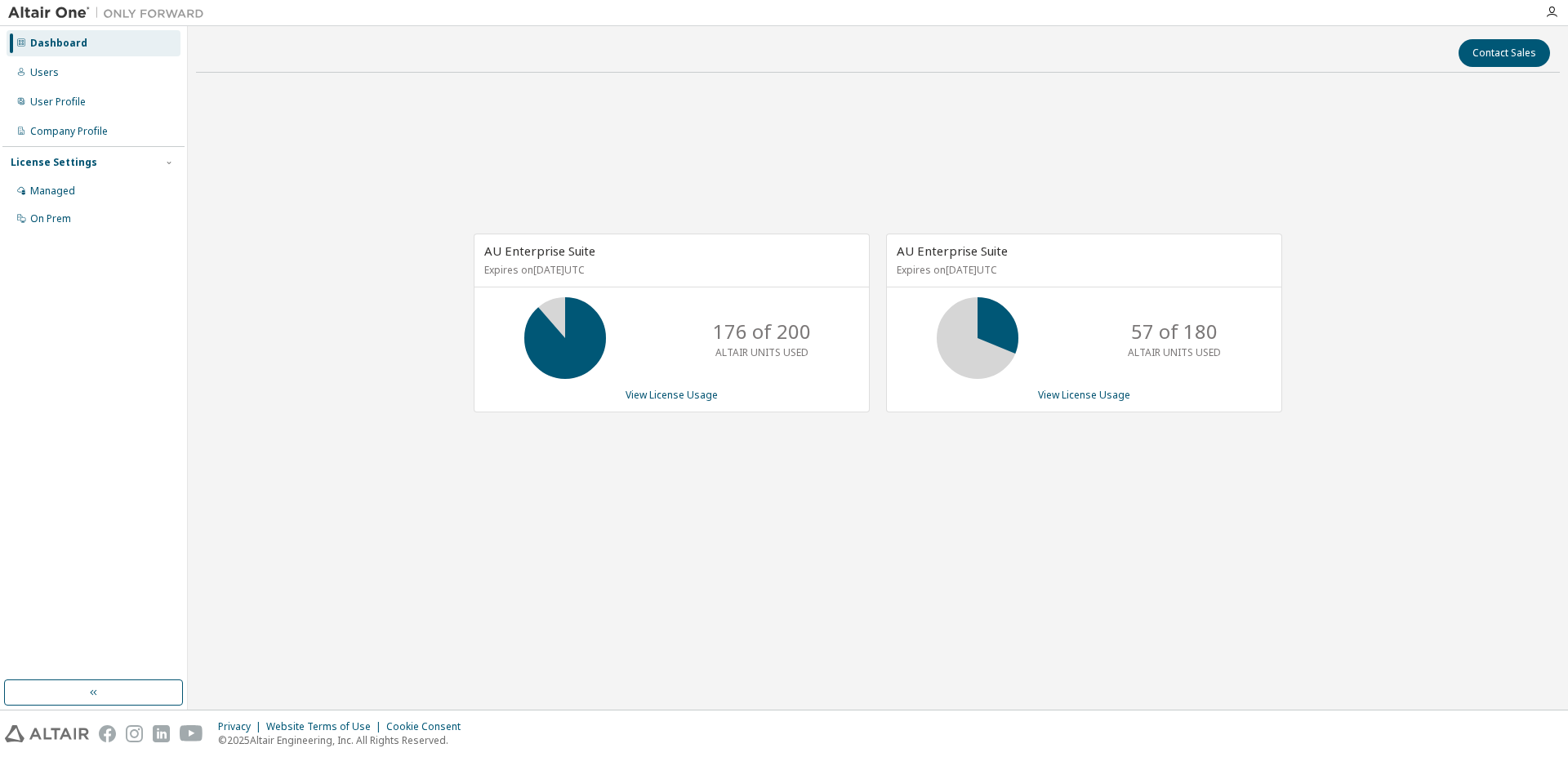
click at [686, 387] on div "AU Enterprise Suite Expires on December 9, 2025 UTC 176 of 200 ALTAIR UNITS USE…" at bounding box center [671, 323] width 396 height 178
click at [687, 403] on div "AU Enterprise Suite Expires on December 9, 2025 UTC 176 of 200 ALTAIR UNITS USE…" at bounding box center [671, 323] width 396 height 178
click at [691, 395] on link "View License Usage" at bounding box center [671, 394] width 92 height 14
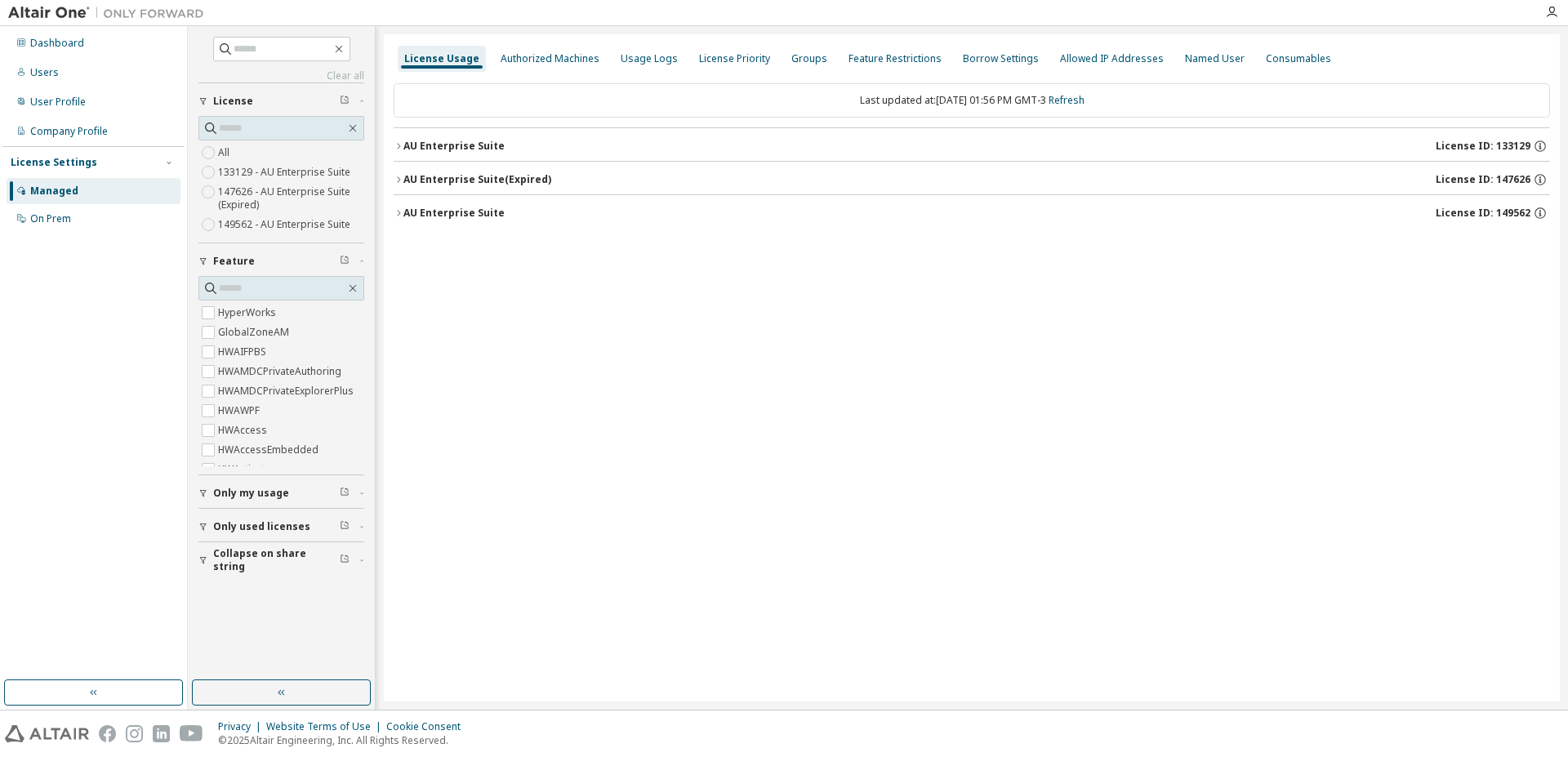
click at [207, 527] on icon "button" at bounding box center [204, 526] width 10 height 10
click at [428, 141] on div "AU Enterprise Suite" at bounding box center [454, 145] width 101 height 13
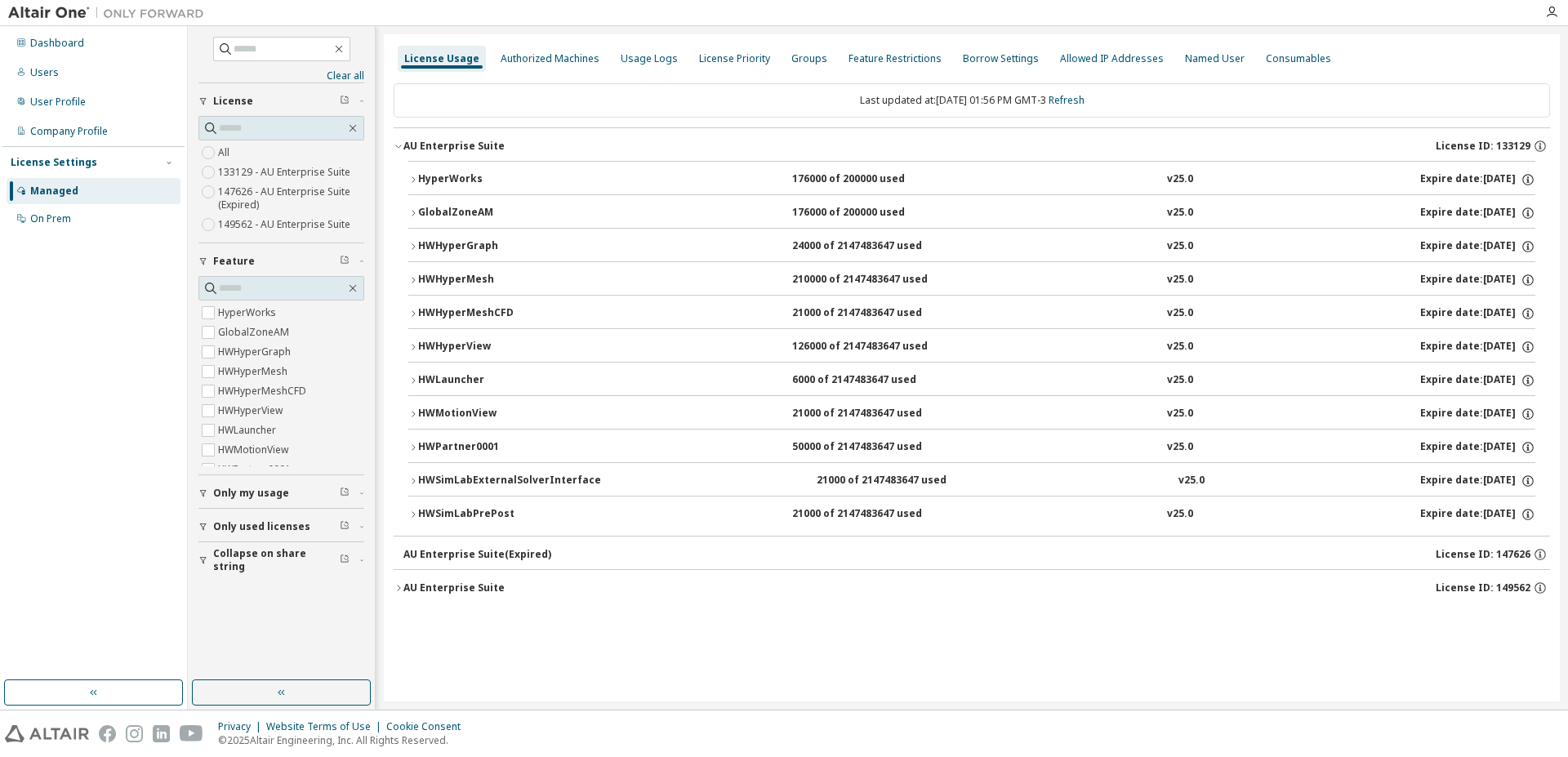
click at [469, 444] on div "HWPartner0001" at bounding box center [492, 447] width 147 height 15
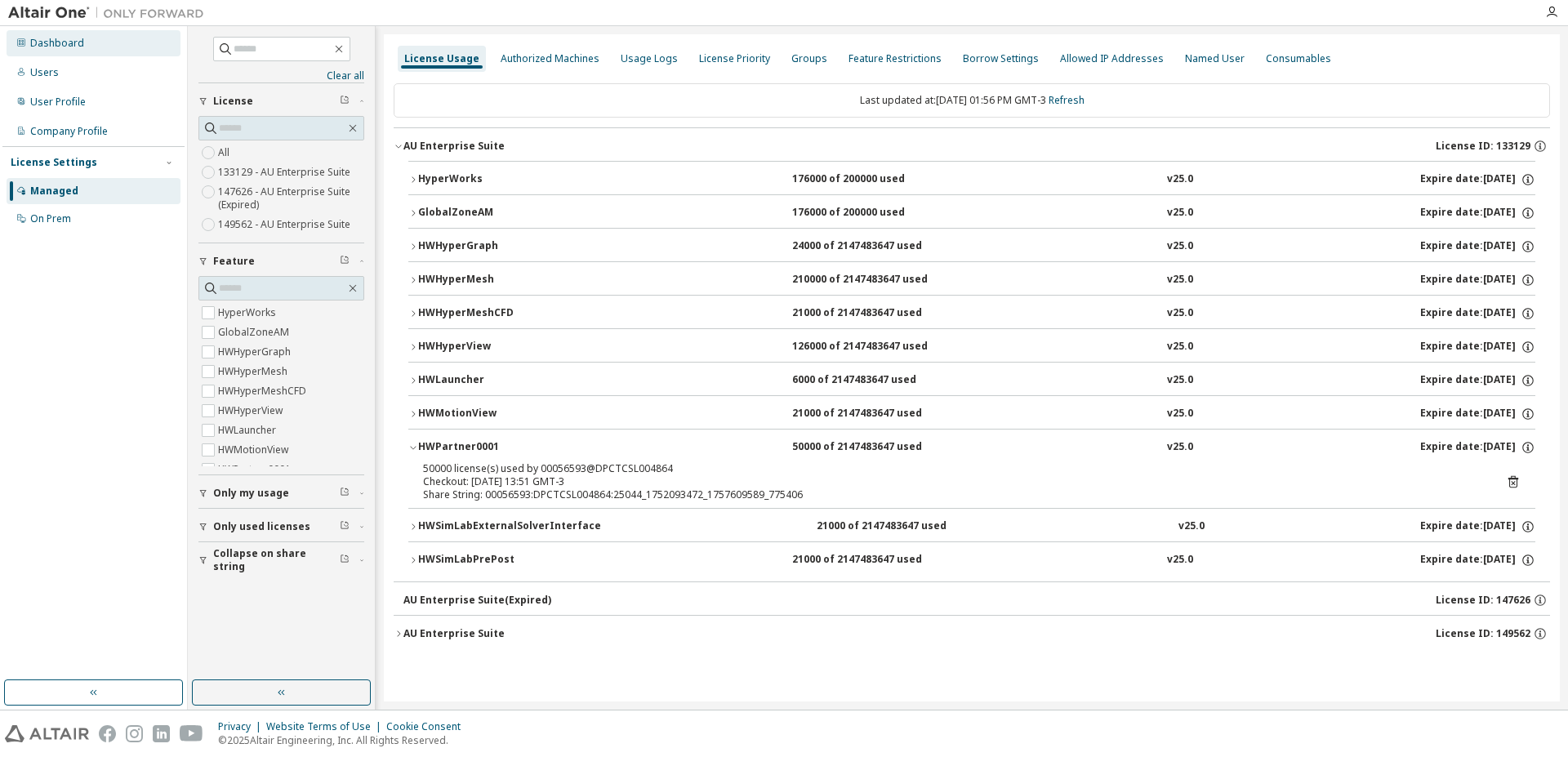
click at [70, 44] on div "Dashboard" at bounding box center [57, 43] width 54 height 13
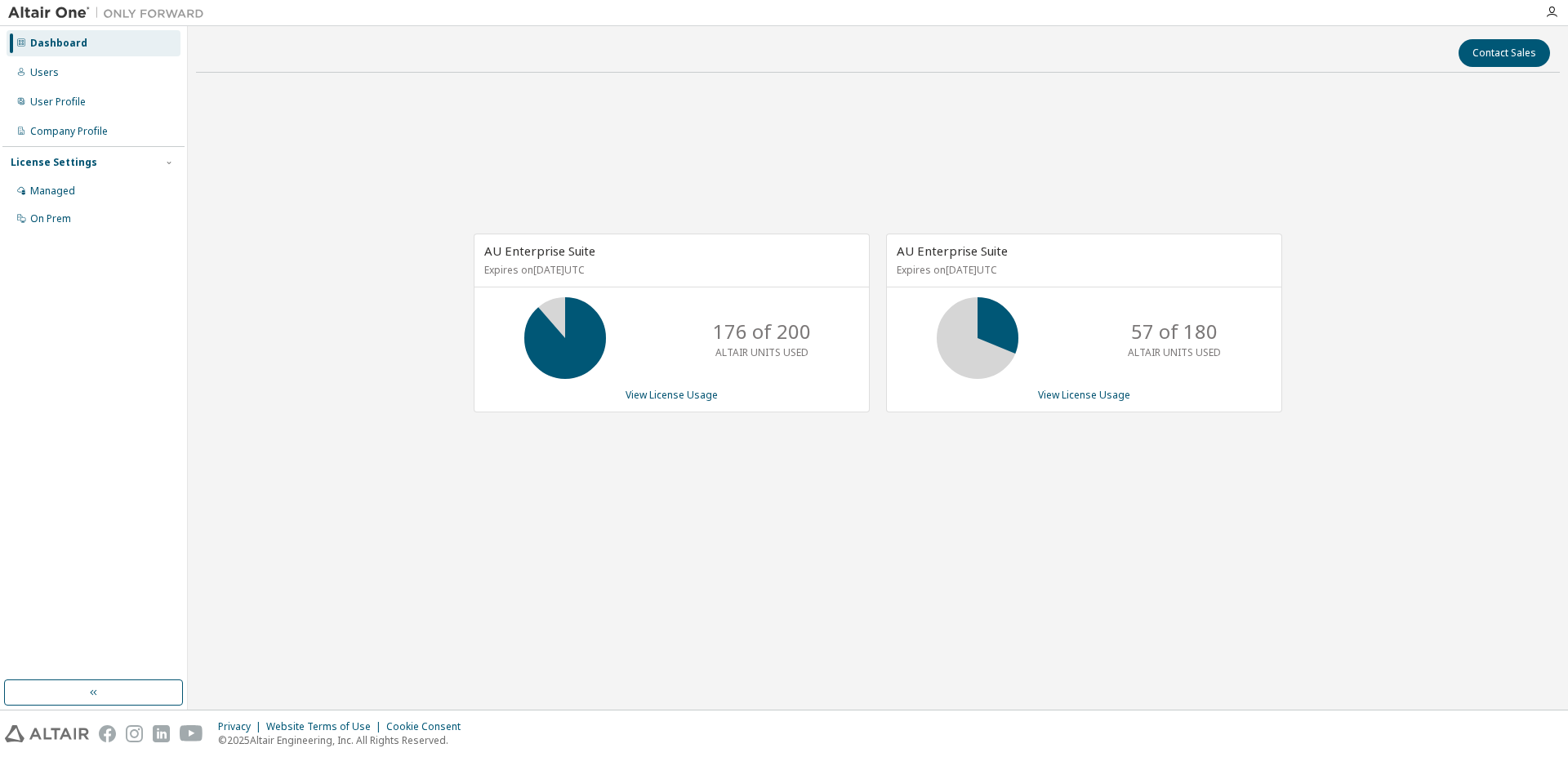
click at [61, 41] on div "Dashboard" at bounding box center [58, 43] width 57 height 13
click at [85, 140] on div "Company Profile" at bounding box center [93, 131] width 174 height 26
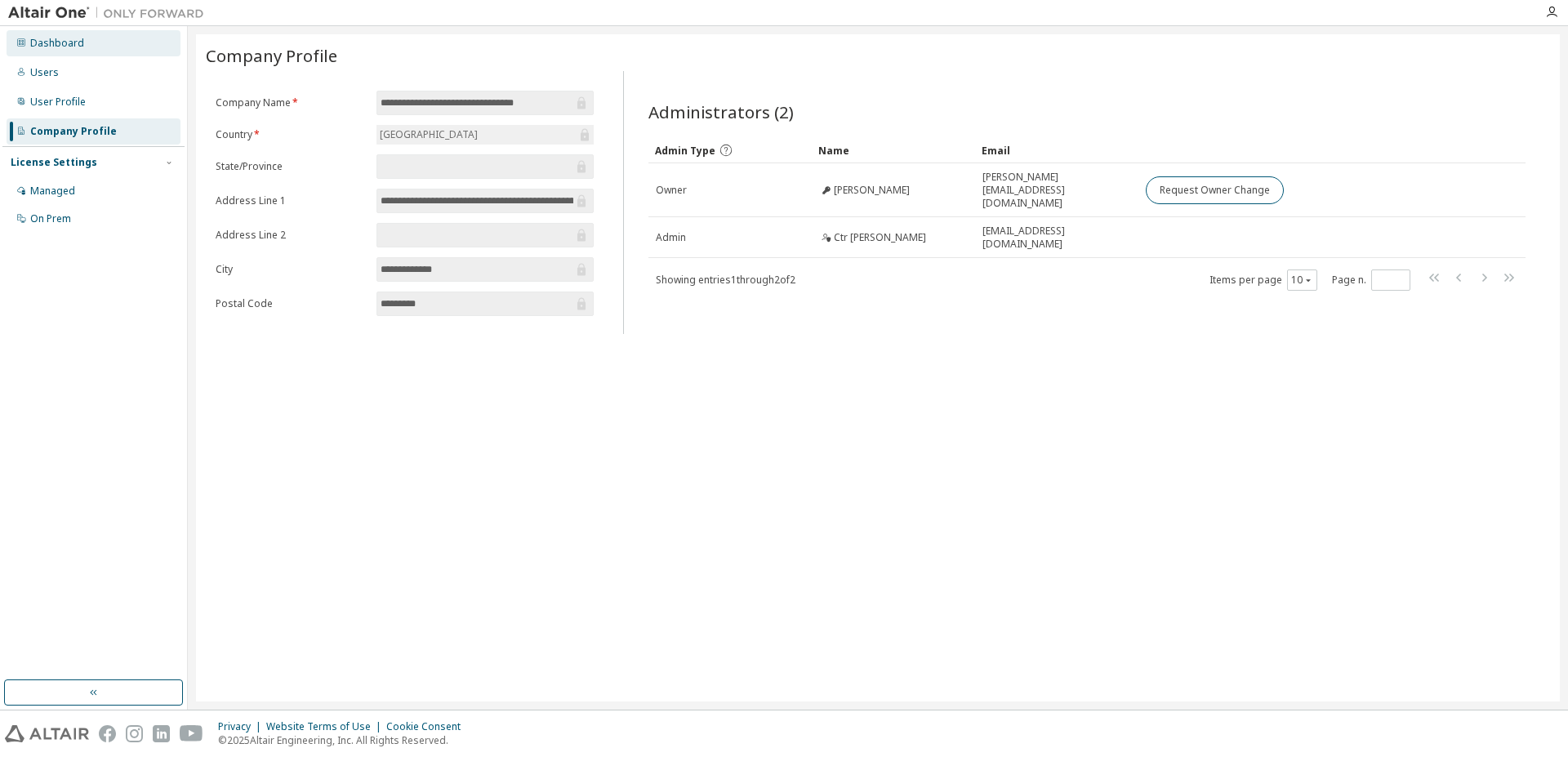
click at [64, 49] on div "Dashboard" at bounding box center [57, 43] width 54 height 13
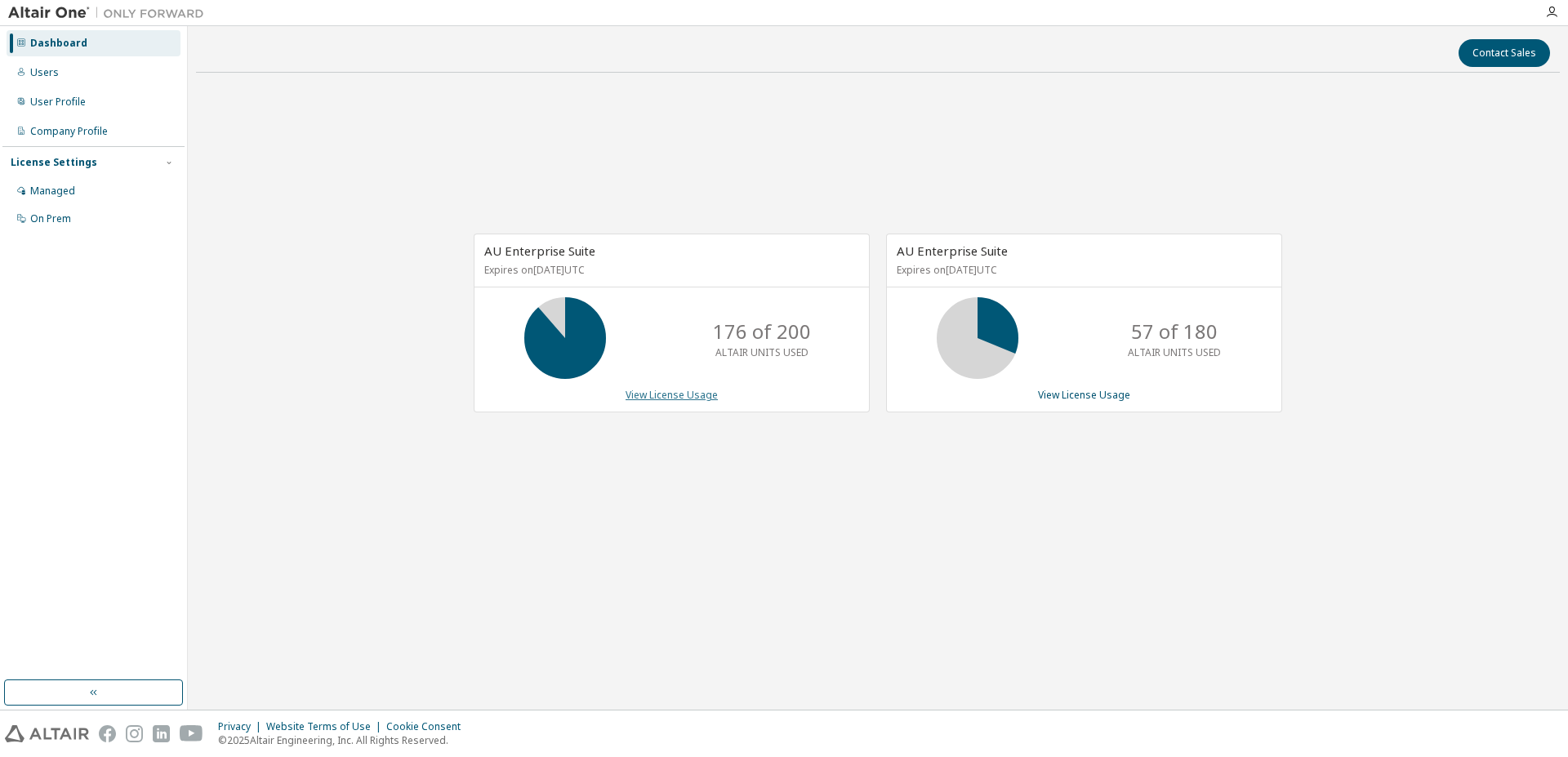
click at [682, 398] on link "View License Usage" at bounding box center [671, 394] width 92 height 14
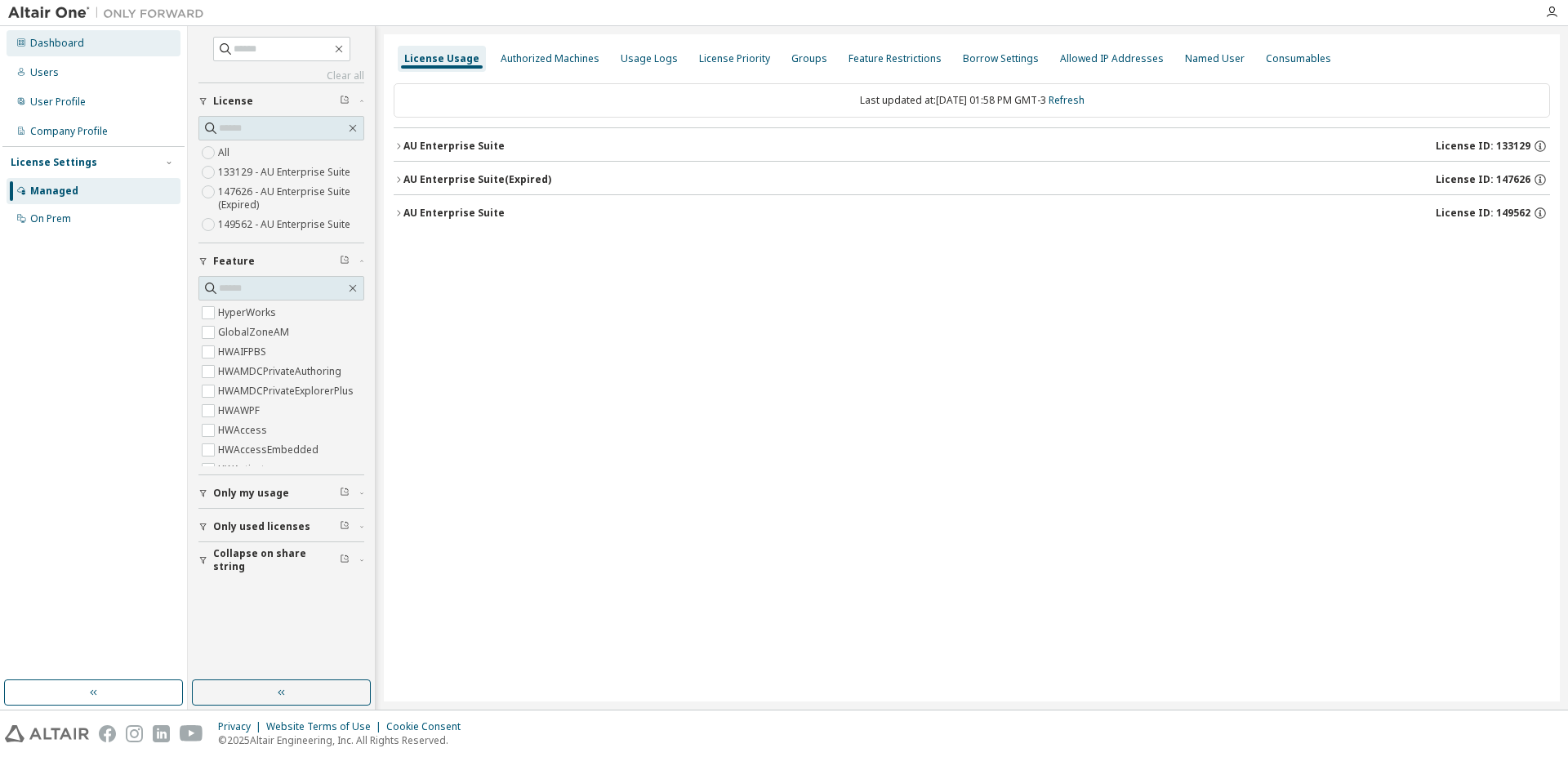
click at [92, 39] on div "Dashboard" at bounding box center [93, 43] width 174 height 26
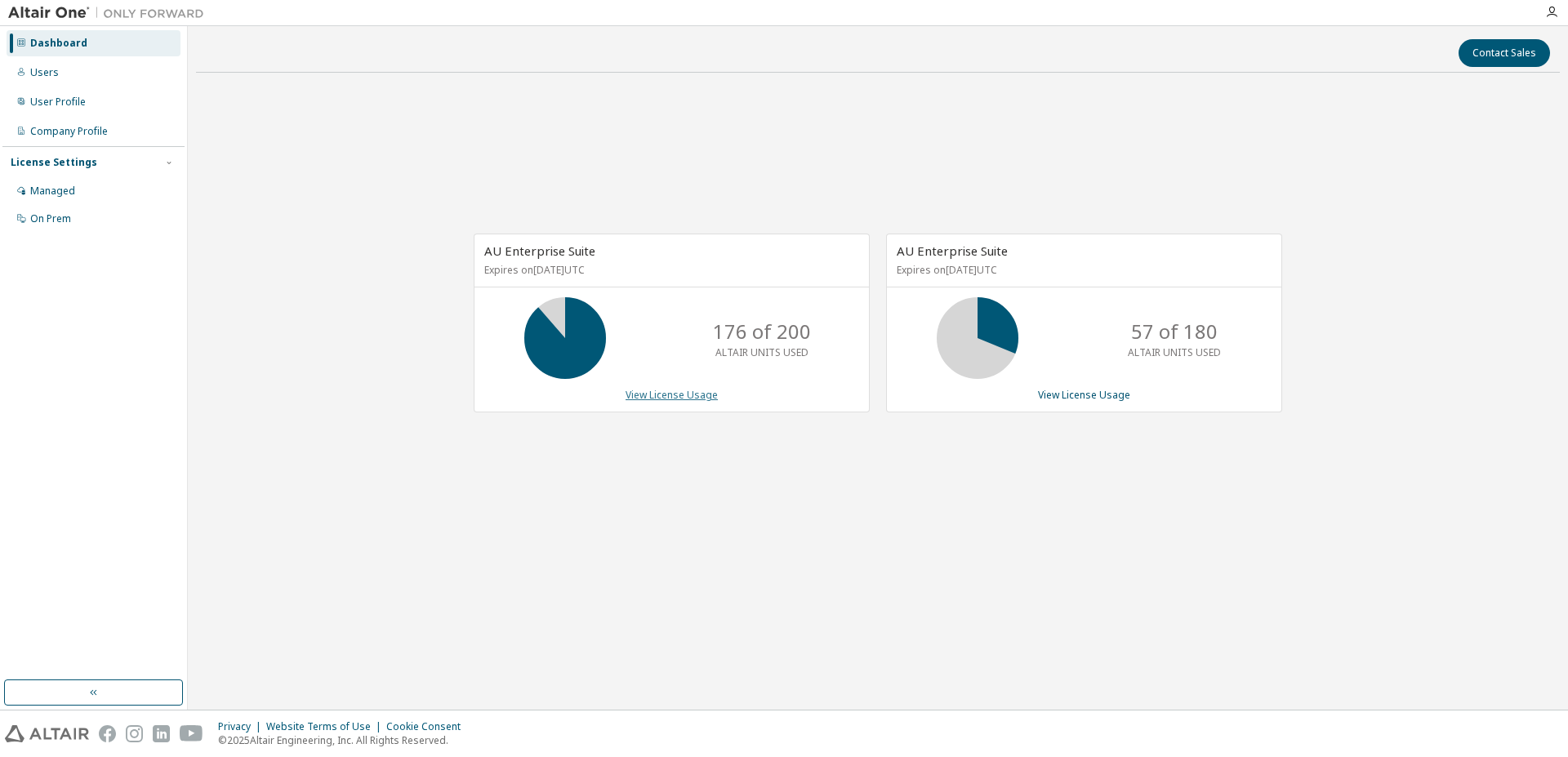
click at [665, 391] on link "View License Usage" at bounding box center [671, 394] width 92 height 14
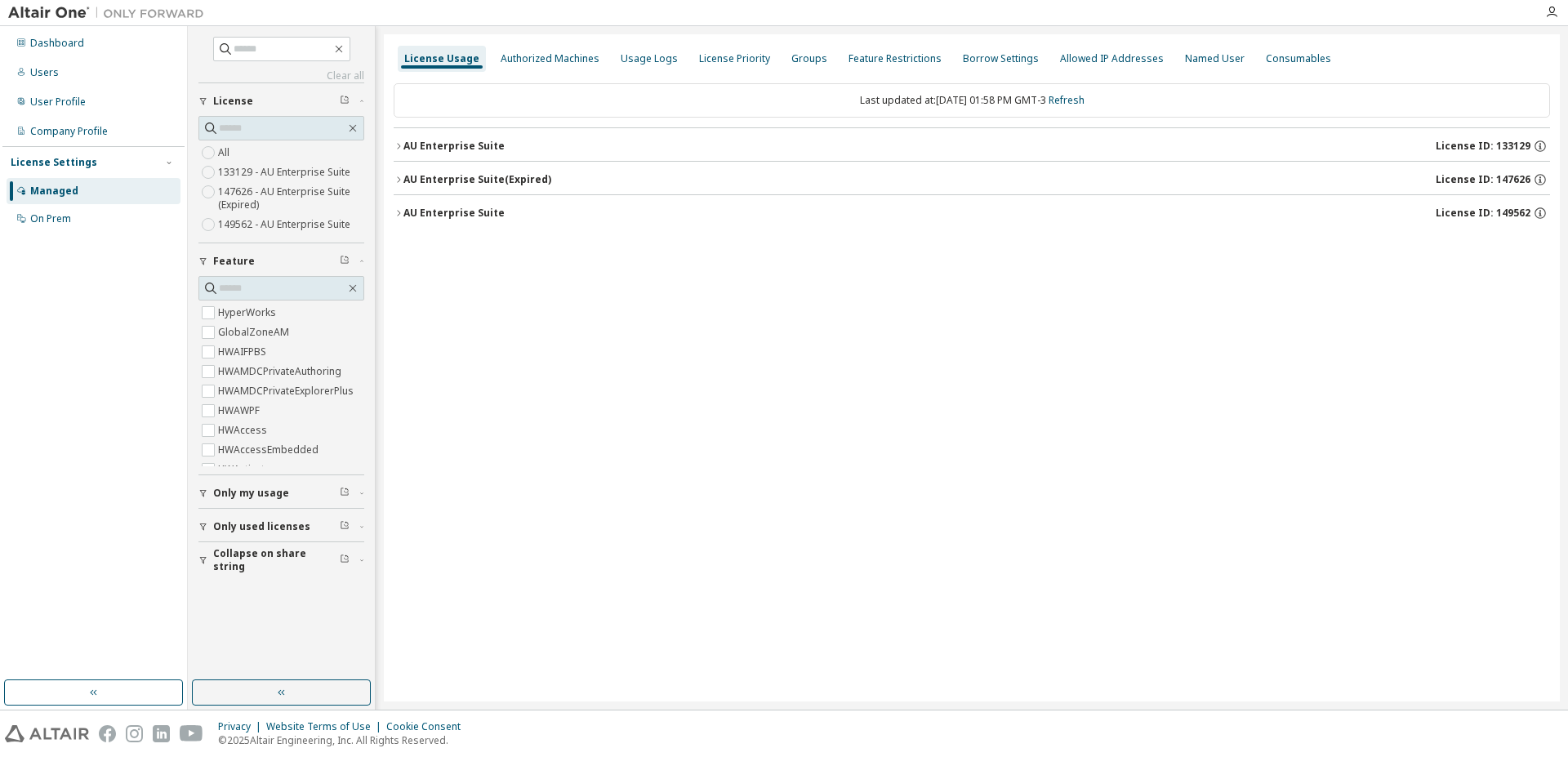
click at [209, 527] on div "button" at bounding box center [206, 526] width 15 height 10
click at [442, 151] on div "AU Enterprise Suite" at bounding box center [454, 145] width 101 height 13
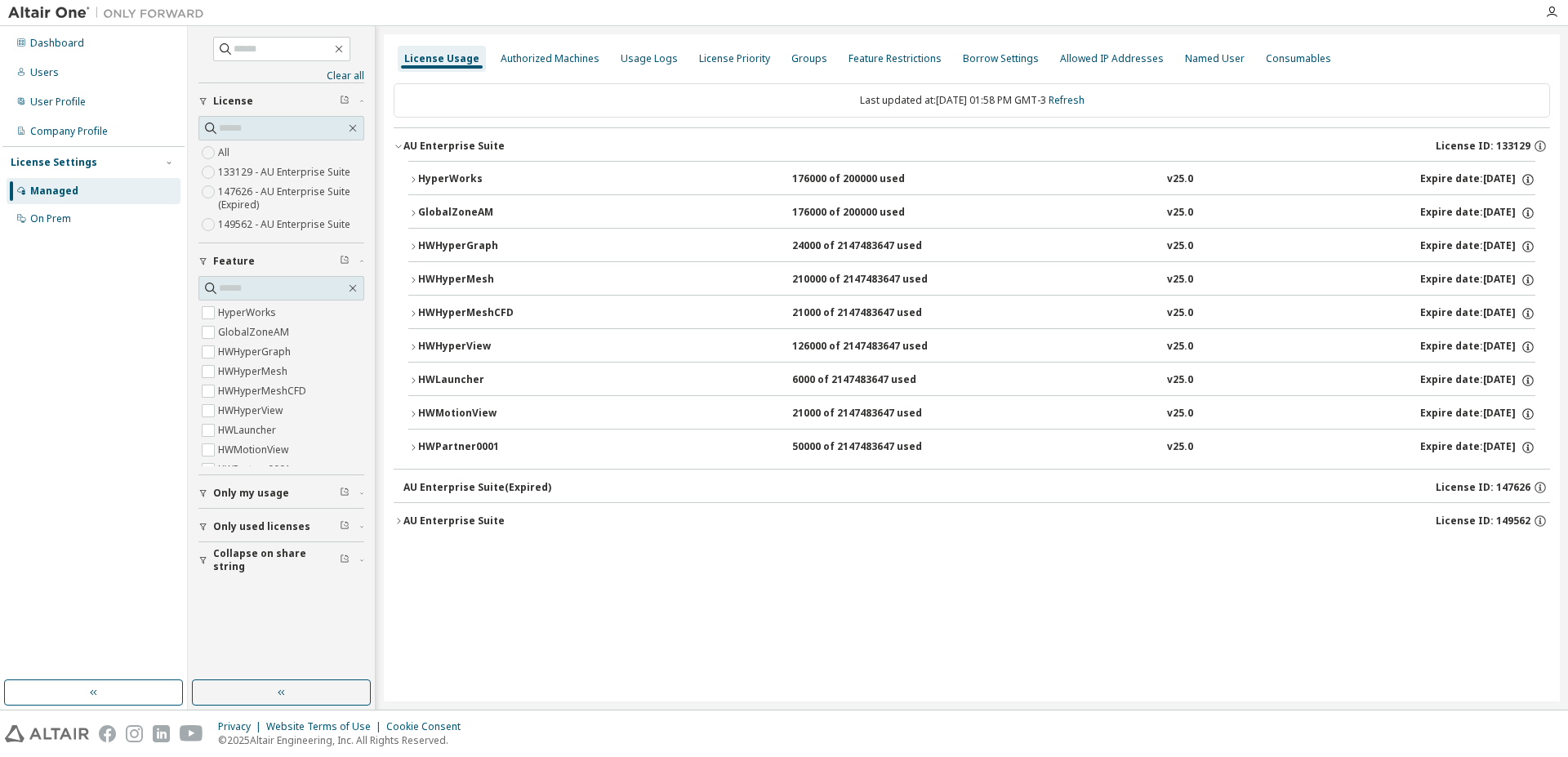
click at [483, 445] on div "HWPartner0001" at bounding box center [492, 447] width 147 height 15
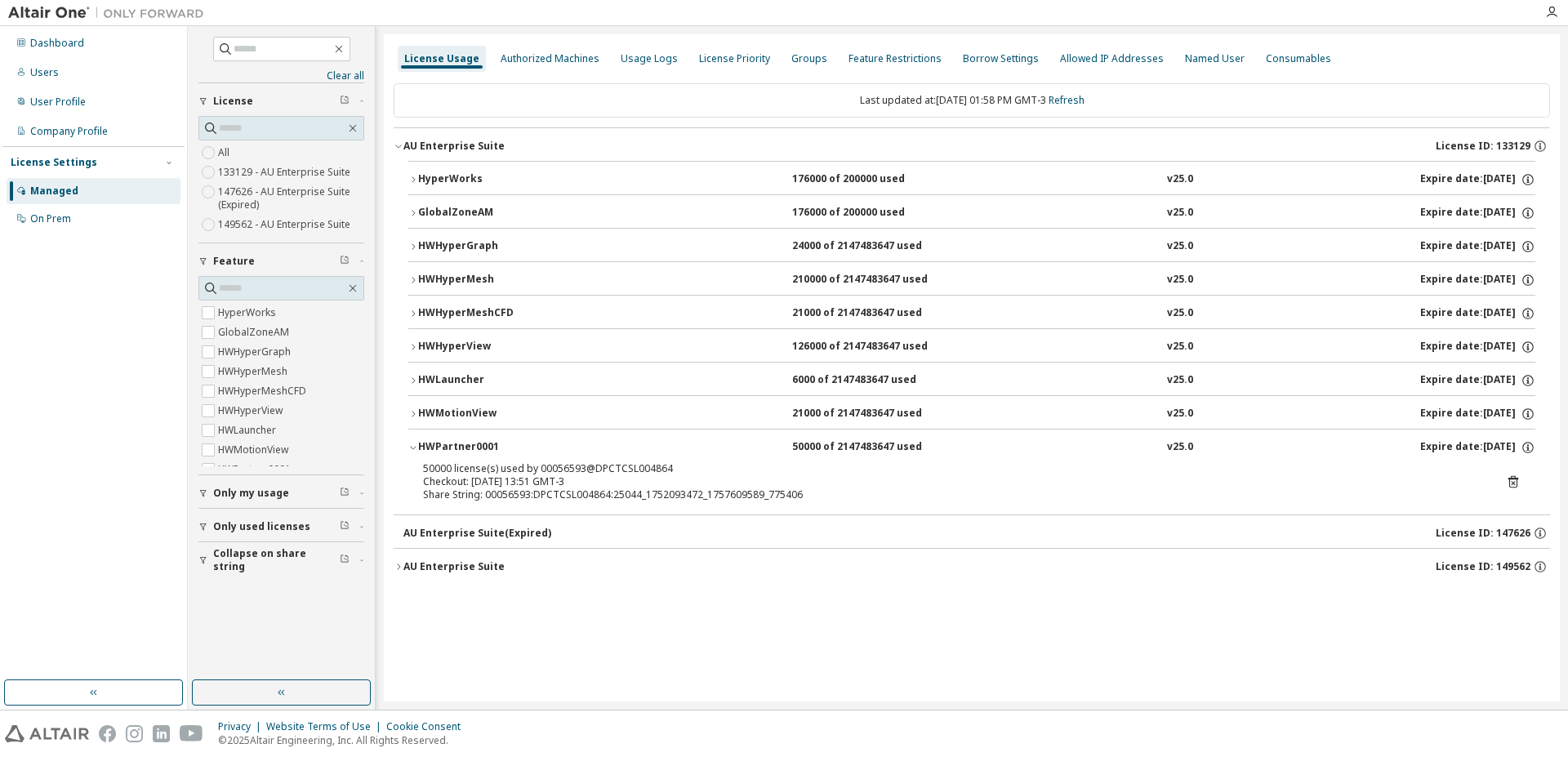
click at [1517, 478] on icon at bounding box center [1514, 482] width 10 height 13
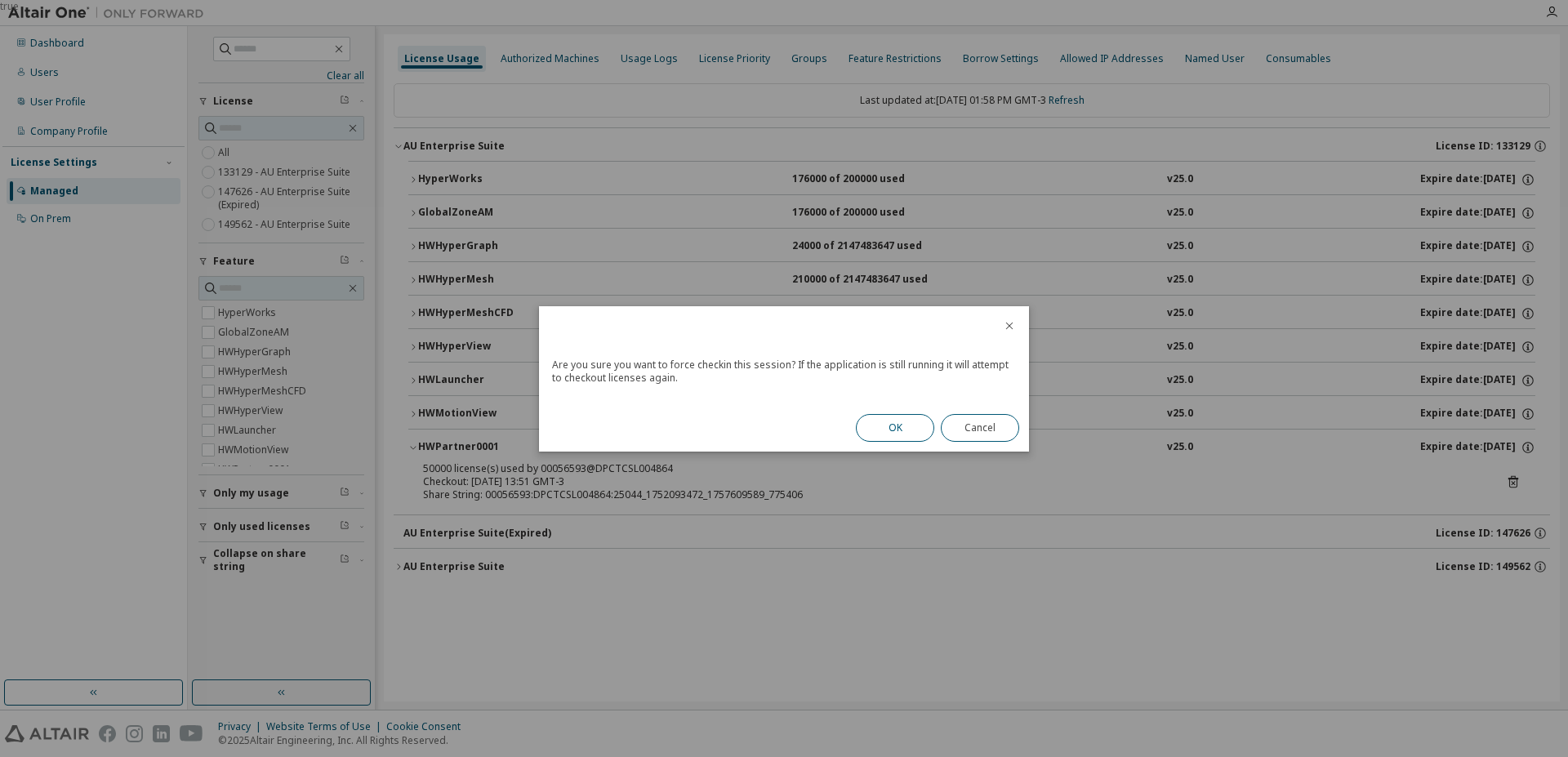
click at [904, 418] on button "OK" at bounding box center [895, 427] width 79 height 28
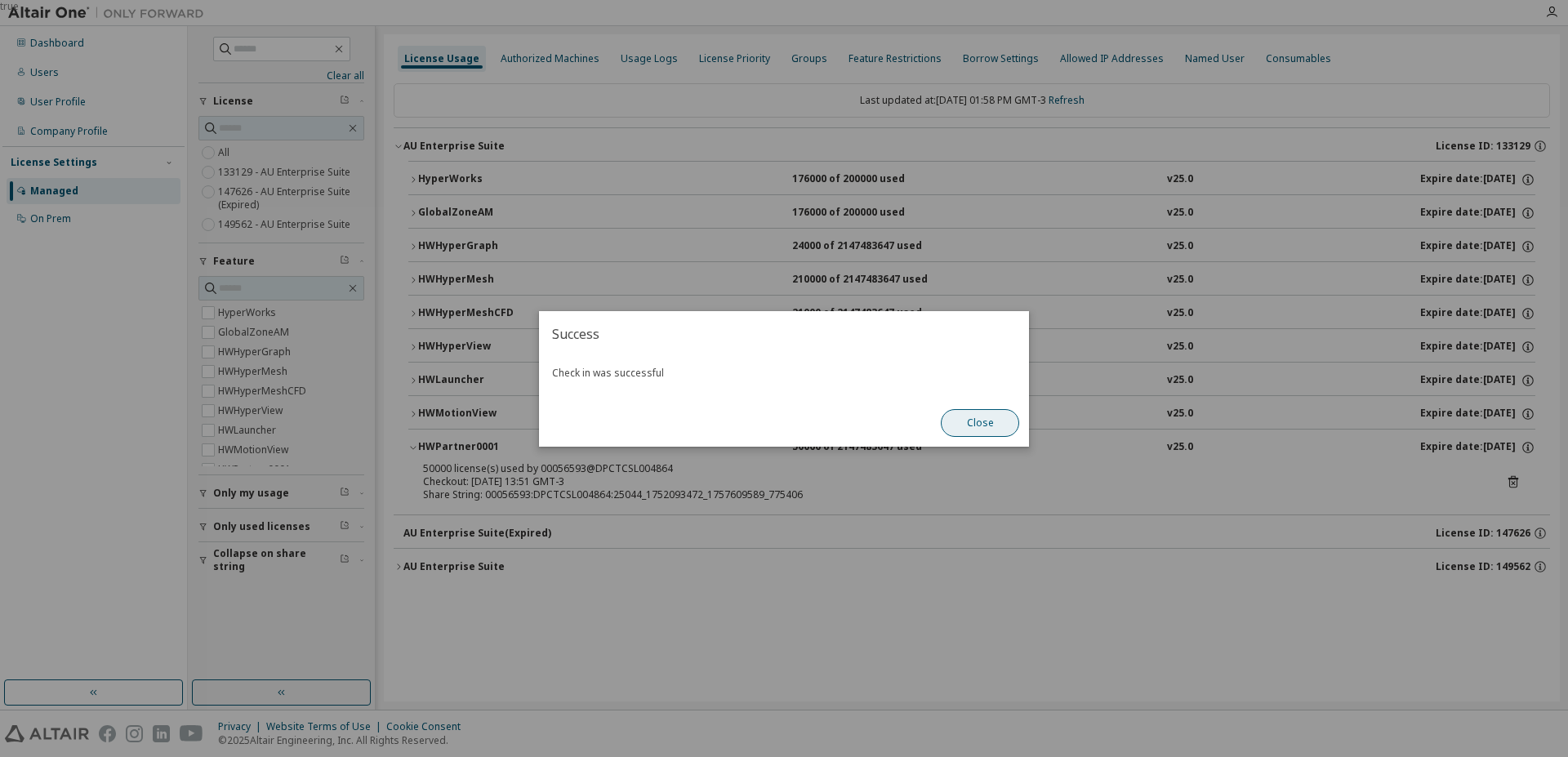
click at [970, 421] on button "Close" at bounding box center [979, 423] width 79 height 28
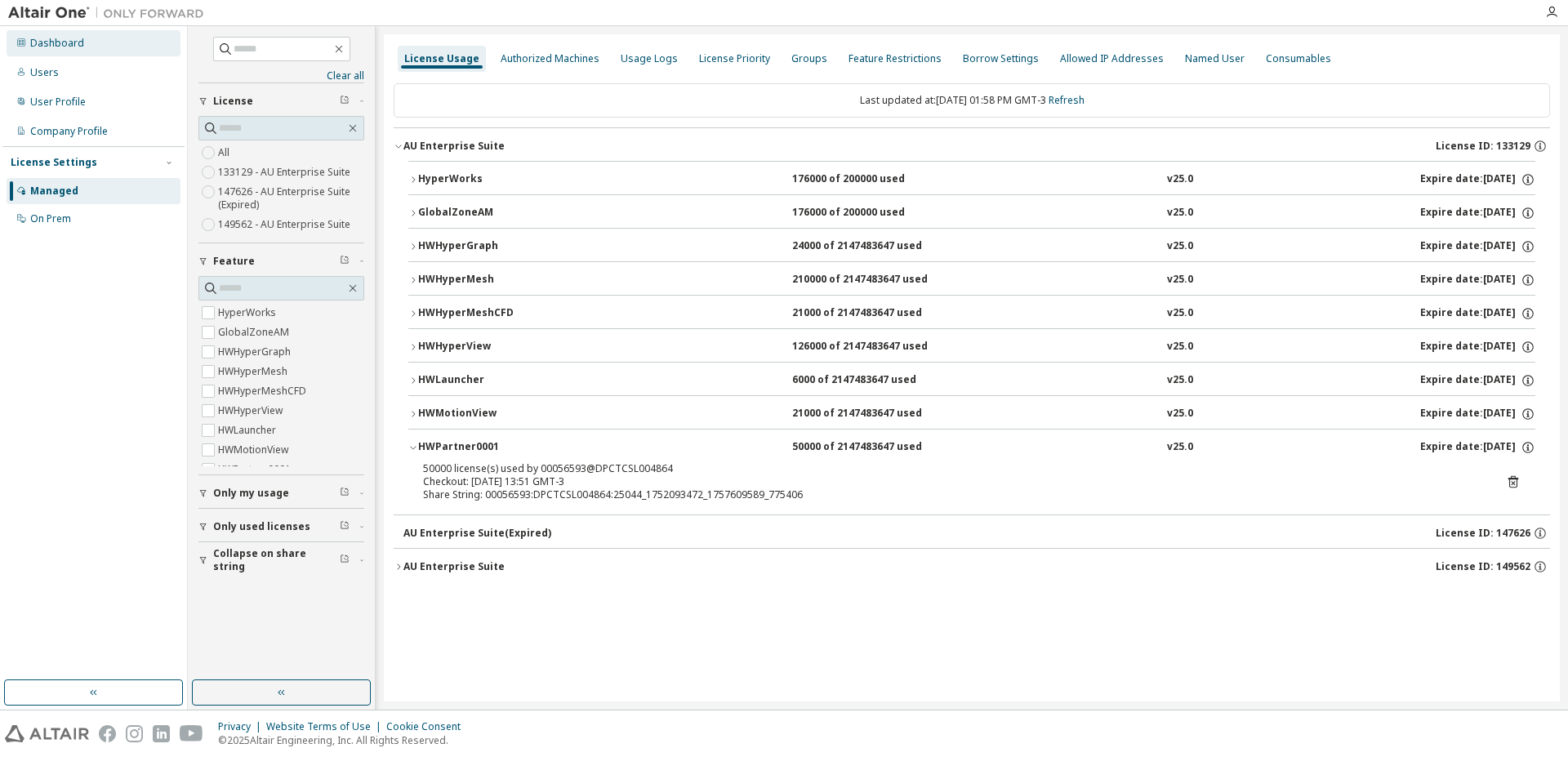
click at [111, 53] on div "Dashboard" at bounding box center [93, 43] width 174 height 26
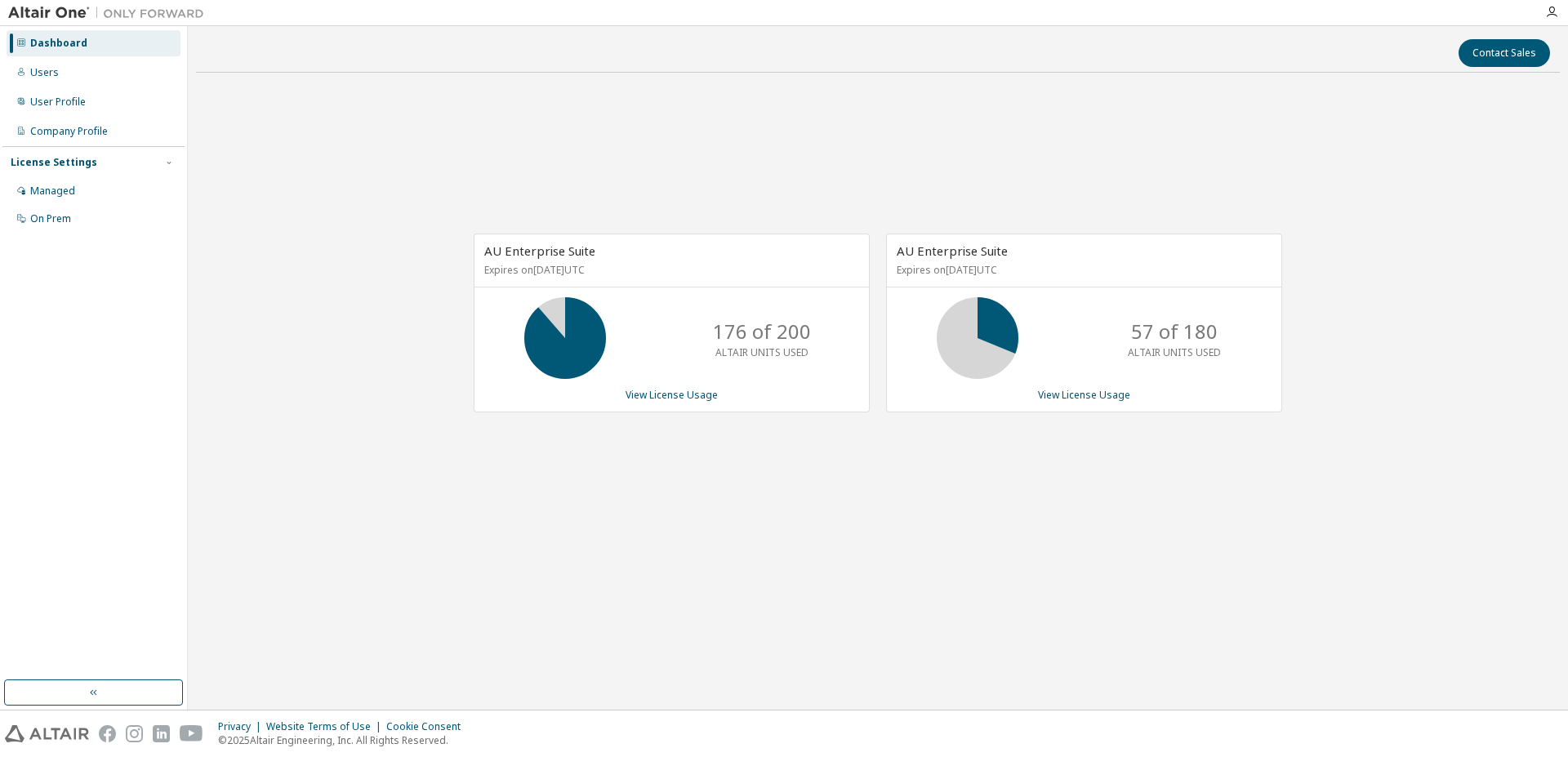
click at [831, 467] on div "AU Enterprise Suite Expires on December 9, 2025 UTC 176 of 200 ALTAIR UNITS USE…" at bounding box center [878, 331] width 1363 height 492
click at [693, 401] on link "View License Usage" at bounding box center [671, 394] width 92 height 14
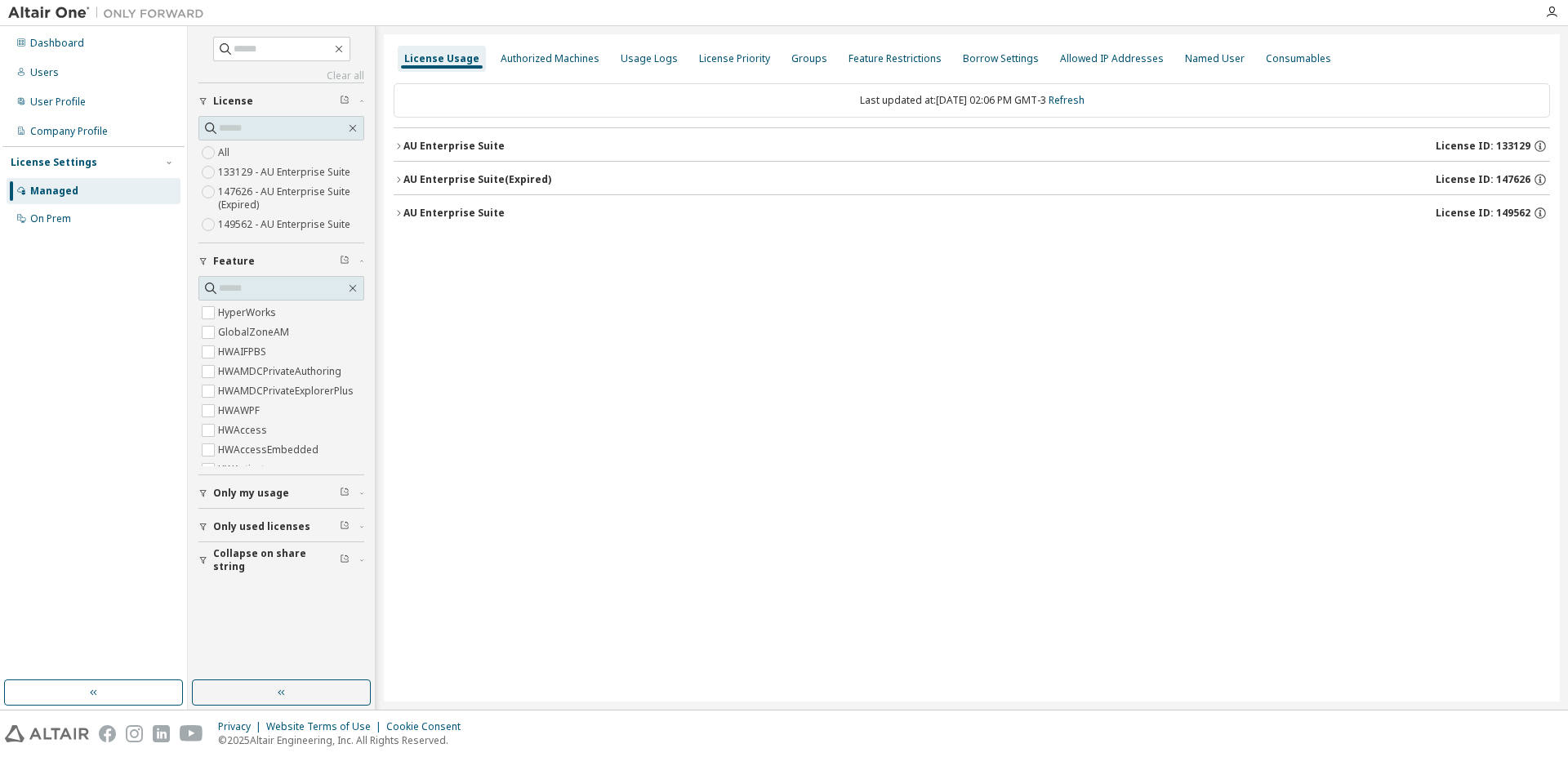
click at [205, 494] on icon "button" at bounding box center [204, 493] width 10 height 10
click at [202, 494] on icon "button" at bounding box center [204, 493] width 10 height 10
click at [203, 522] on icon "button" at bounding box center [204, 526] width 10 height 10
click at [408, 146] on div "AU Enterprise Suite" at bounding box center [454, 145] width 101 height 13
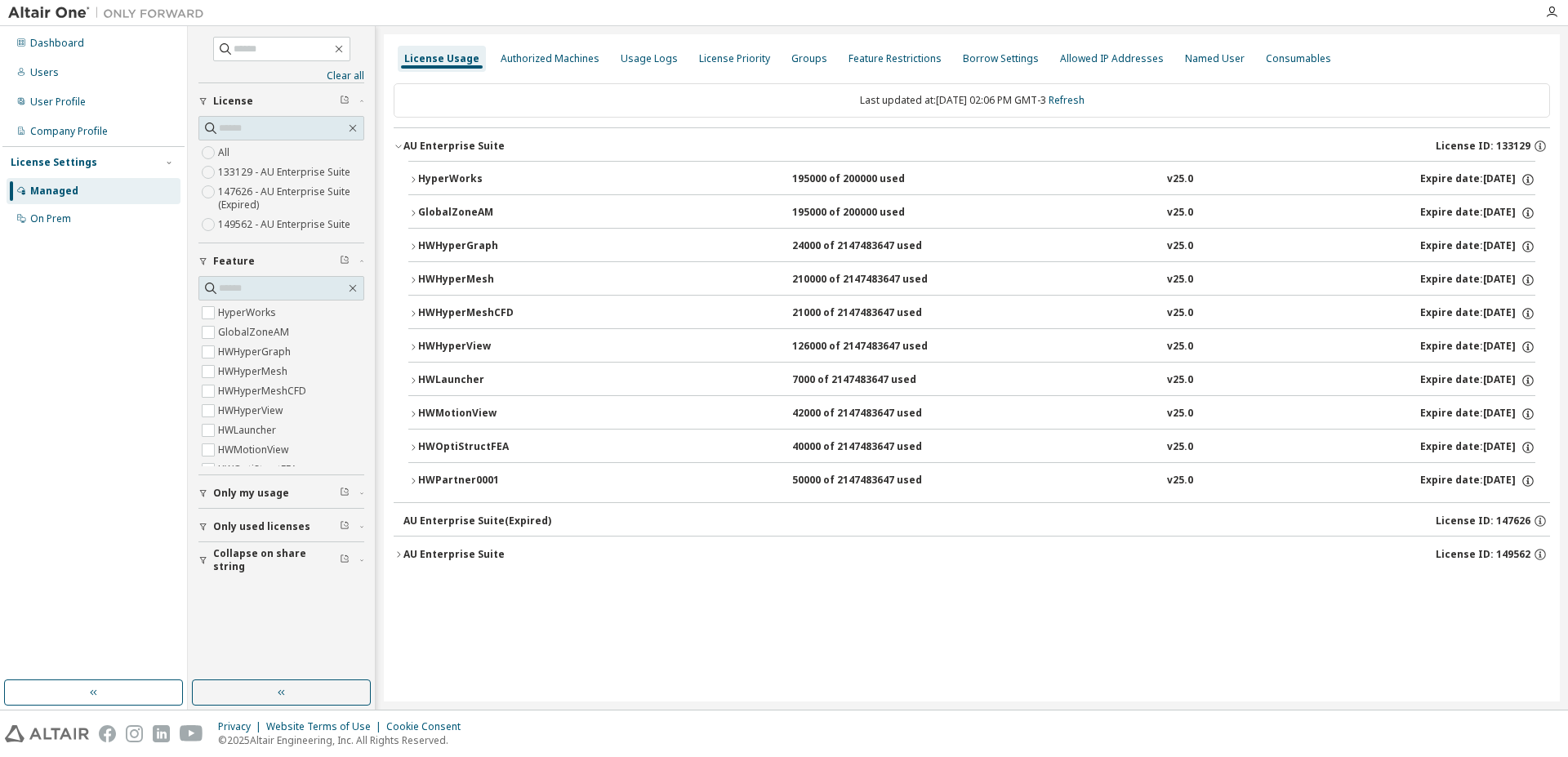
click at [457, 479] on div "HWPartner0001" at bounding box center [492, 480] width 147 height 15
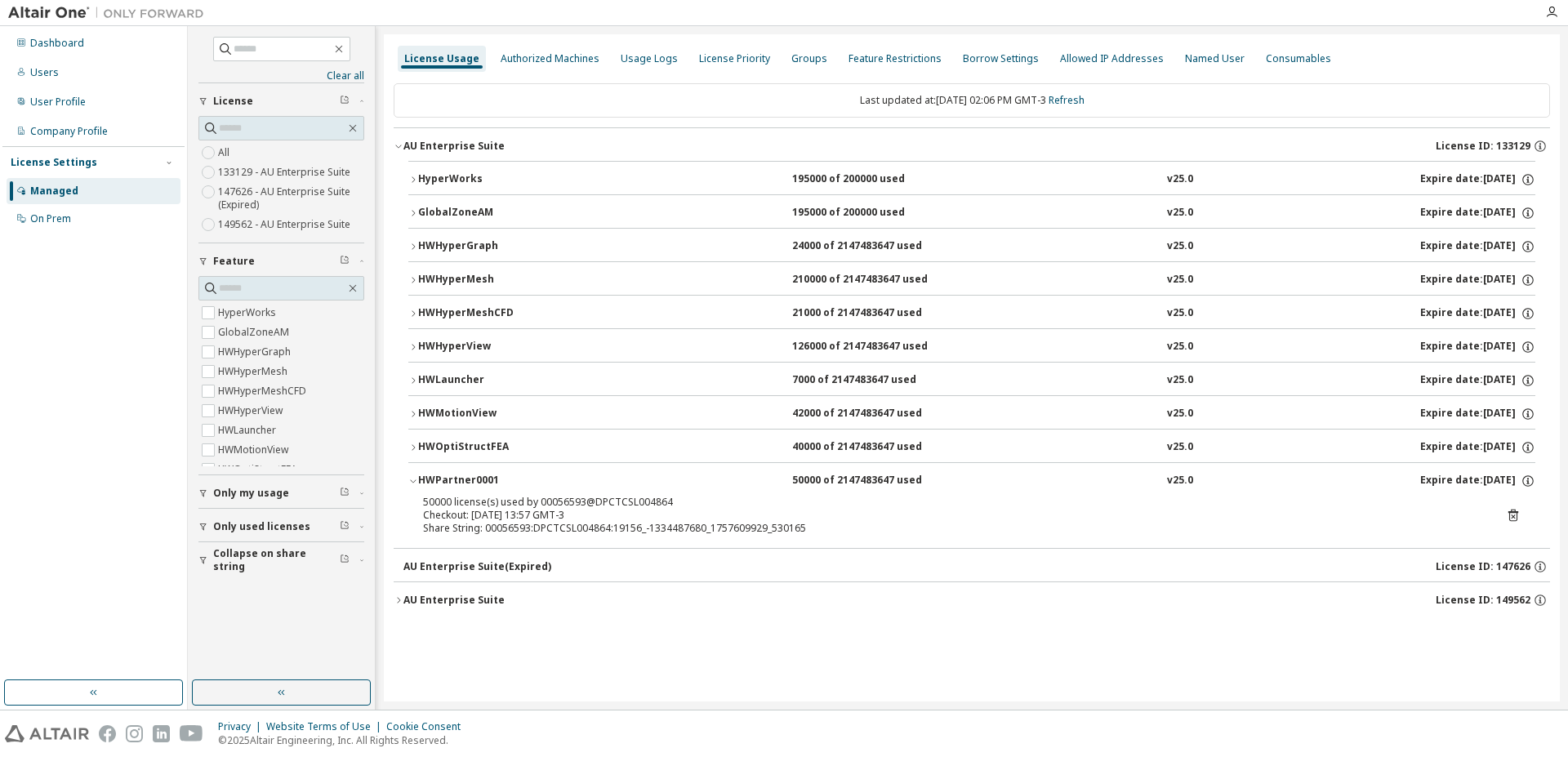
click at [1511, 516] on icon at bounding box center [1513, 515] width 15 height 15
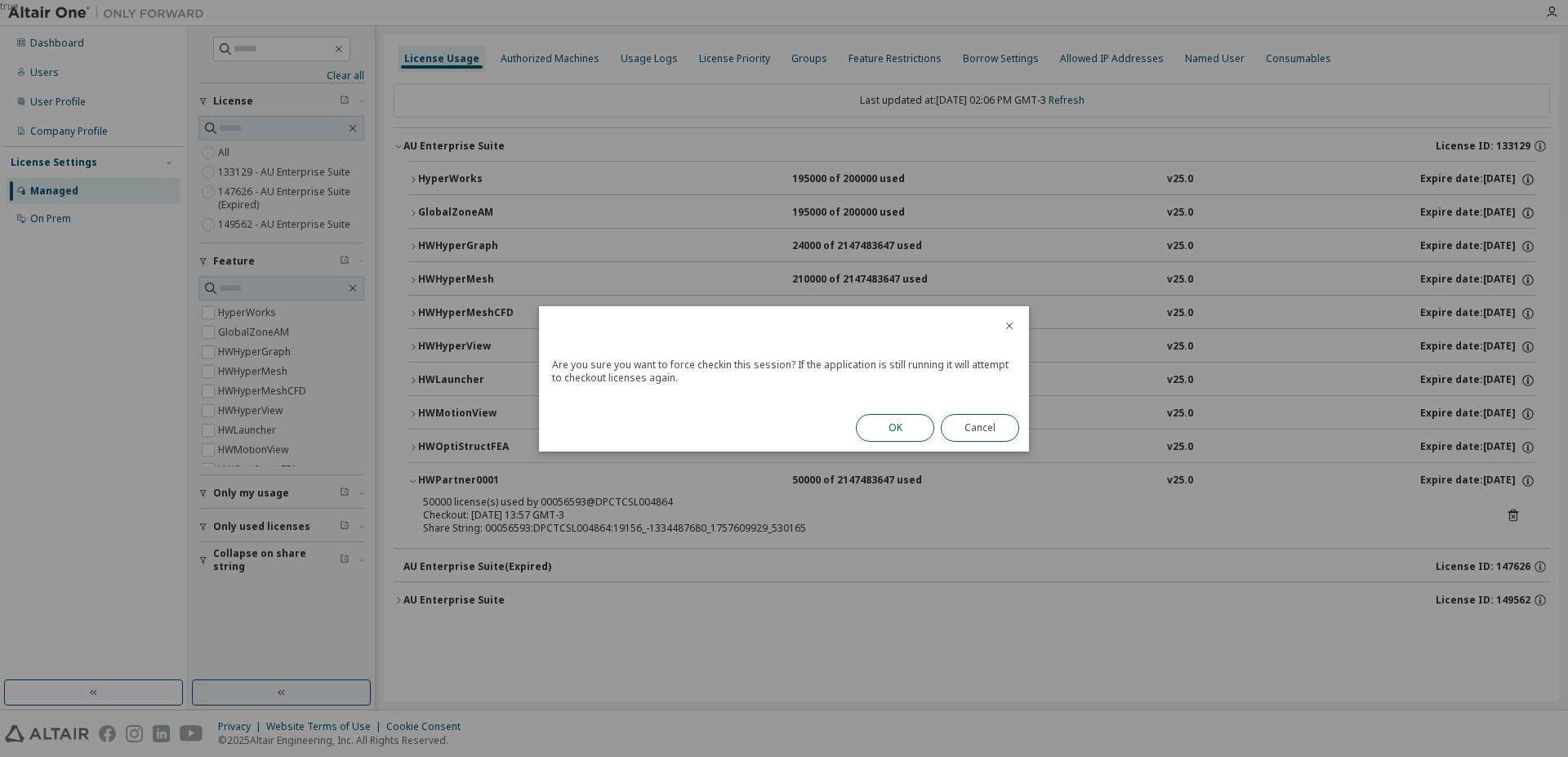
click at [897, 435] on button "OK" at bounding box center [895, 427] width 79 height 28
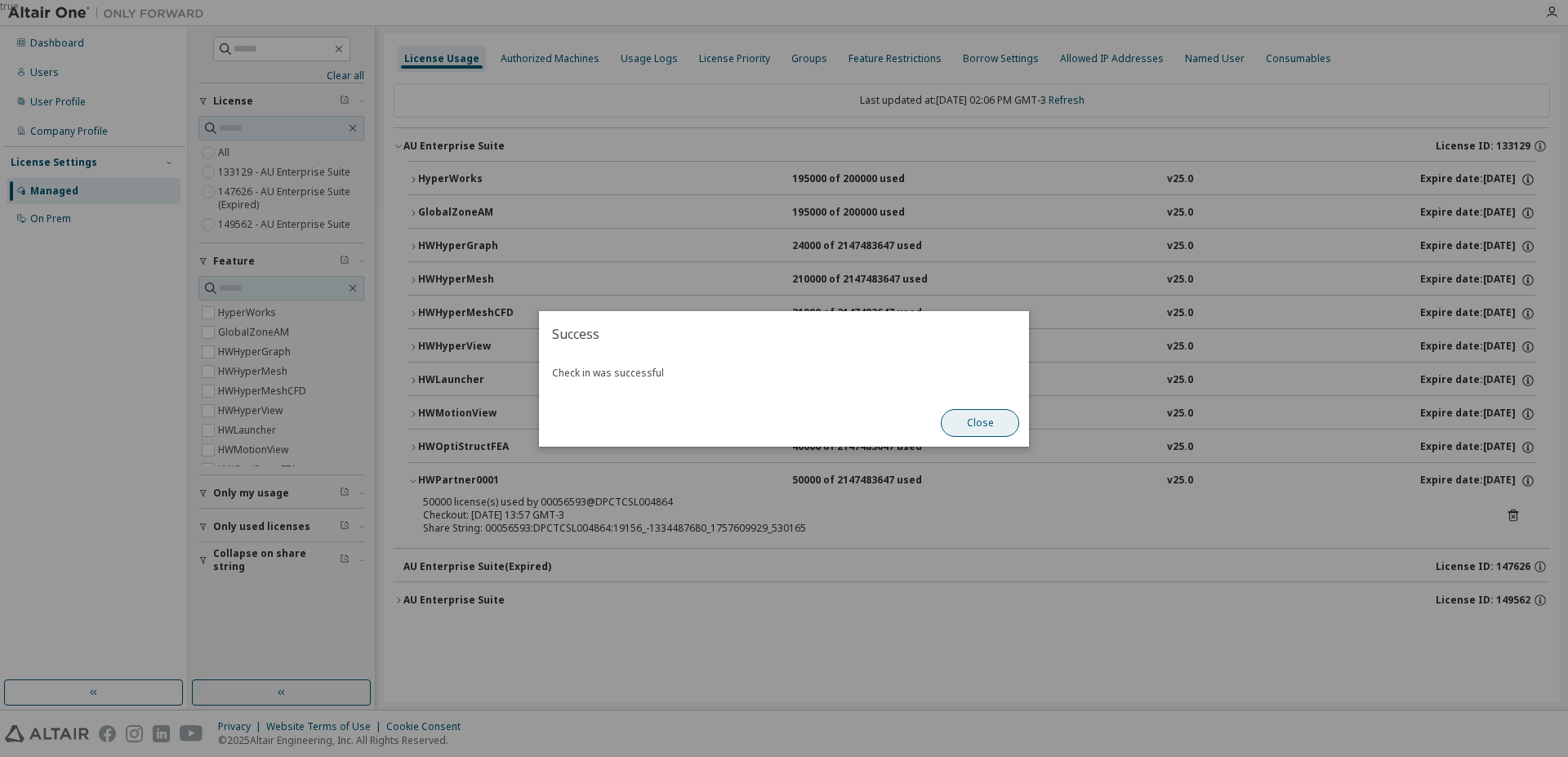
click at [957, 425] on button "Close" at bounding box center [979, 423] width 79 height 28
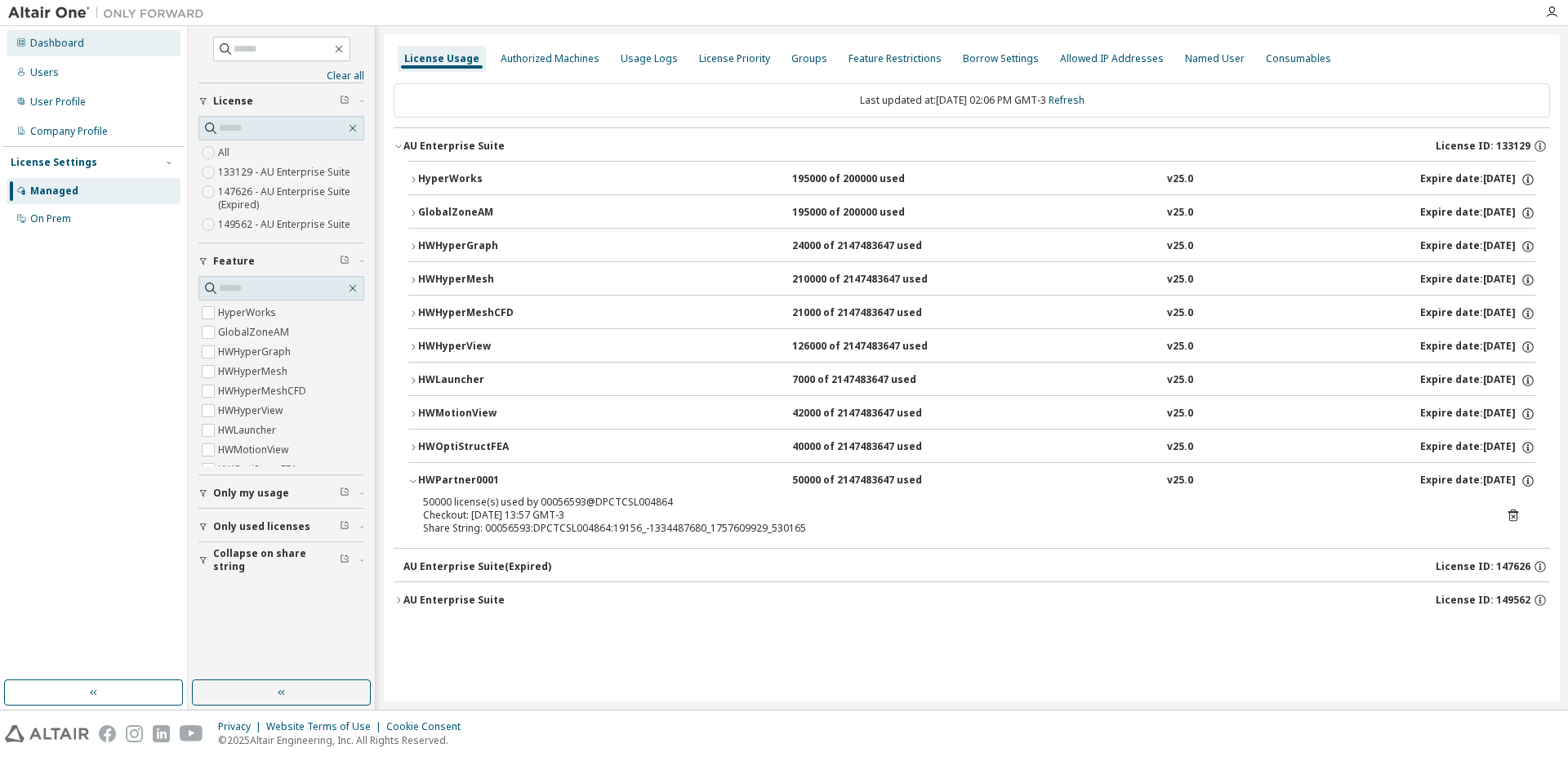
click at [65, 52] on div "Dashboard" at bounding box center [93, 43] width 174 height 26
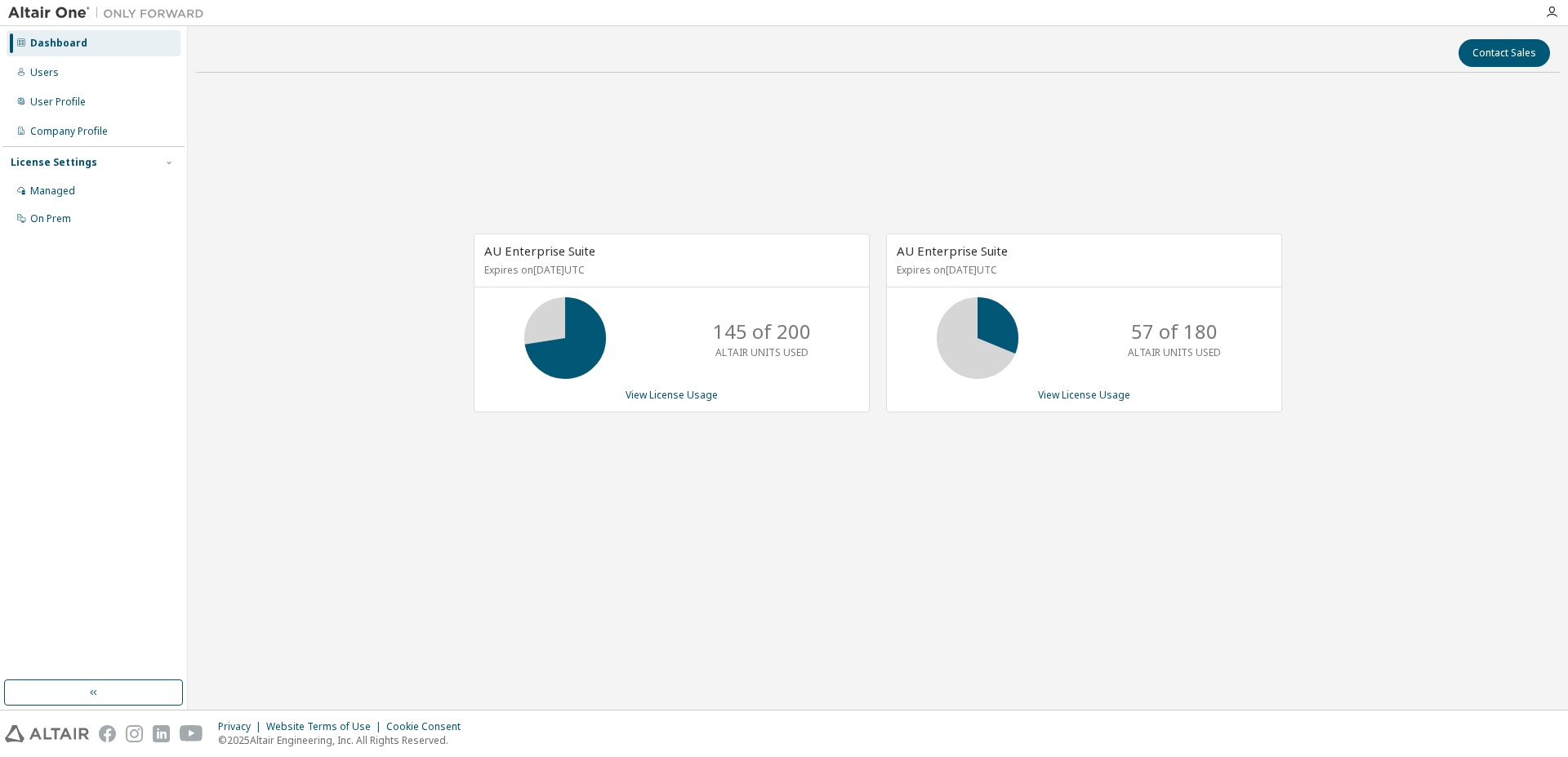
click at [85, 47] on div "Dashboard" at bounding box center [93, 43] width 174 height 26
click at [863, 438] on div "AU Enterprise Suite Expires on December 9, 2025 UTC 195 of 200 ALTAIR UNITS USE…" at bounding box center [878, 331] width 1363 height 492
click at [696, 398] on link "View License Usage" at bounding box center [671, 394] width 92 height 14
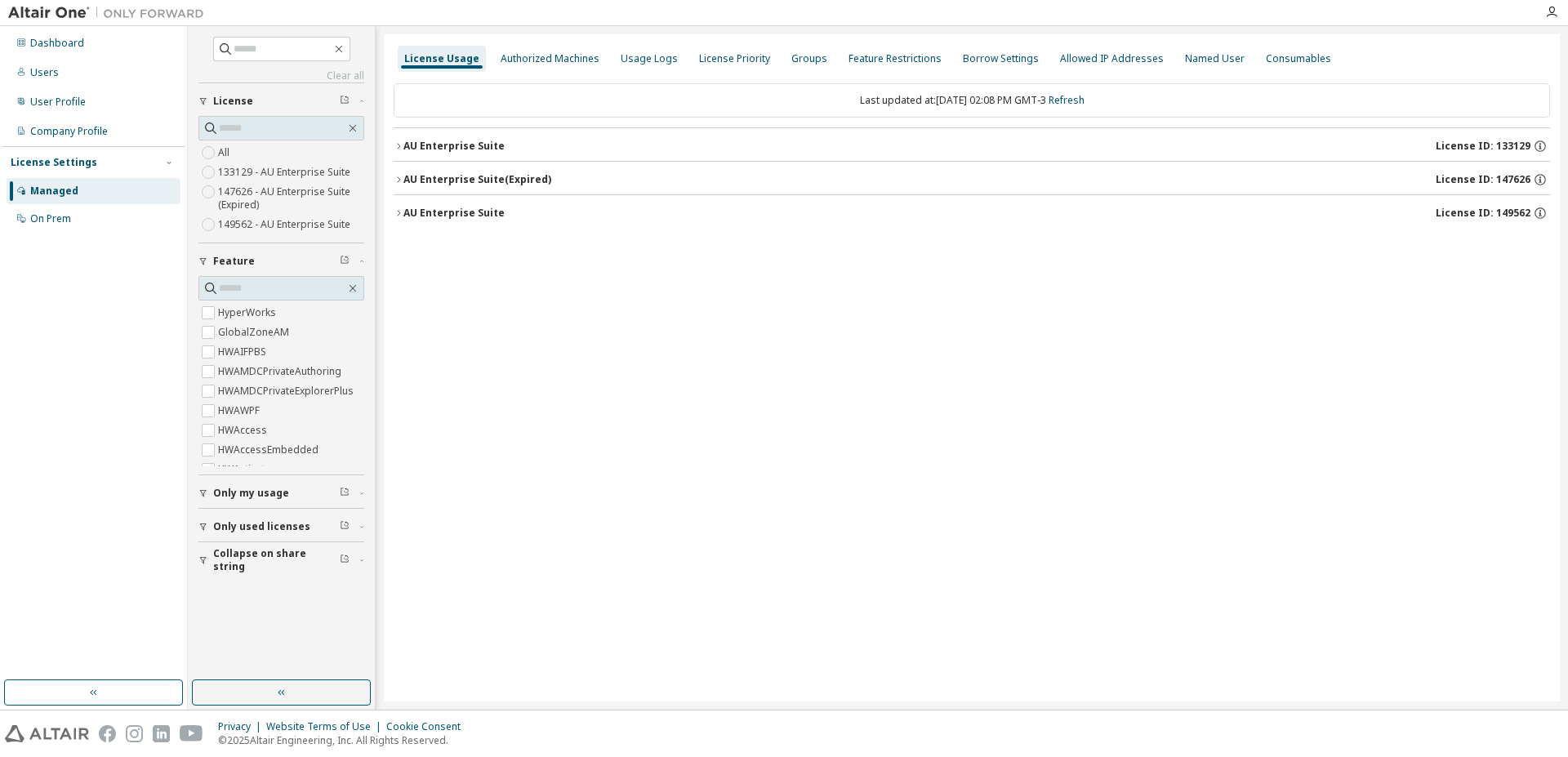
click at [208, 523] on div "button" at bounding box center [206, 526] width 15 height 10
click at [436, 146] on div "AU Enterprise Suite" at bounding box center [454, 145] width 101 height 13
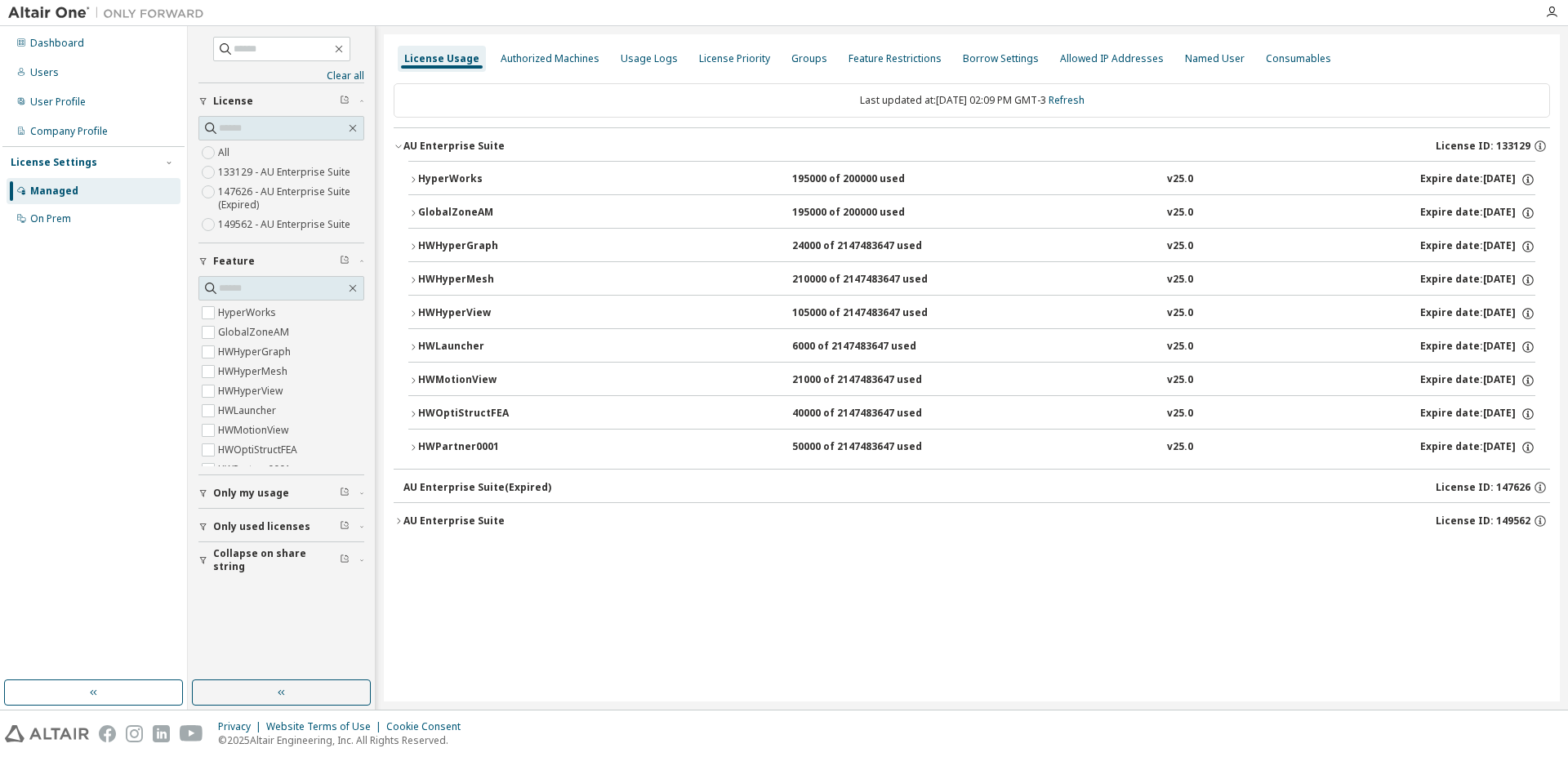
click at [452, 448] on div "HWPartner0001" at bounding box center [492, 447] width 147 height 15
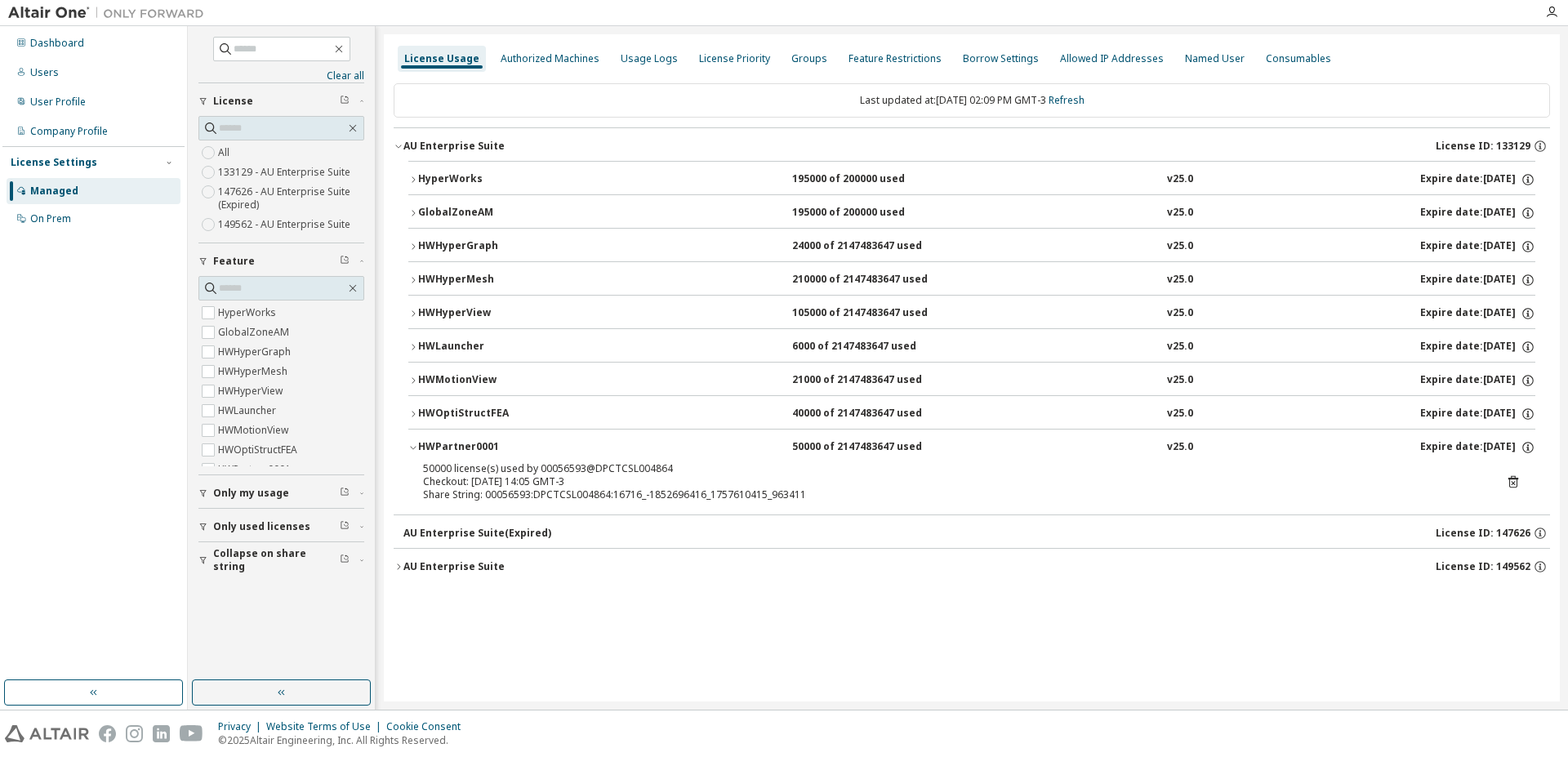
click at [1519, 479] on icon at bounding box center [1514, 482] width 10 height 13
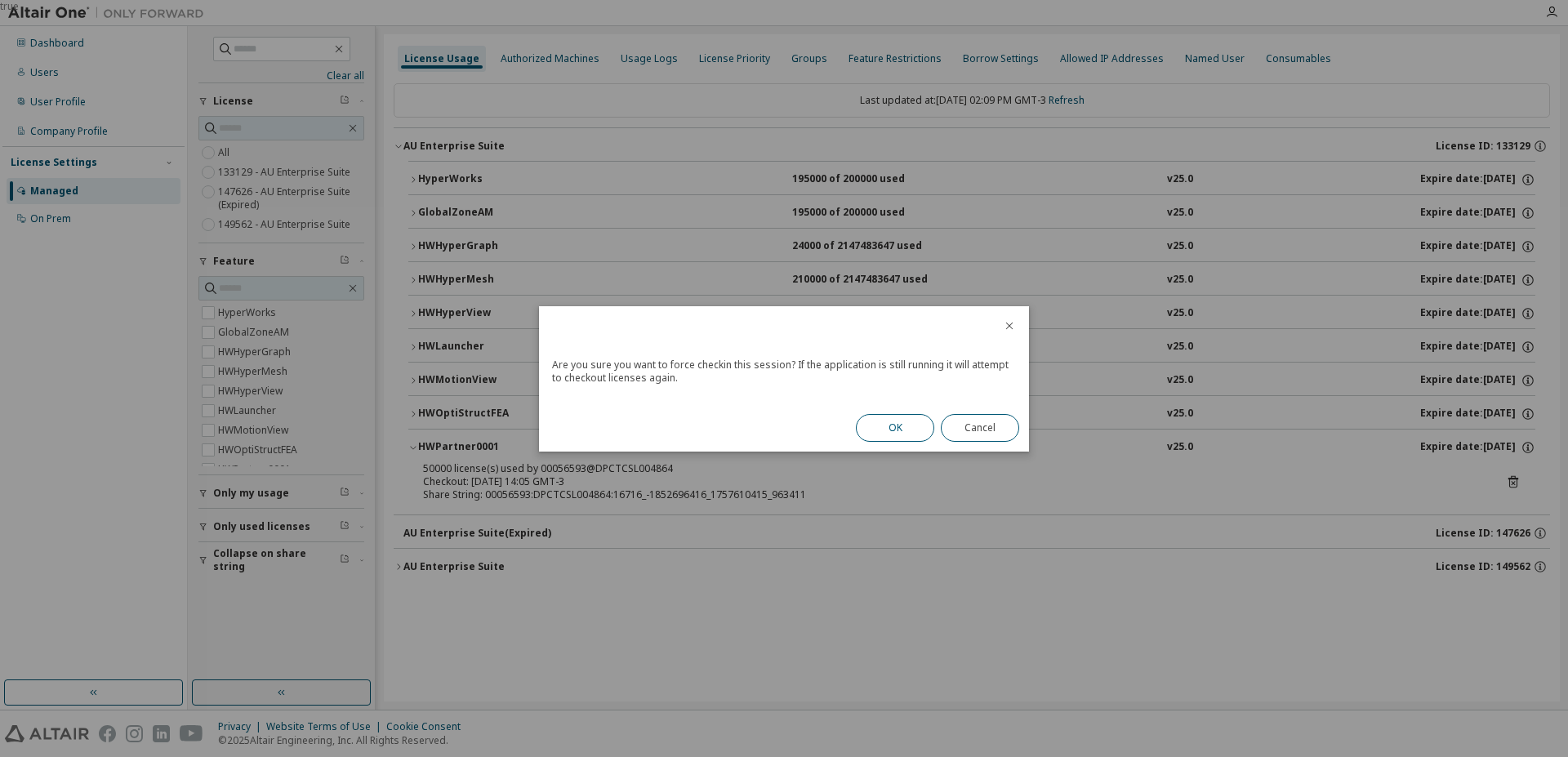
click at [890, 430] on button "OK" at bounding box center [895, 427] width 79 height 28
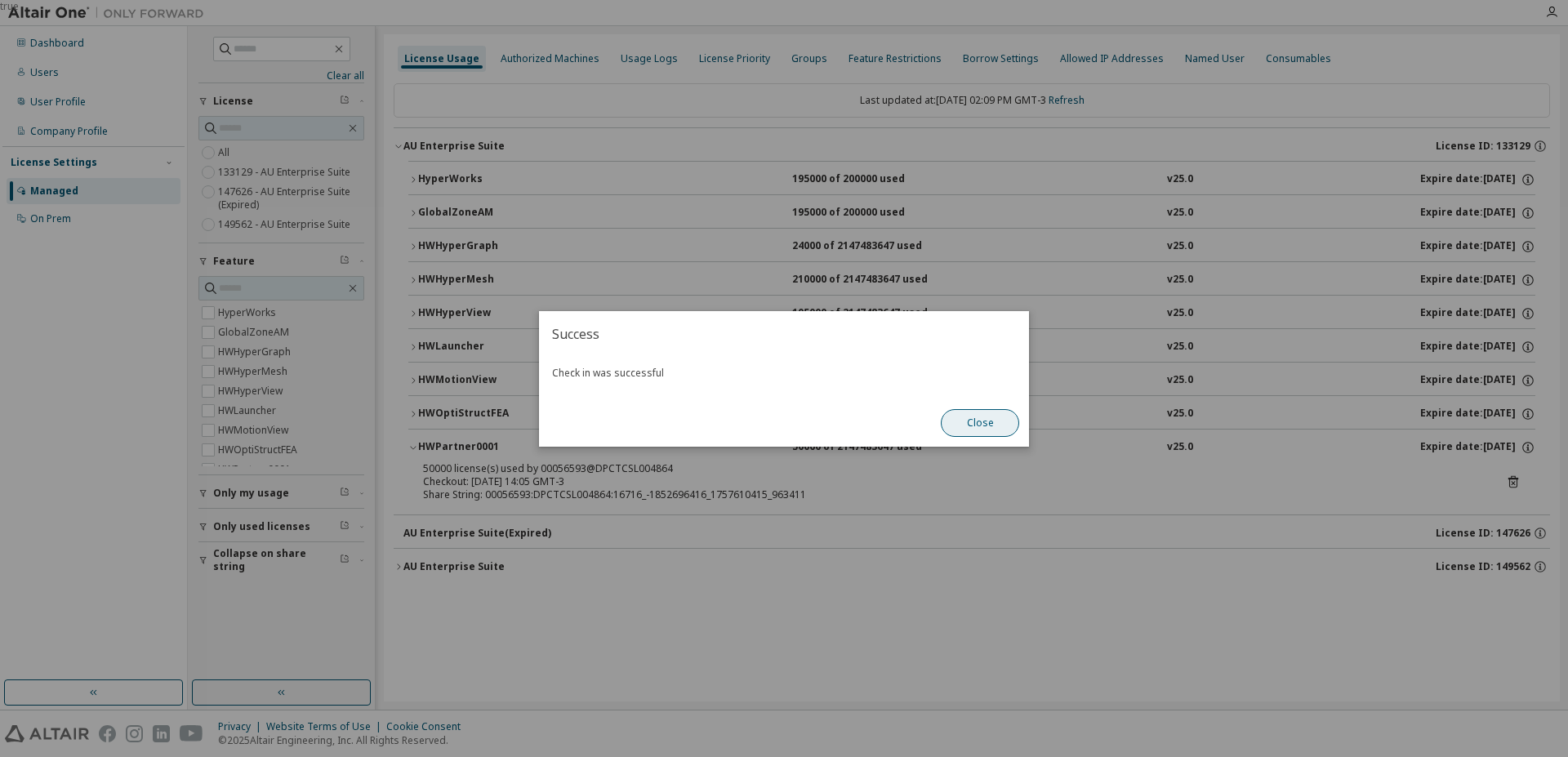
click at [976, 422] on button "Close" at bounding box center [979, 423] width 79 height 28
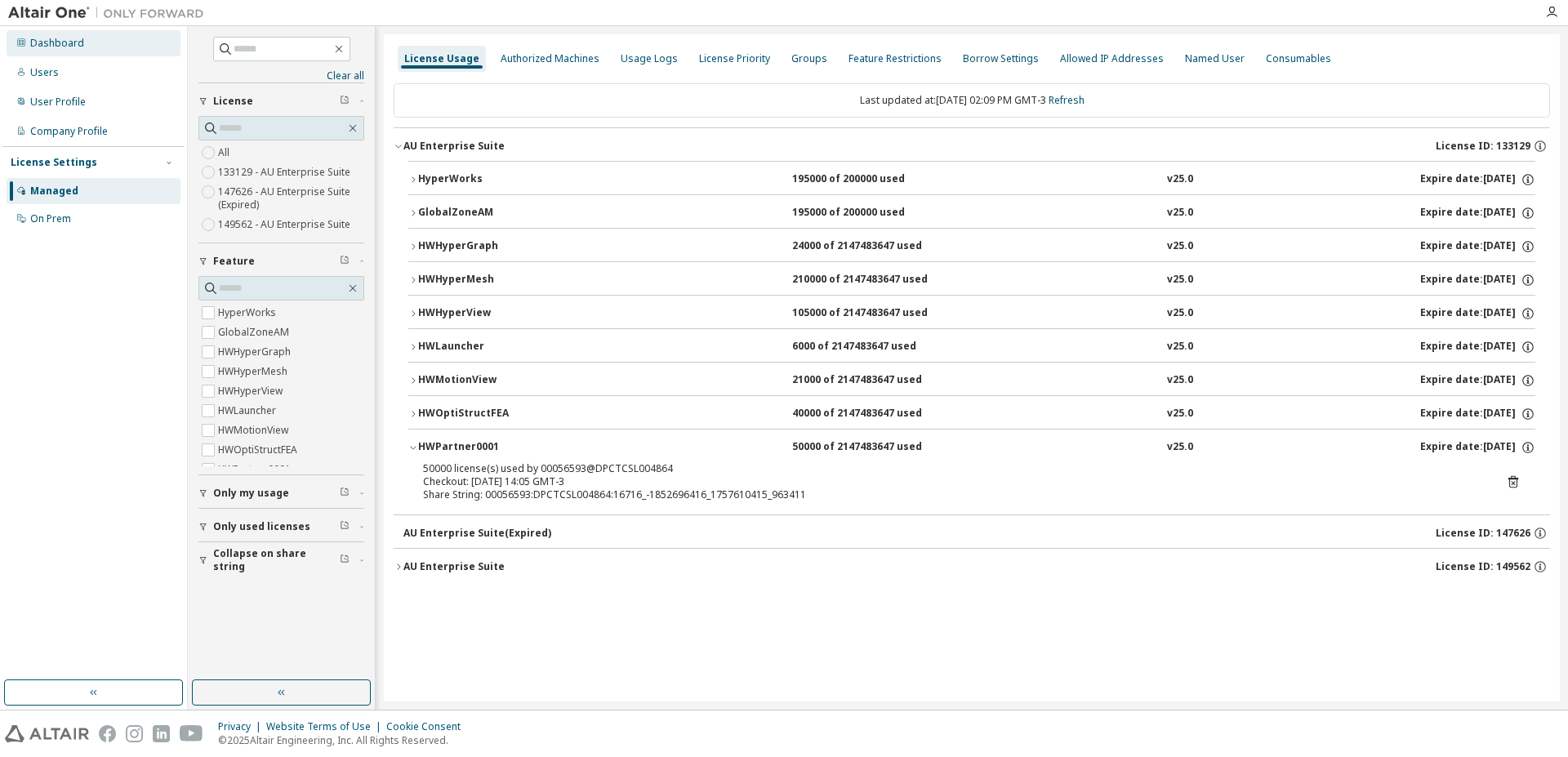
click at [104, 49] on div "Dashboard" at bounding box center [93, 43] width 174 height 26
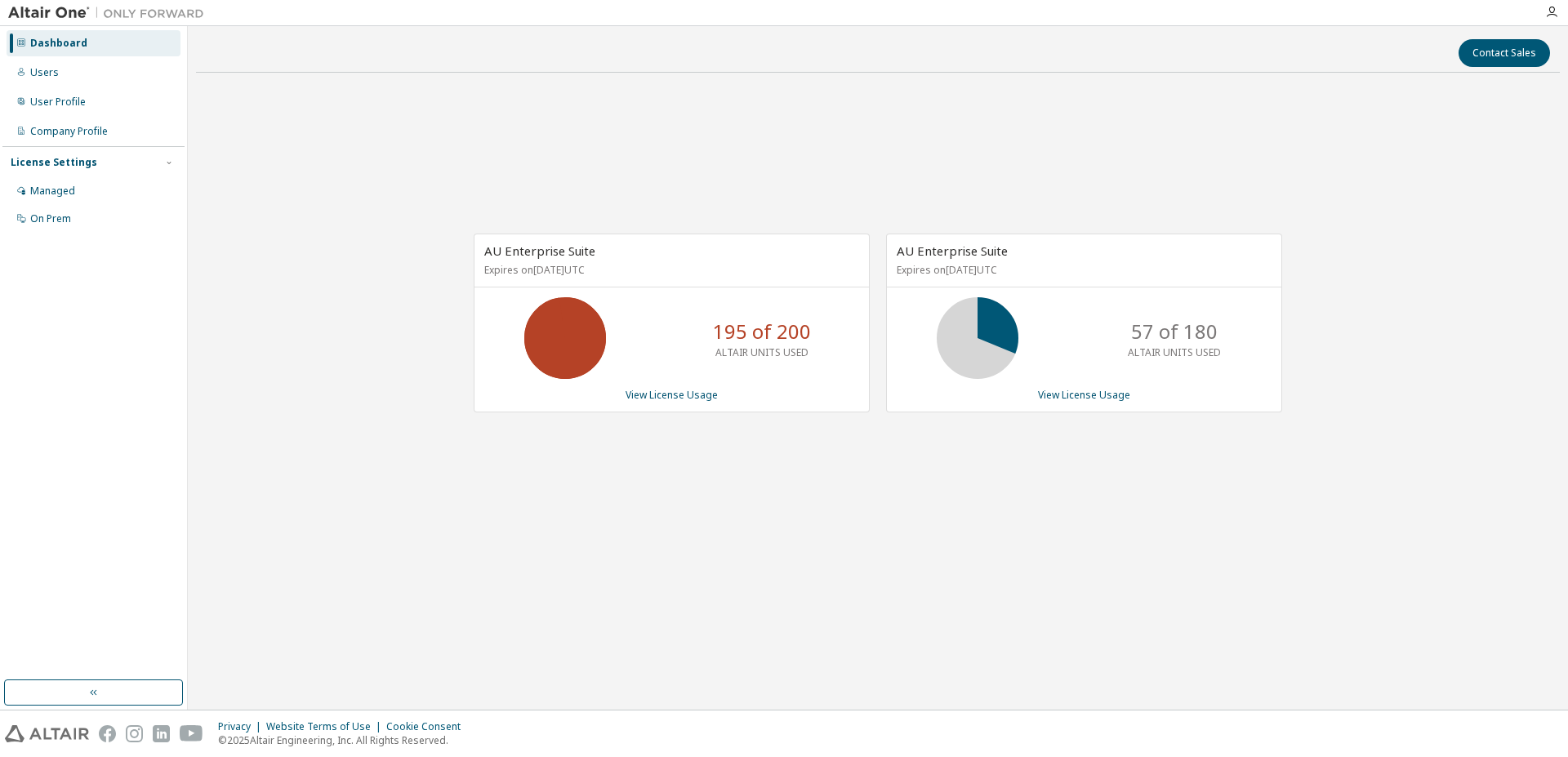
click at [820, 453] on div "AU Enterprise Suite Expires on December 9, 2025 UTC 195 of 200 ALTAIR UNITS USE…" at bounding box center [878, 331] width 1363 height 492
click at [841, 615] on div "Contact Sales AU Enterprise Suite Expires on December 9, 2025 UTC 195 of 200 AL…" at bounding box center [878, 367] width 1363 height 667
drag, startPoint x: 395, startPoint y: 97, endPoint x: 611, endPoint y: 25, distance: 227.7
click at [611, 34] on div "Contact Sales AU Enterprise Suite Expires on December 9, 2025 UTC 195 of 200 AL…" at bounding box center [878, 367] width 1363 height 667
click at [567, 542] on div "AU Enterprise Suite Expires on December 9, 2025 UTC 195 of 200 ALTAIR UNITS USE…" at bounding box center [878, 331] width 1363 height 492
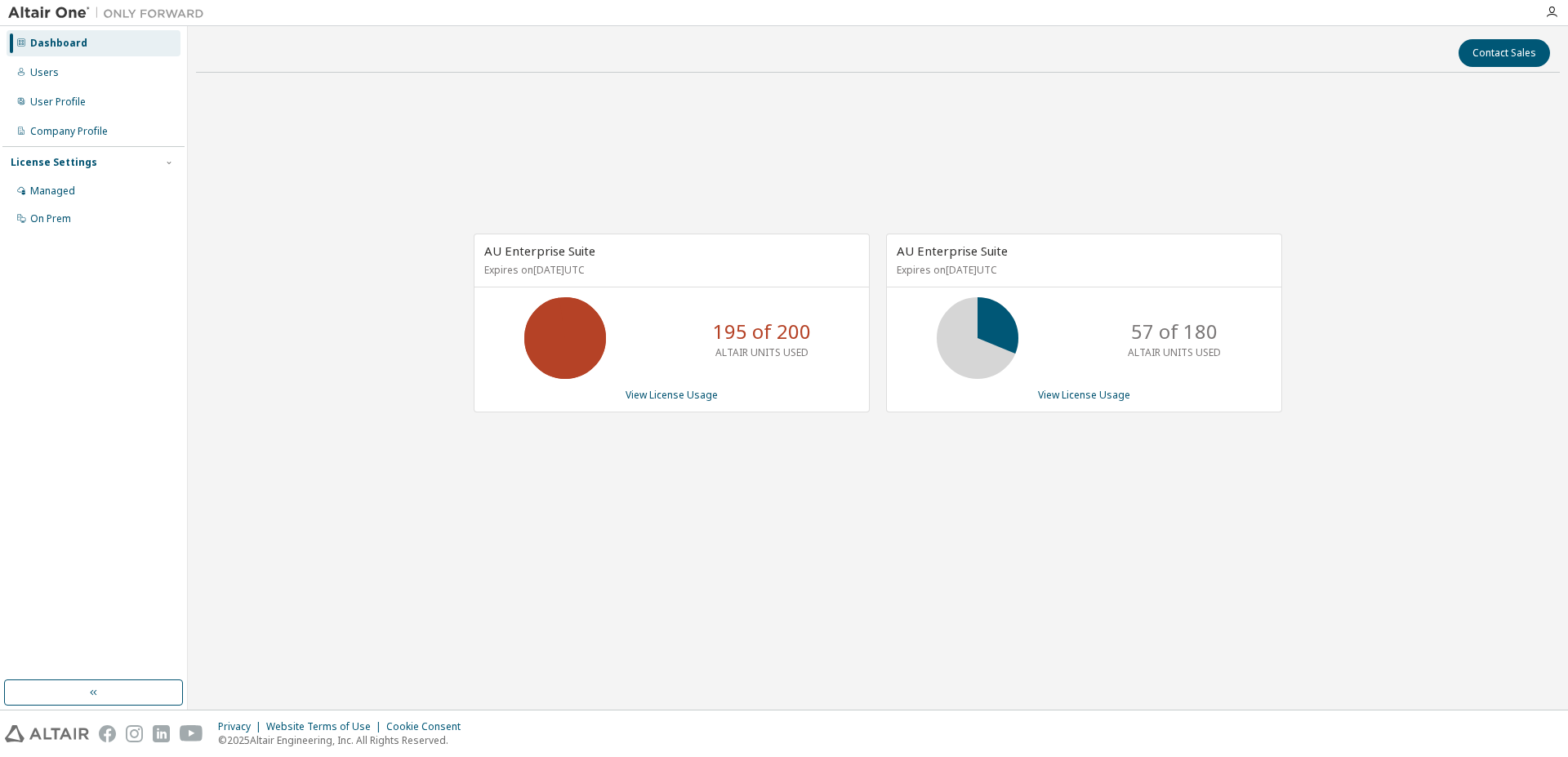
click at [1072, 538] on div "AU Enterprise Suite Expires on December 9, 2025 UTC 195 of 200 ALTAIR UNITS USE…" at bounding box center [878, 331] width 1363 height 492
click at [1210, 175] on div "AU Enterprise Suite Expires on December 9, 2025 UTC 195 of 200 ALTAIR UNITS USE…" at bounding box center [878, 331] width 1363 height 492
click at [869, 203] on div "AU Enterprise Suite Expires on December 9, 2025 UTC 195 of 200 ALTAIR UNITS USE…" at bounding box center [878, 331] width 1363 height 492
click at [23, 53] on div "Dashboard" at bounding box center [93, 43] width 174 height 26
click at [35, 46] on div "Dashboard" at bounding box center [58, 43] width 57 height 13
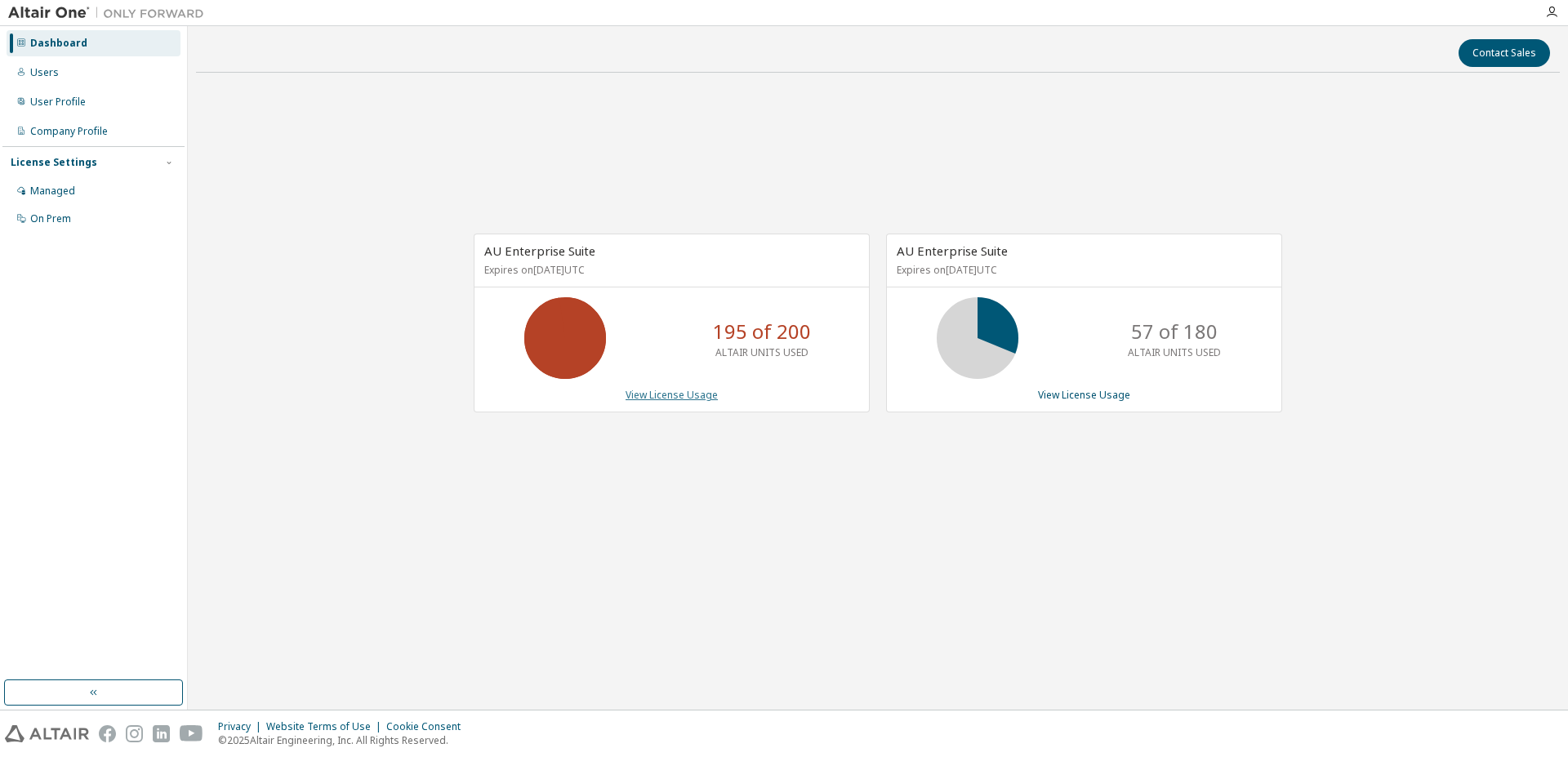
click at [681, 394] on link "View License Usage" at bounding box center [671, 394] width 92 height 14
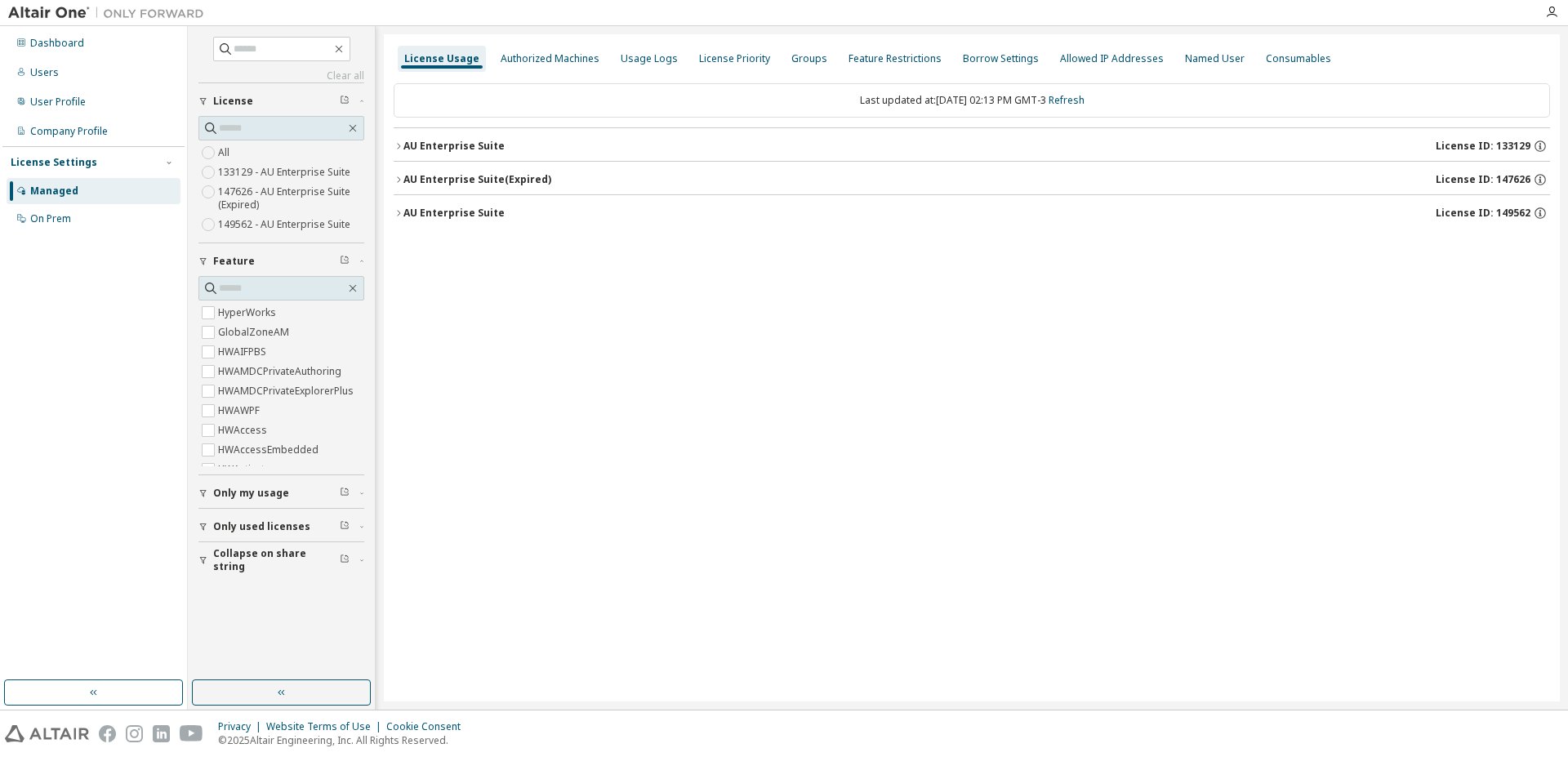
click at [204, 524] on icon "button" at bounding box center [203, 527] width 7 height 8
click at [458, 144] on div "AU Enterprise Suite" at bounding box center [454, 145] width 101 height 13
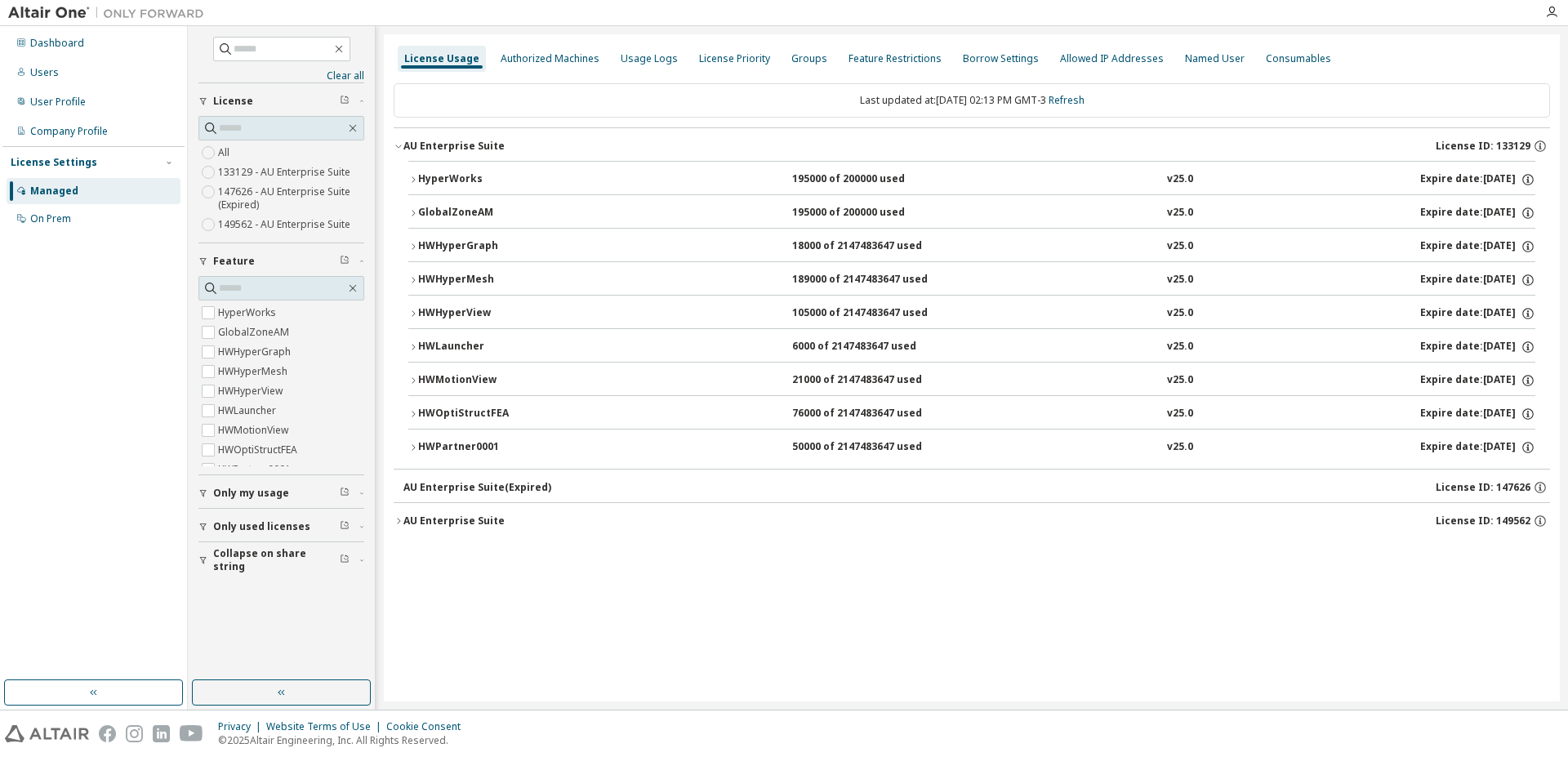
click at [427, 450] on div "HWPartner0001" at bounding box center [492, 447] width 147 height 15
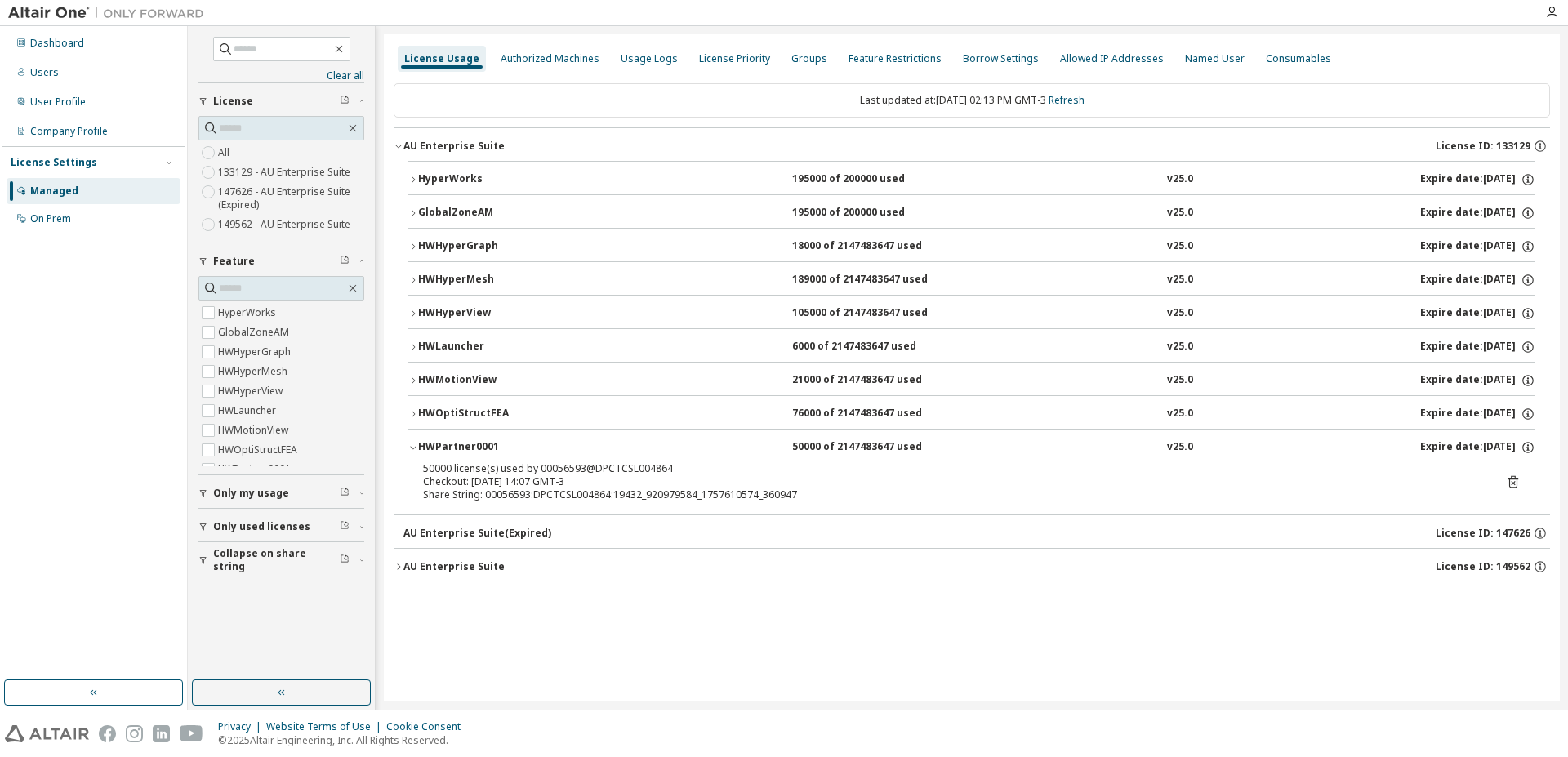
click at [1512, 482] on icon at bounding box center [1513, 483] width 4 height 4
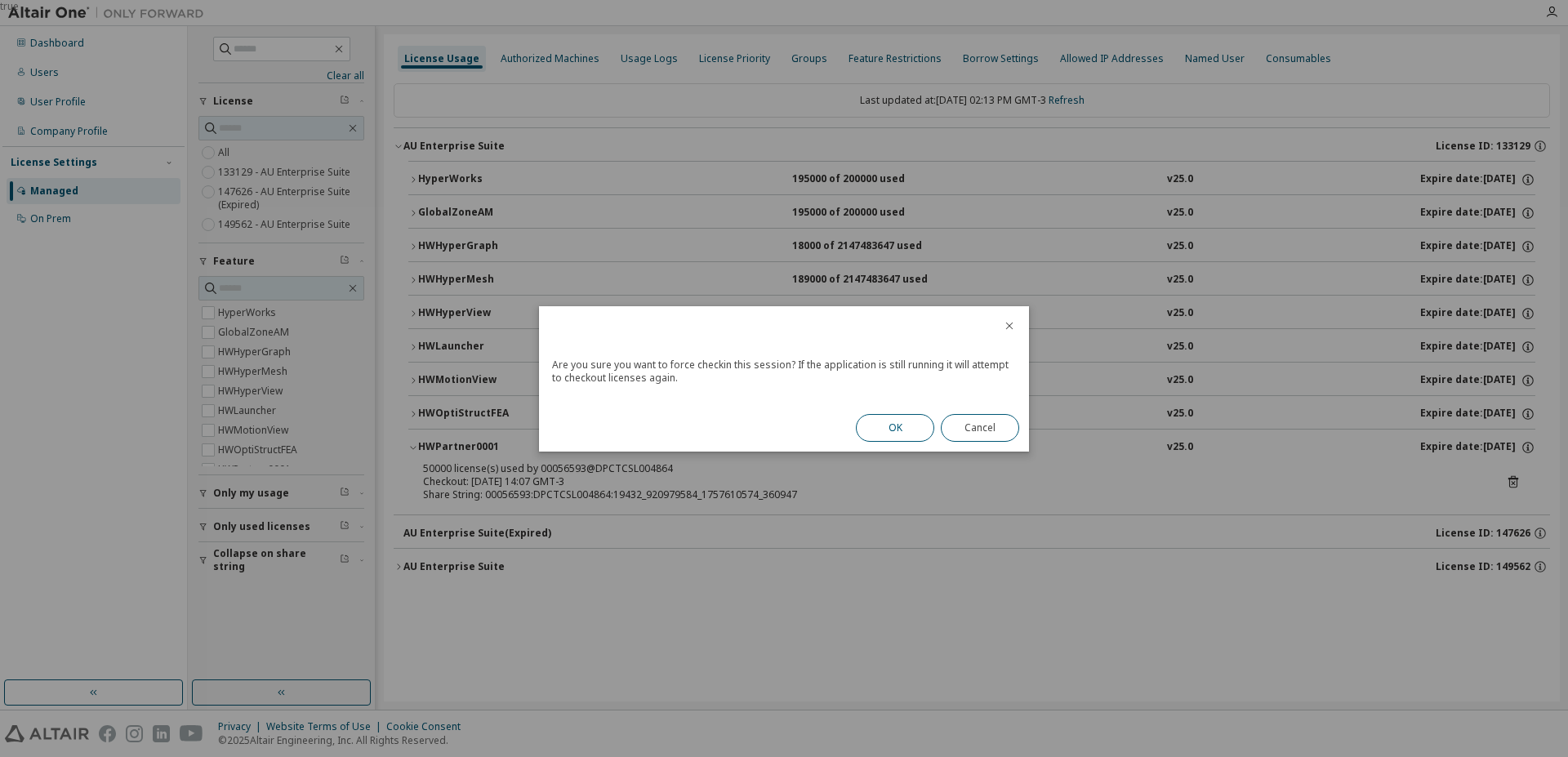
click at [916, 437] on button "OK" at bounding box center [895, 427] width 79 height 28
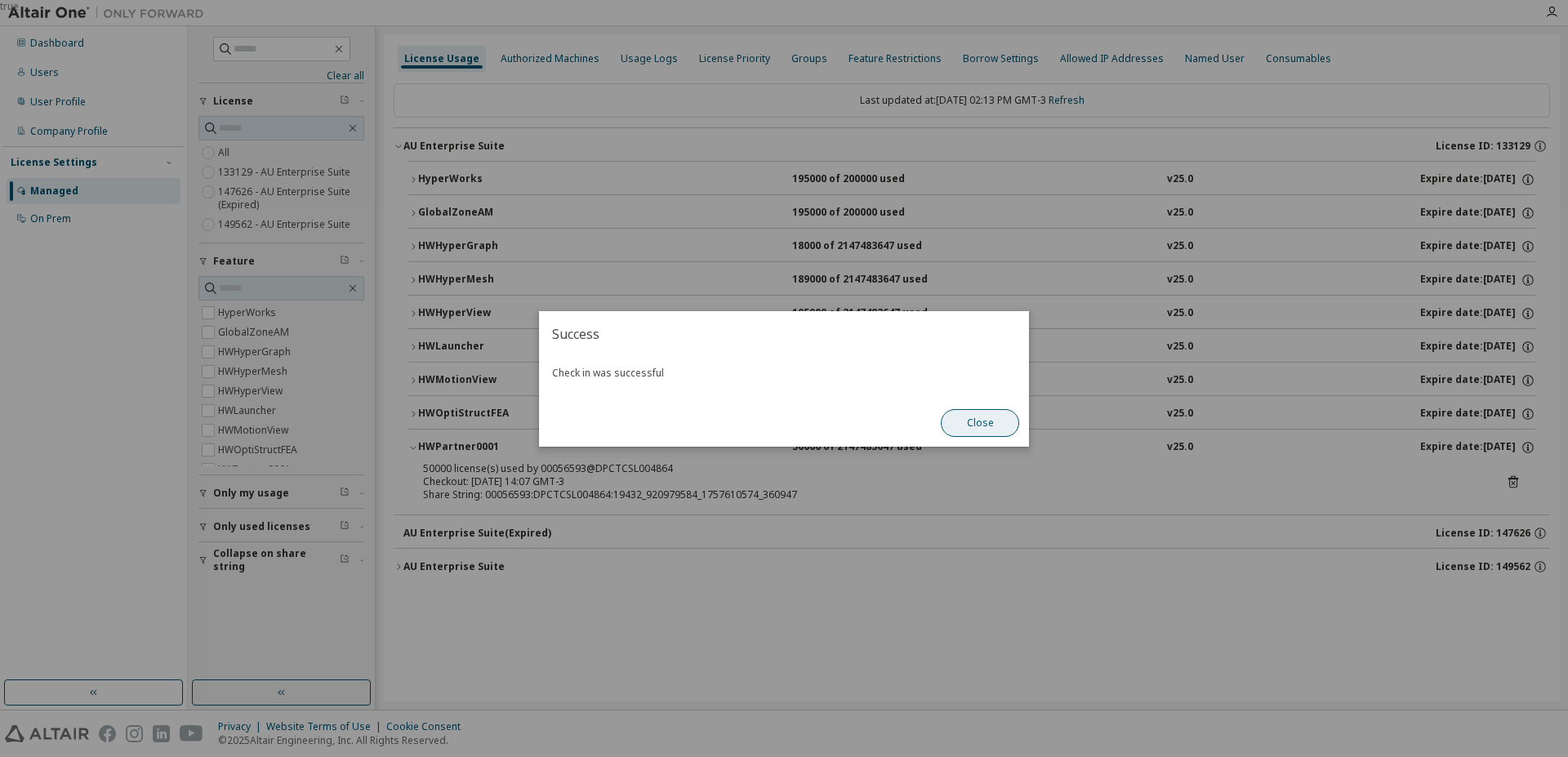
click at [974, 416] on button "Close" at bounding box center [979, 423] width 79 height 28
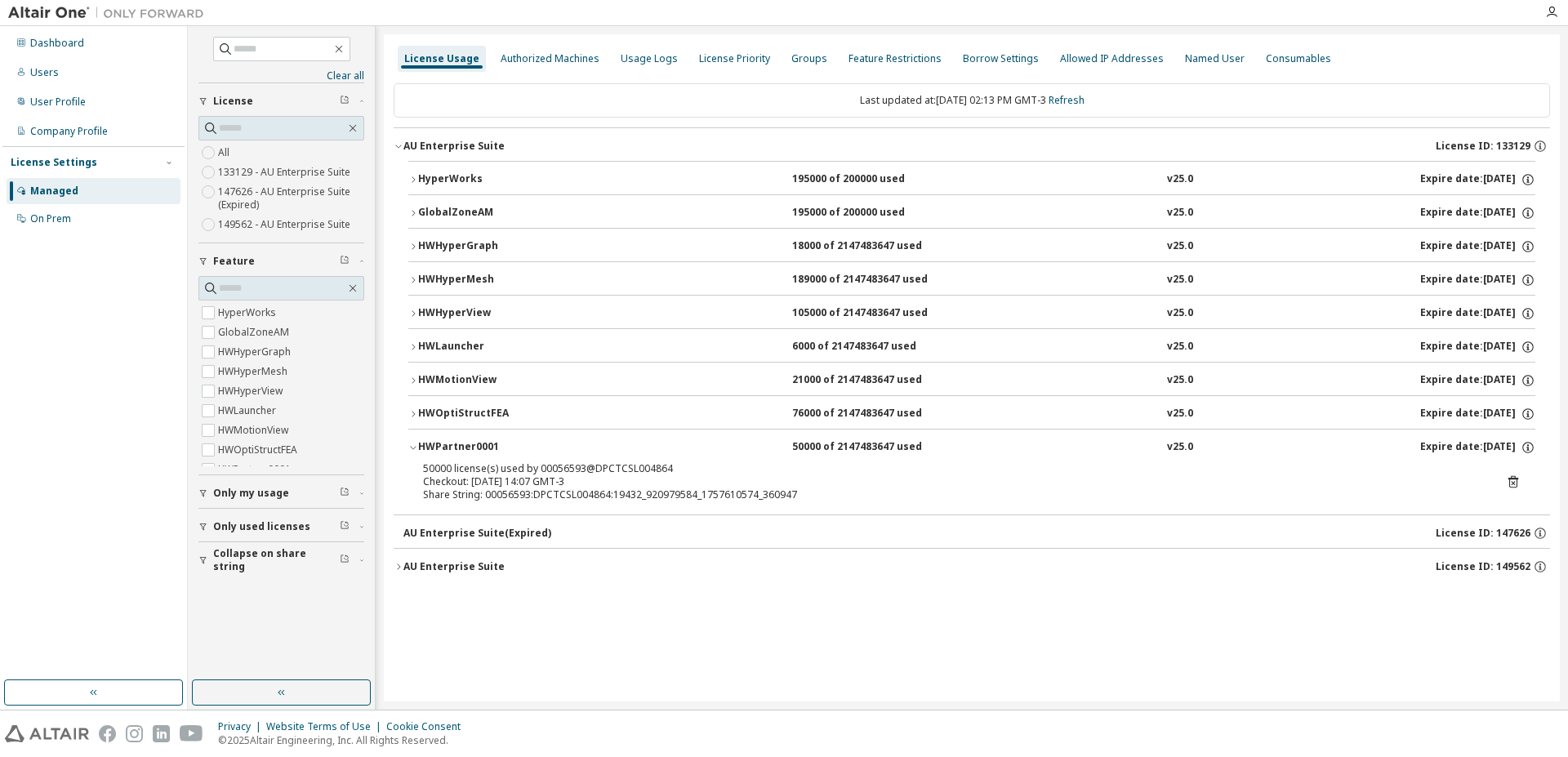
click at [203, 554] on button "Collapse on share string" at bounding box center [281, 559] width 166 height 36
